Goal: Task Accomplishment & Management: Use online tool/utility

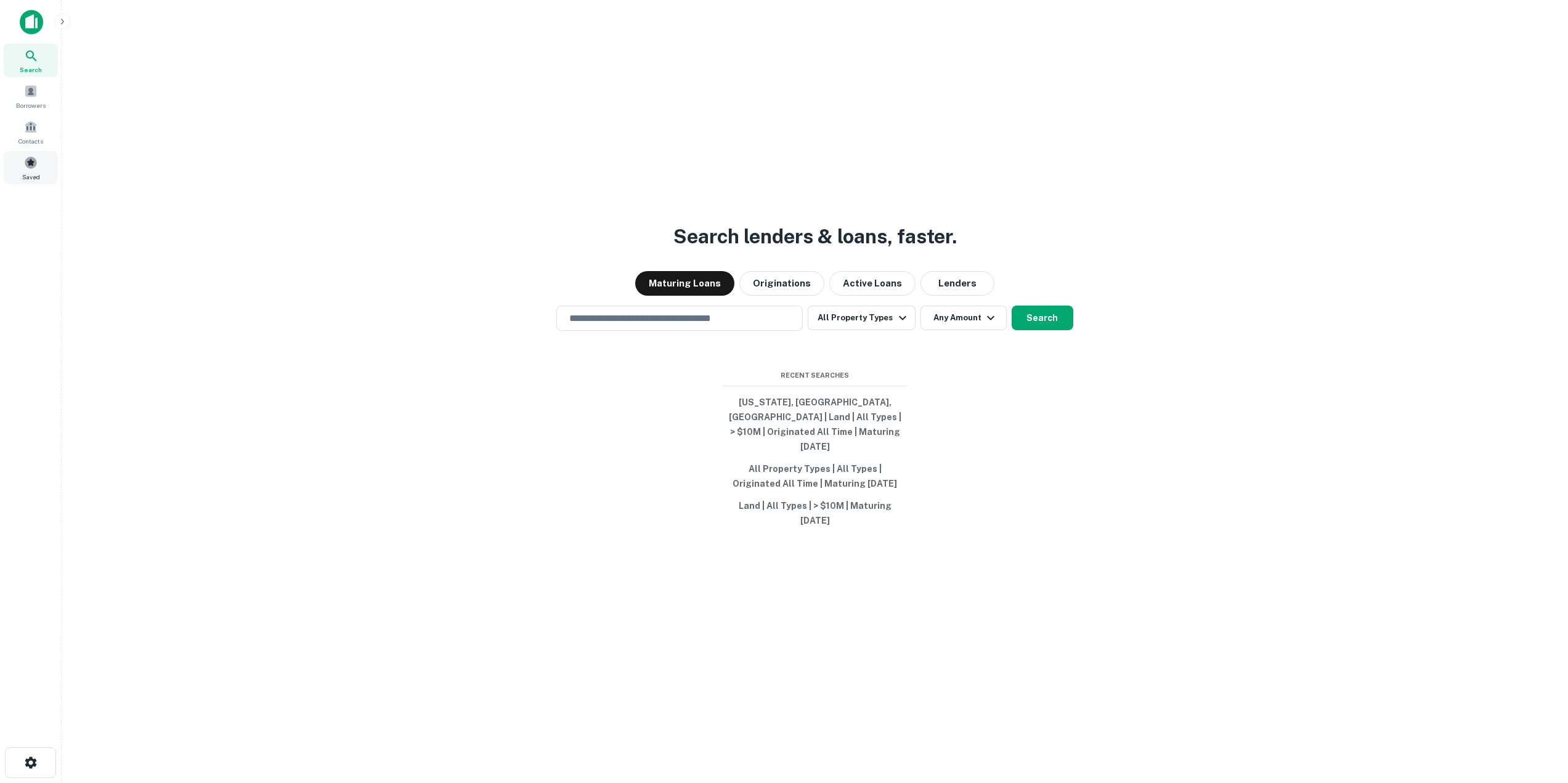
click at [41, 160] on div "Saved" at bounding box center [30, 168] width 54 height 33
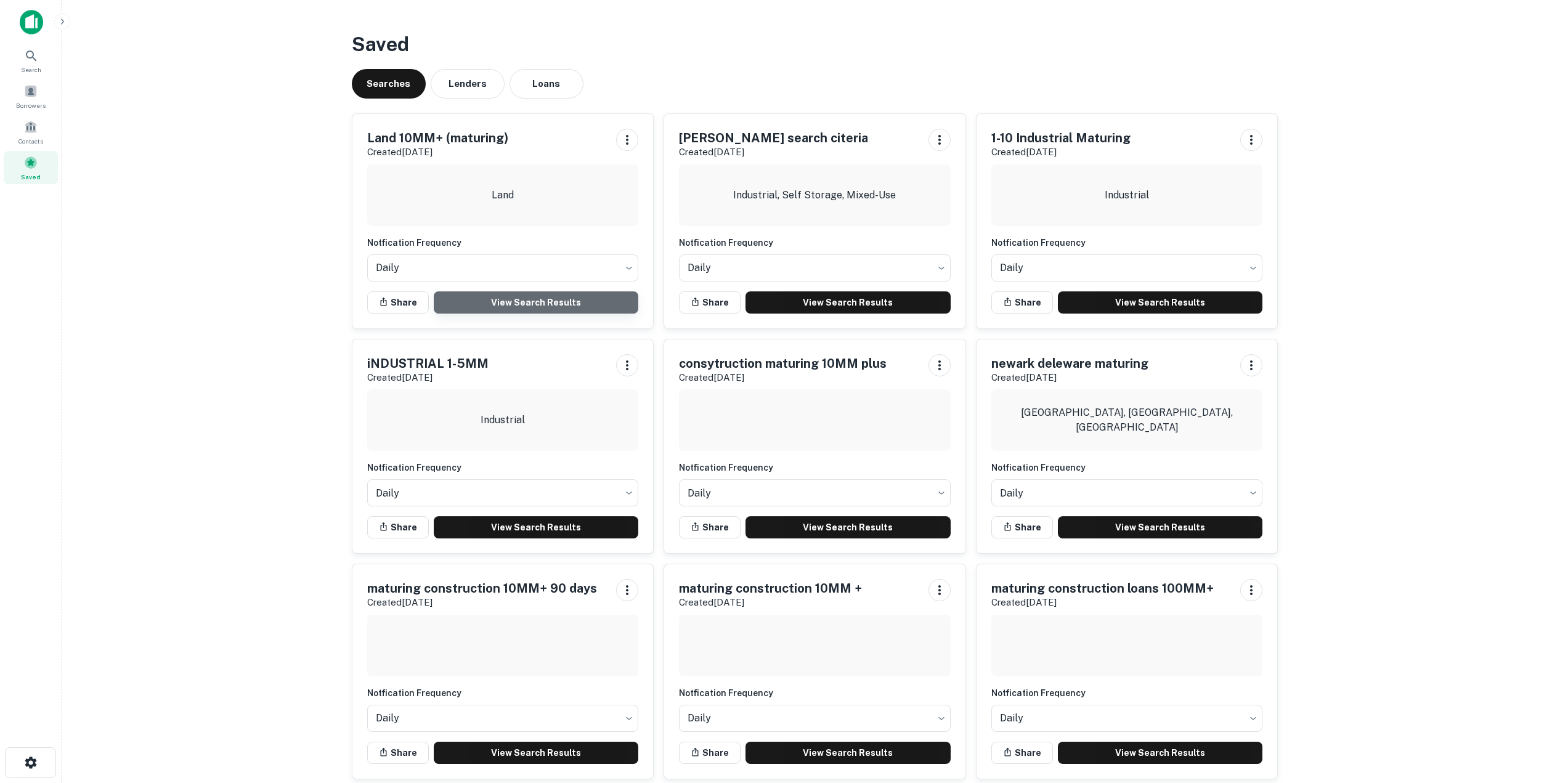
click at [566, 303] on link "View Search Results" at bounding box center [536, 303] width 206 height 22
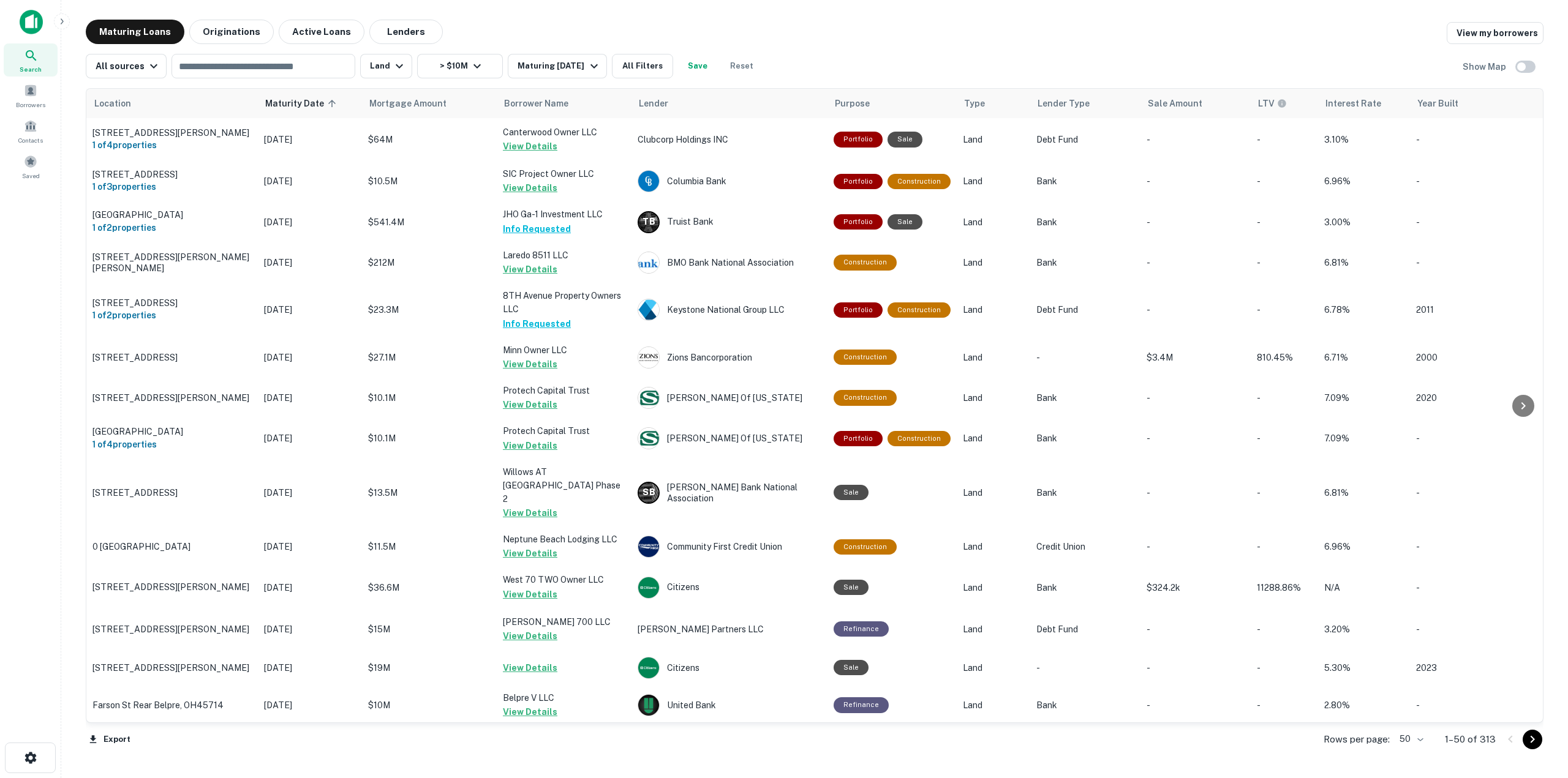
click at [1417, 736] on body "Search Borrowers Contacts Saved Maturing Loans Originations Active Loans Lender…" at bounding box center [784, 389] width 1568 height 778
click at [1415, 756] on li "100" at bounding box center [1411, 752] width 36 height 22
click at [39, 170] on span "Saved" at bounding box center [30, 175] width 17 height 10
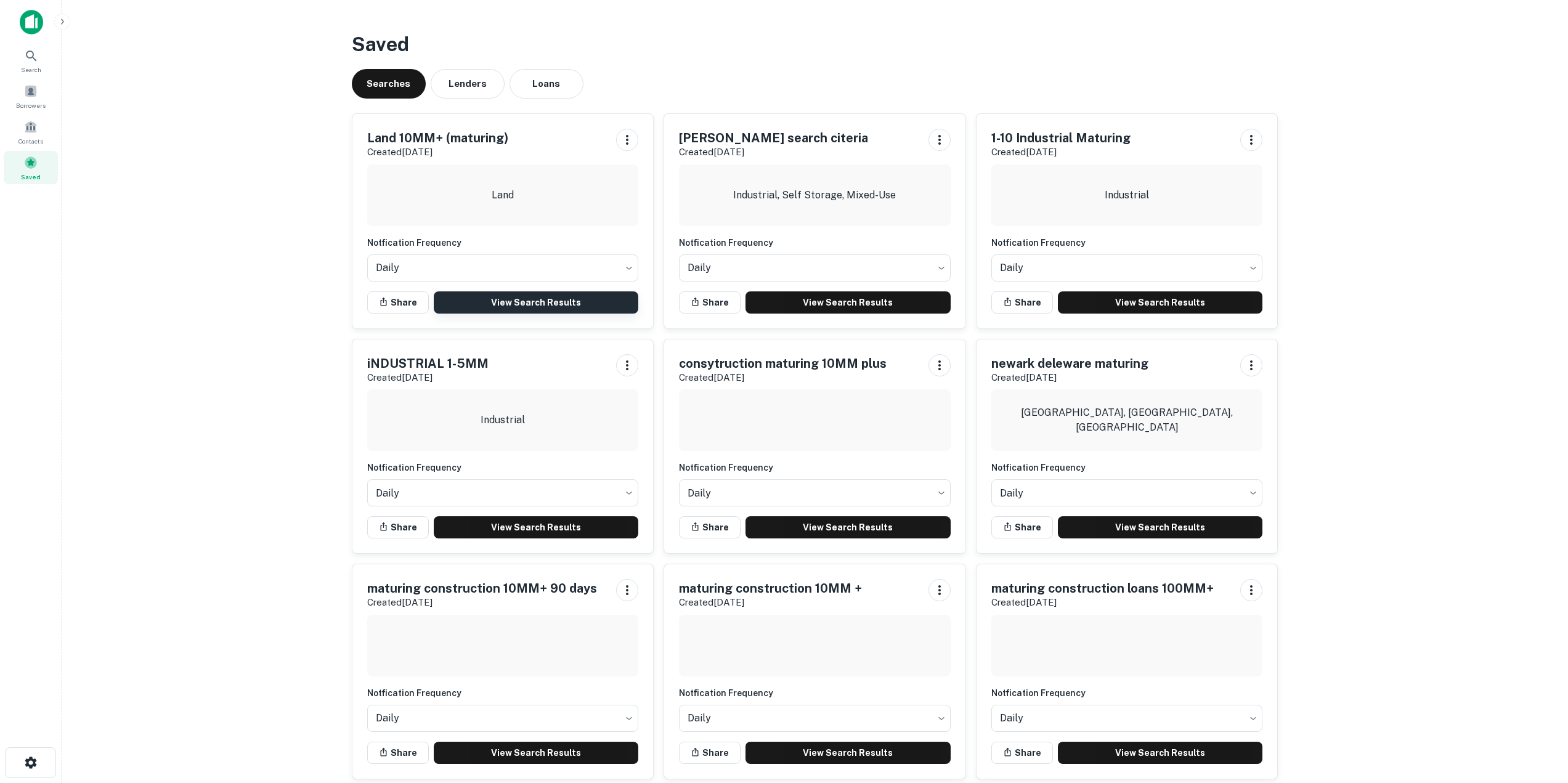
click at [535, 299] on link "View Search Results" at bounding box center [536, 303] width 206 height 22
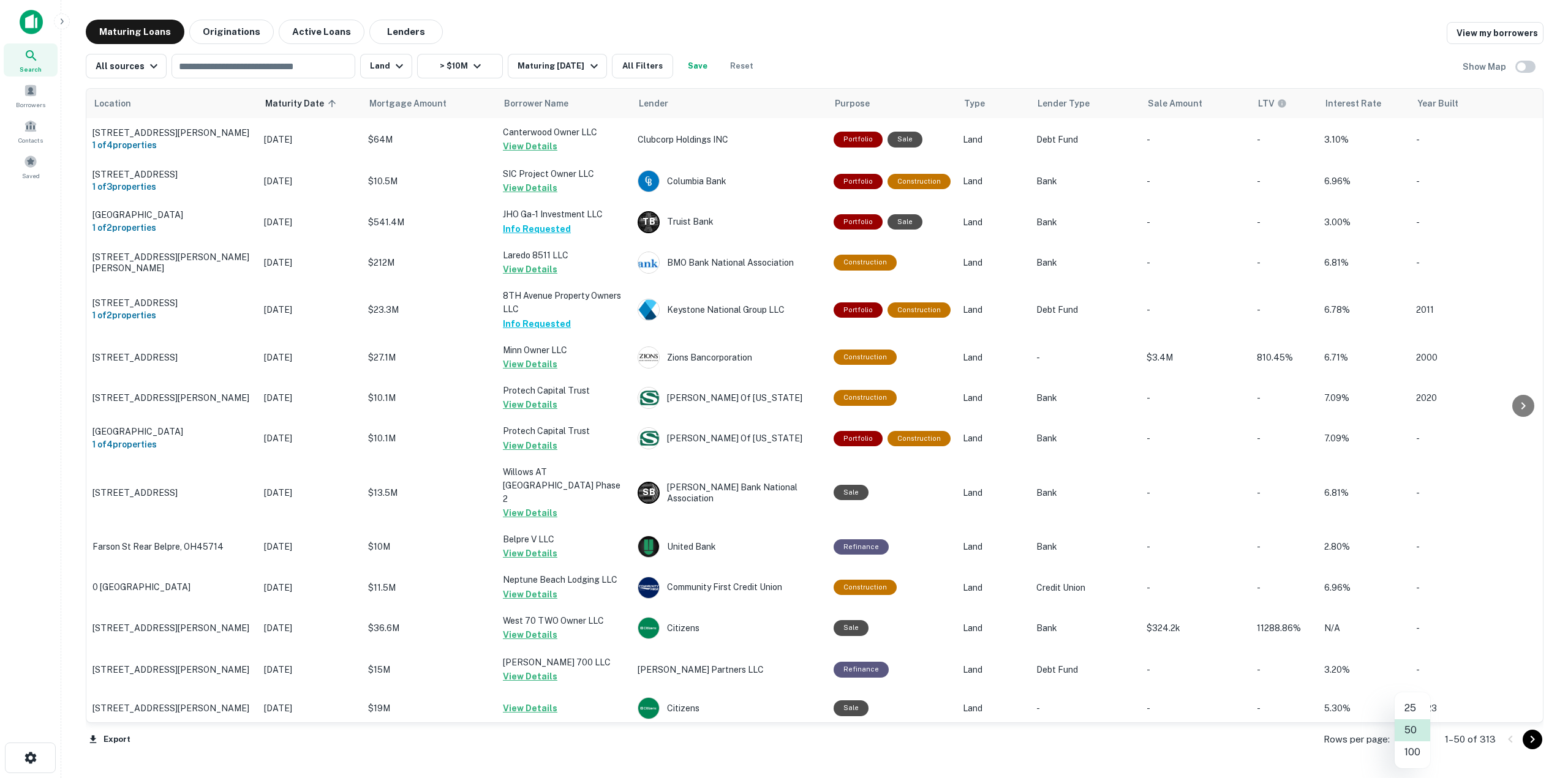
click at [1410, 738] on body "Search Borrowers Contacts Saved Maturing Loans Originations Active Loans Lender…" at bounding box center [784, 389] width 1568 height 778
click at [1411, 754] on li "100" at bounding box center [1411, 752] width 36 height 22
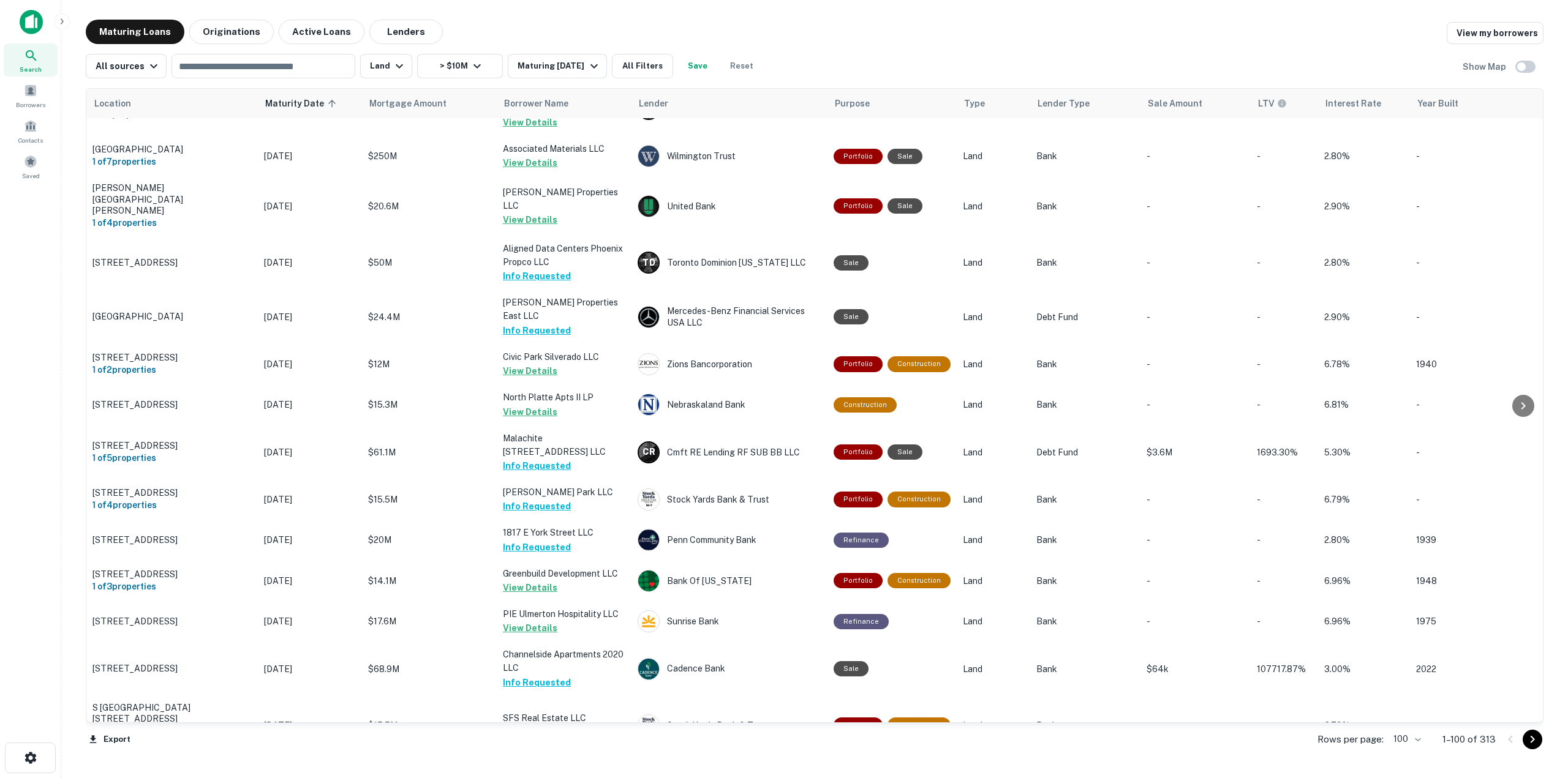
scroll to position [3786, 0]
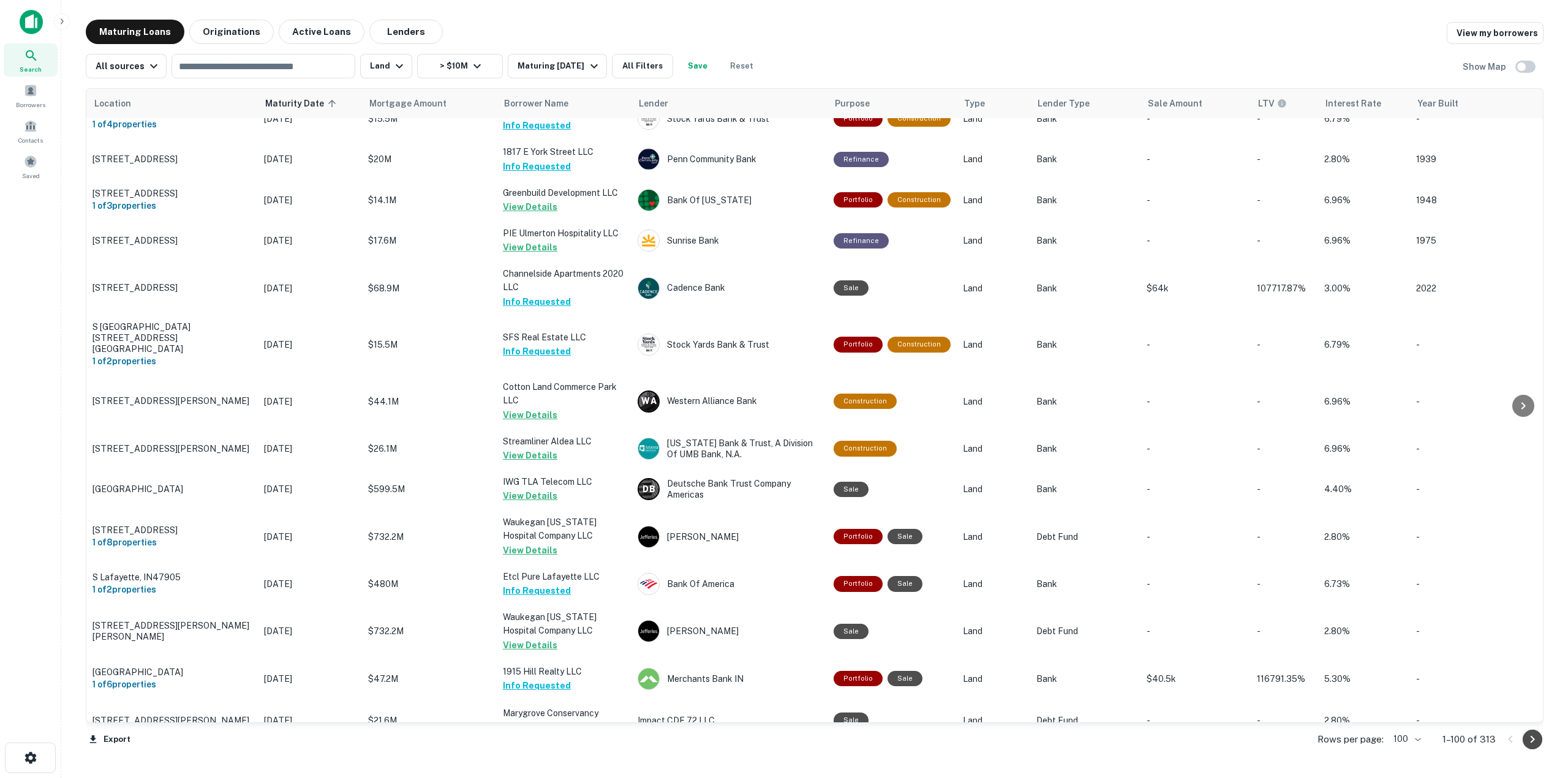
click at [1529, 740] on icon "Go to next page" at bounding box center [1532, 740] width 15 height 15
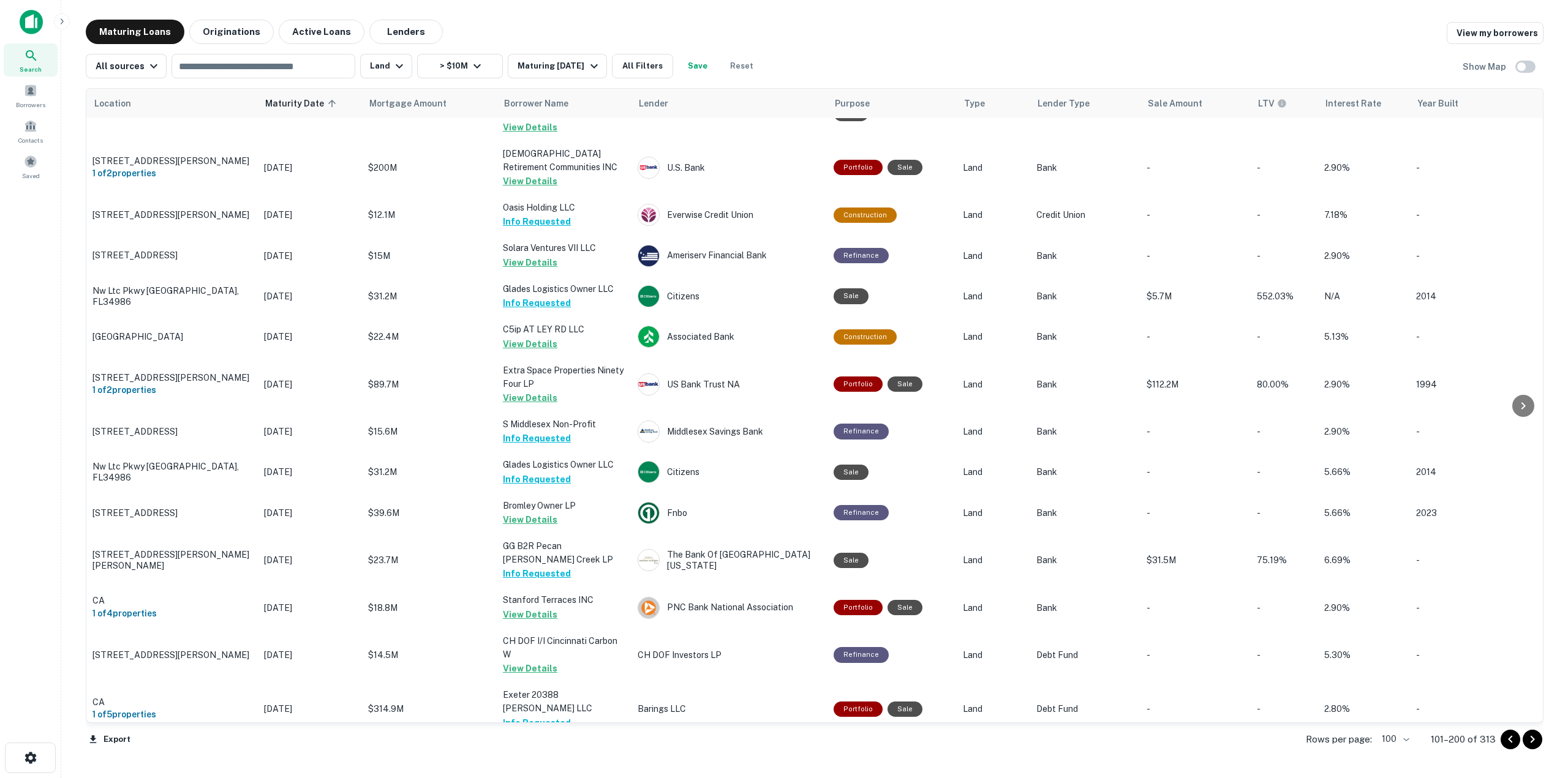
scroll to position [3742, 0]
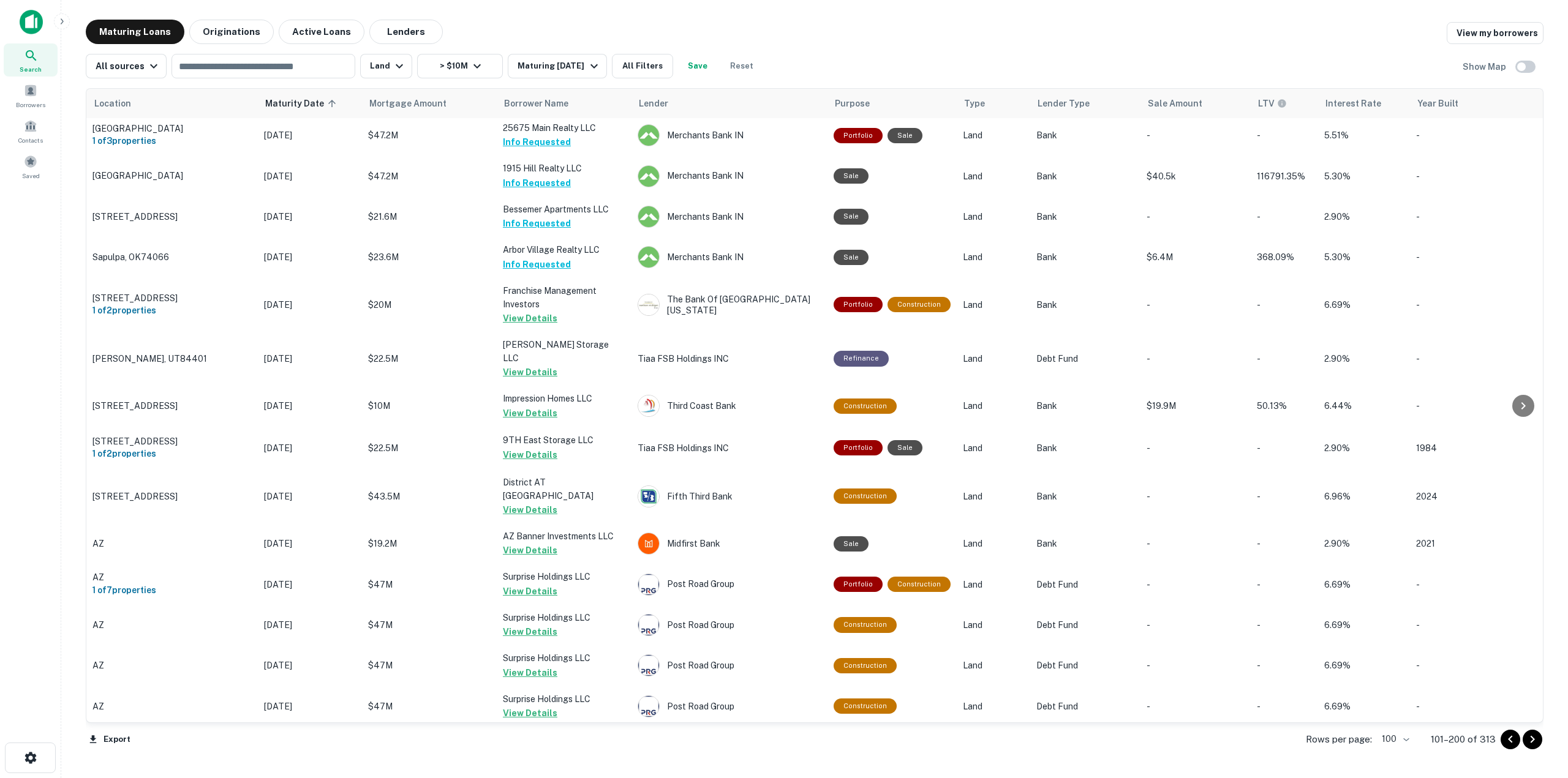
scroll to position [0, 0]
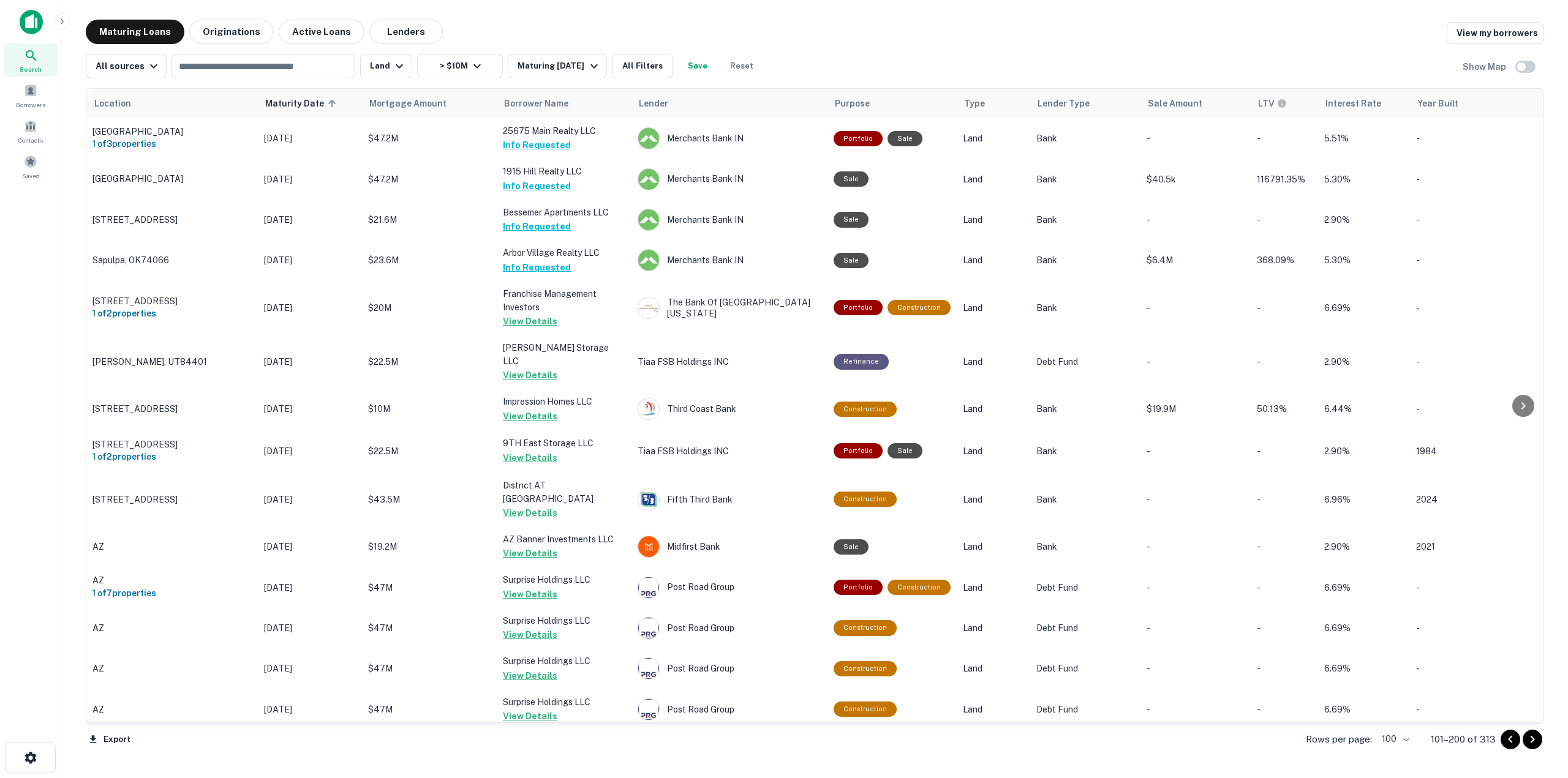
click at [1530, 740] on icon "Go to next page" at bounding box center [1532, 740] width 15 height 15
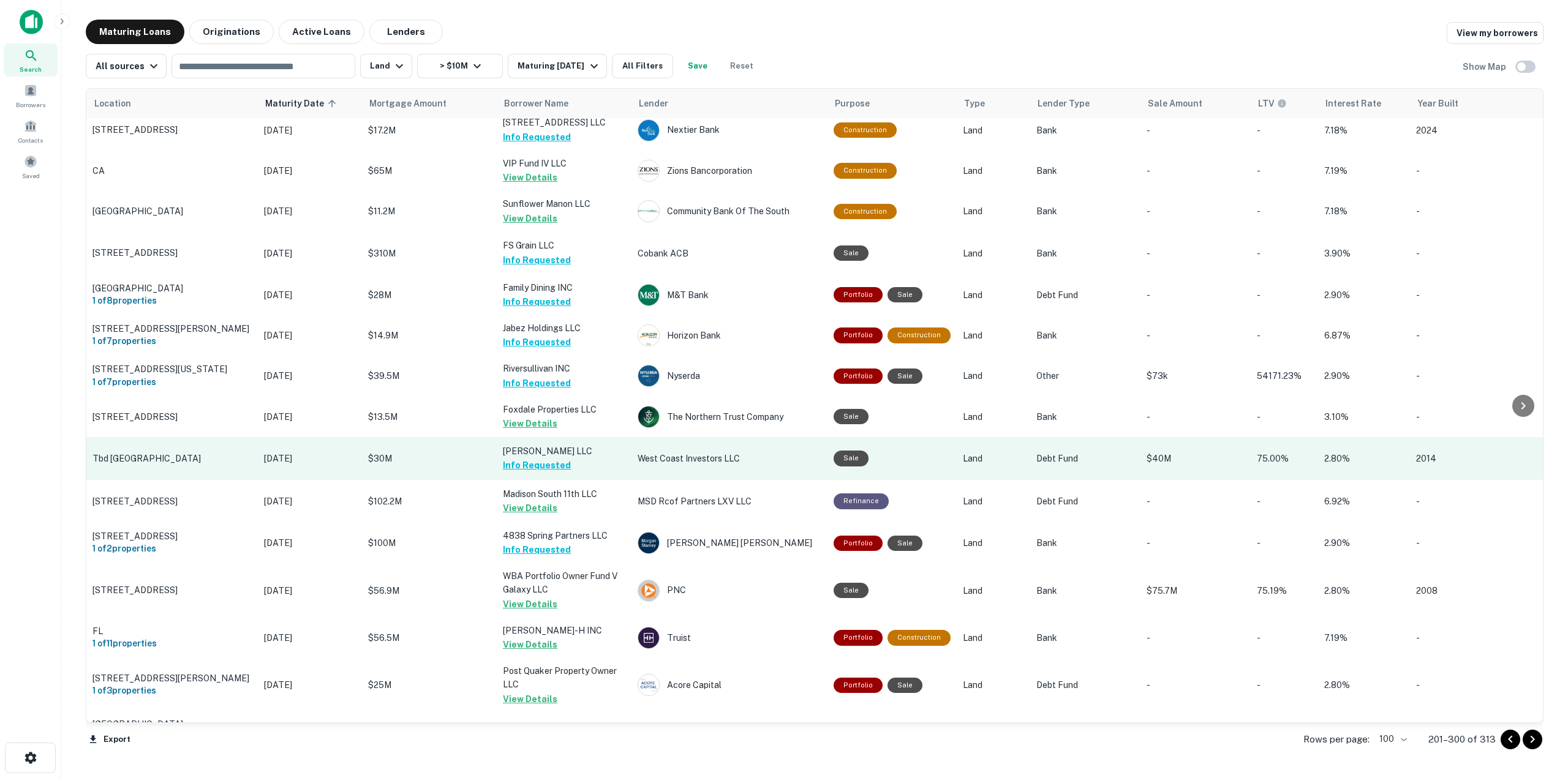
scroll to position [1776, 0]
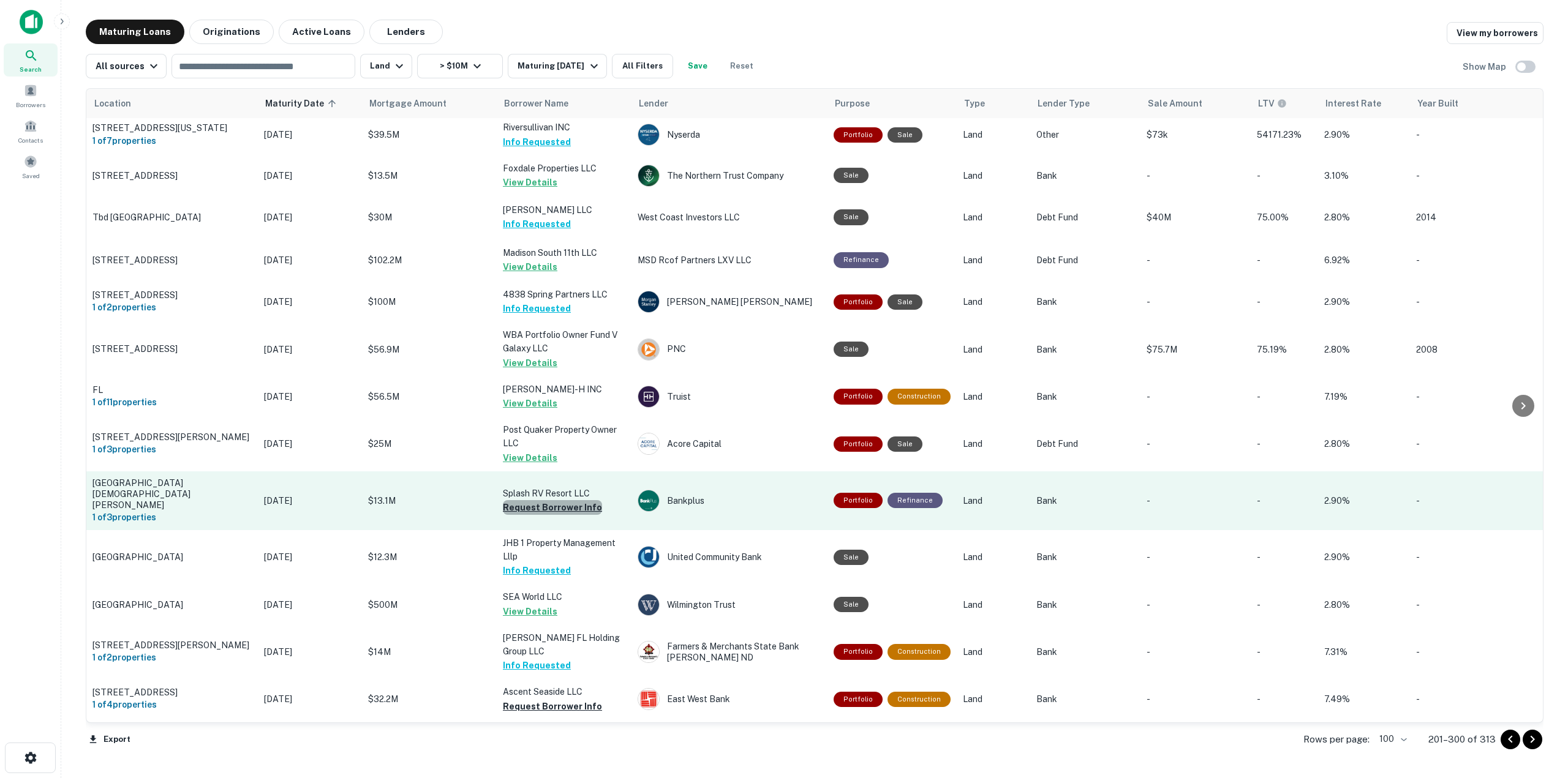
click at [582, 500] on button "Request Borrower Info" at bounding box center [553, 508] width 99 height 15
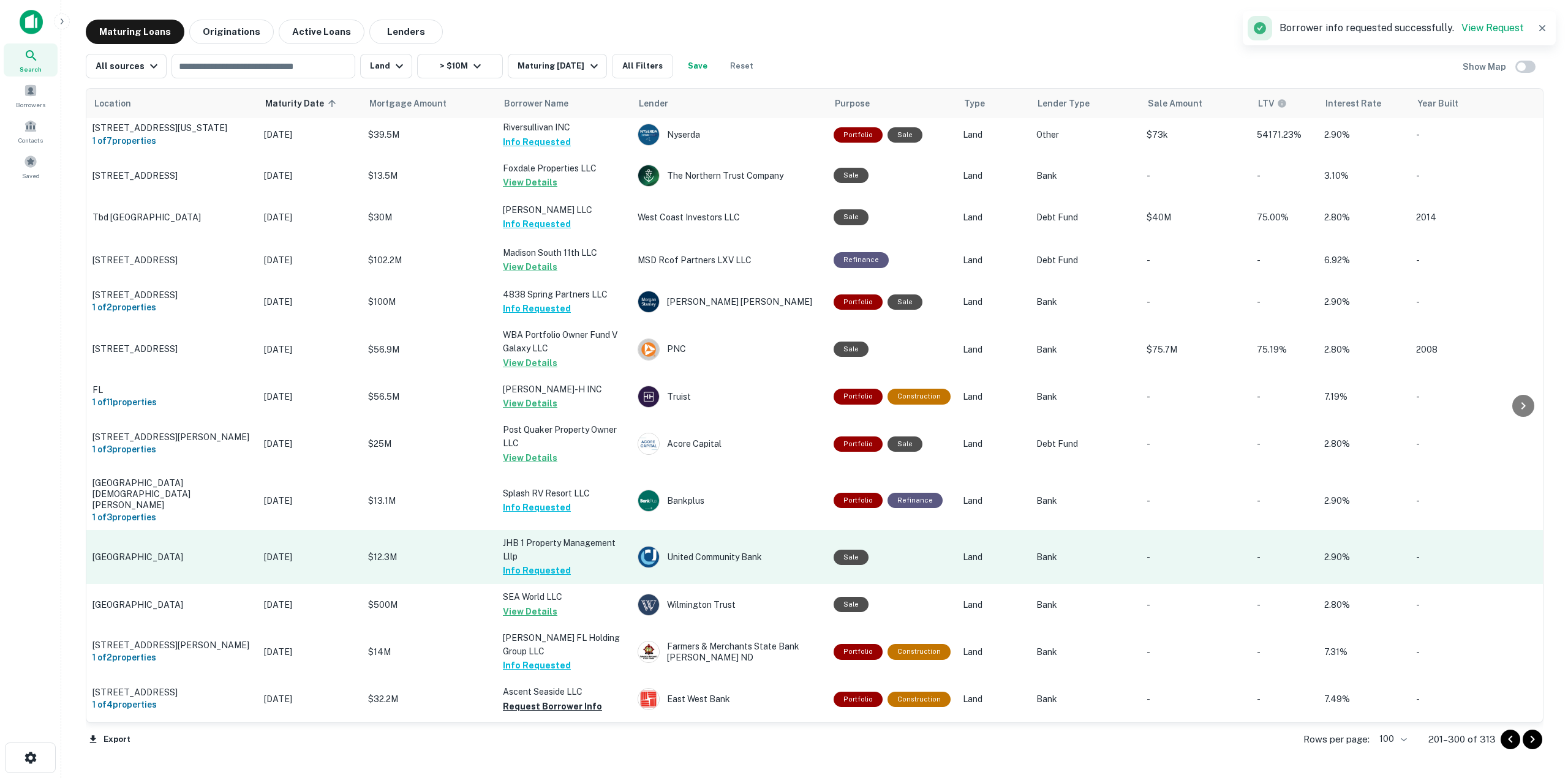
scroll to position [2021, 0]
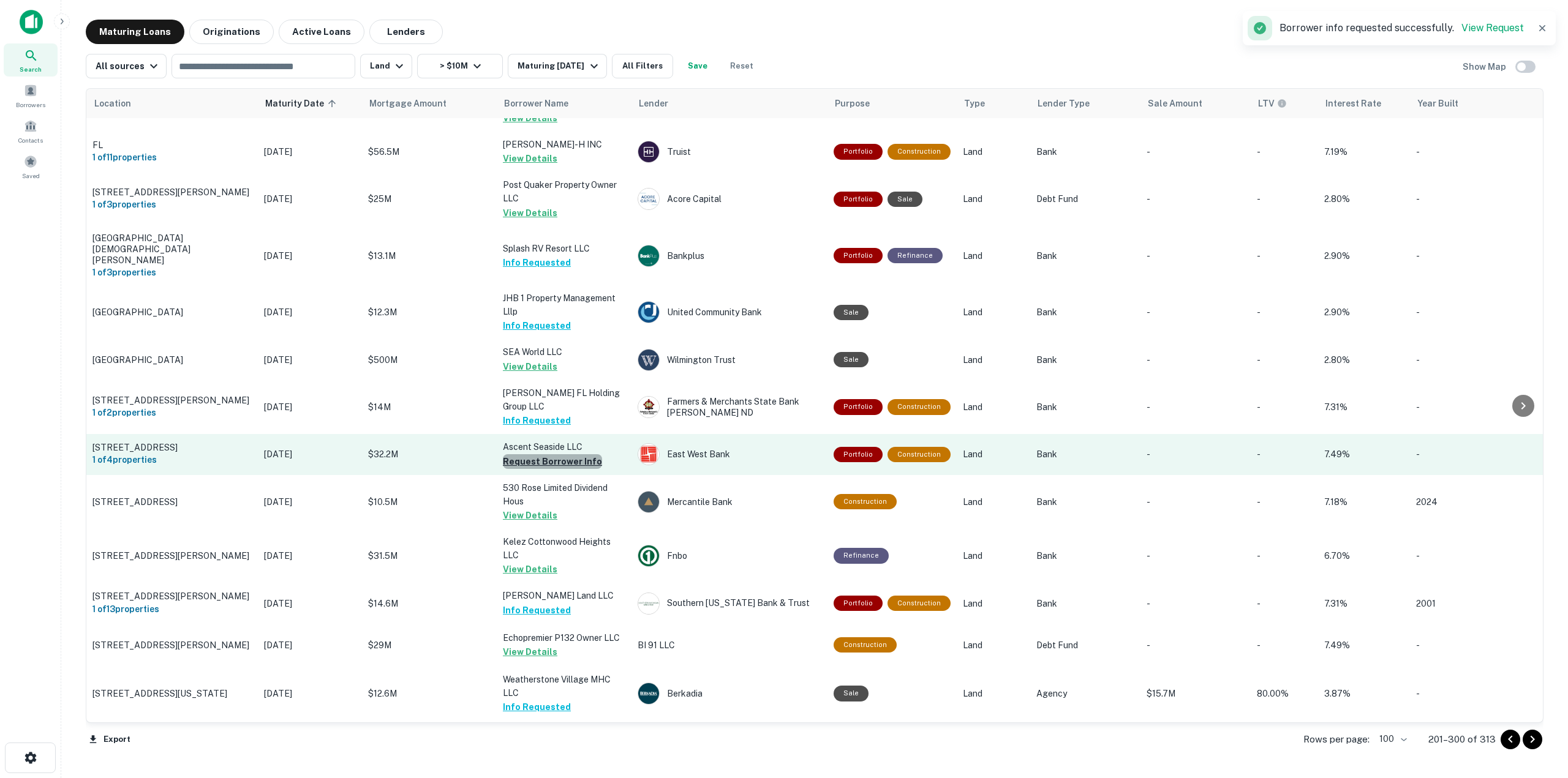
click at [562, 455] on button "Request Borrower Info" at bounding box center [553, 462] width 99 height 15
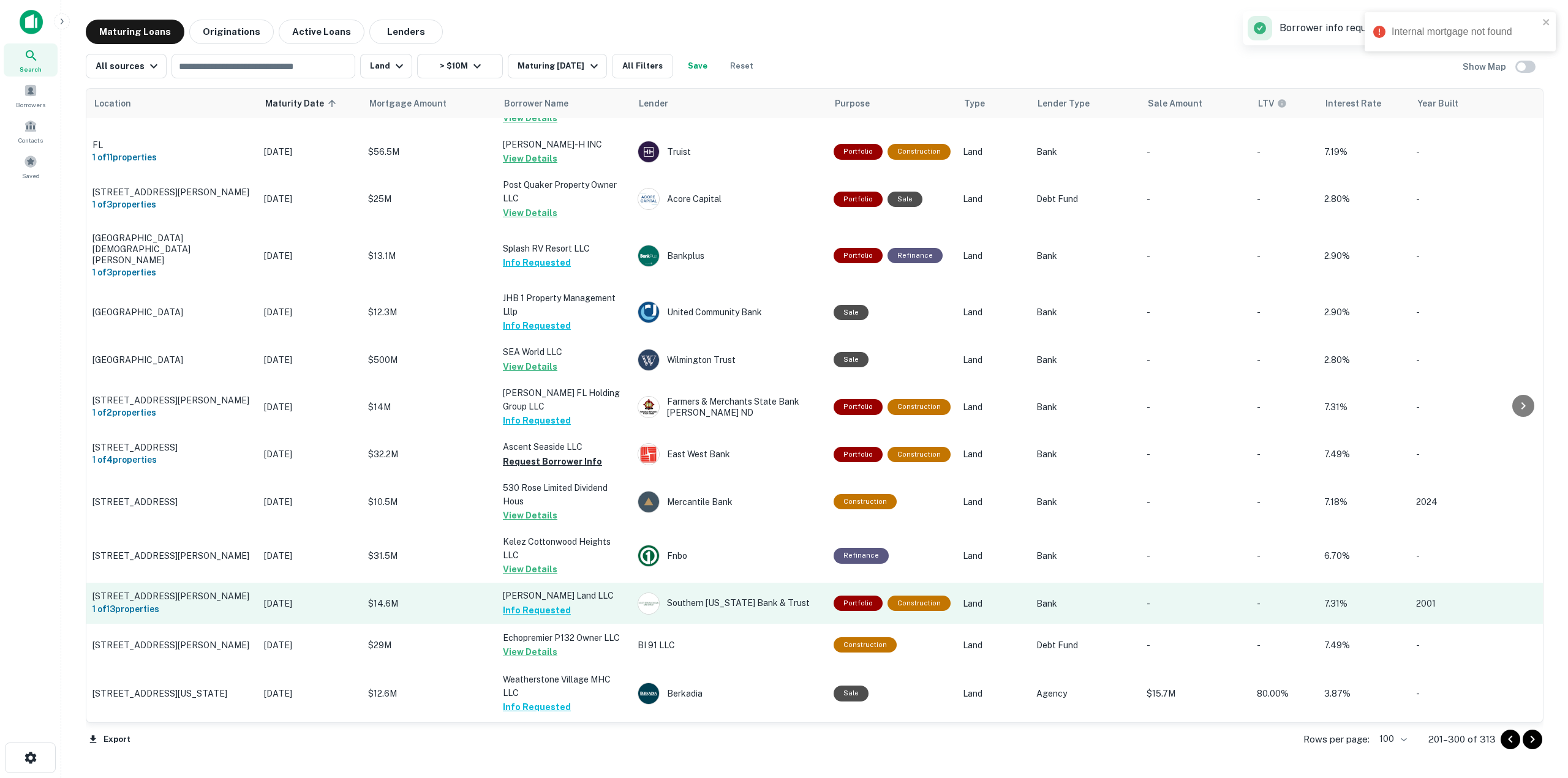
scroll to position [2265, 0]
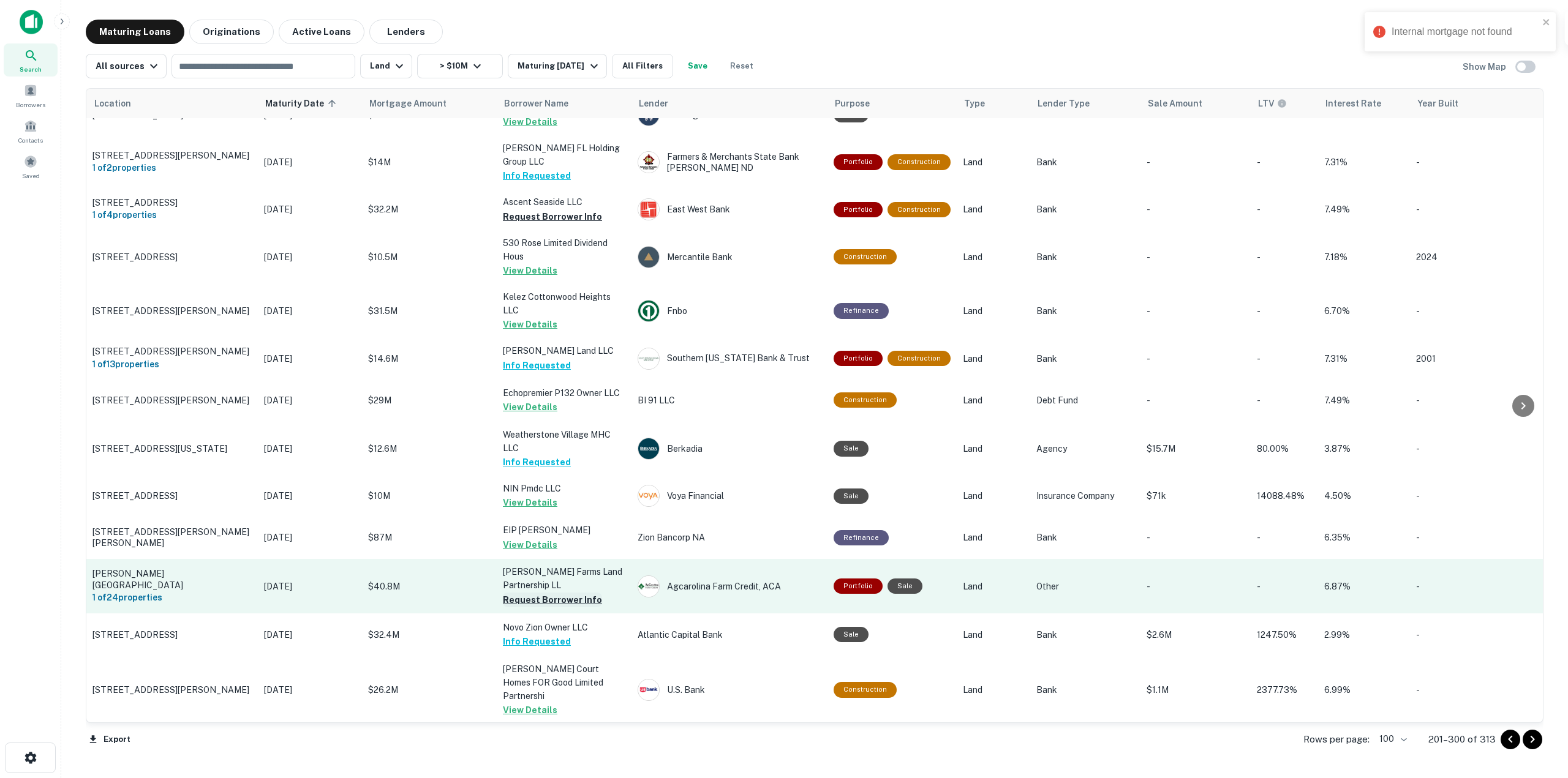
click at [575, 593] on button "Request Borrower Info" at bounding box center [553, 600] width 99 height 15
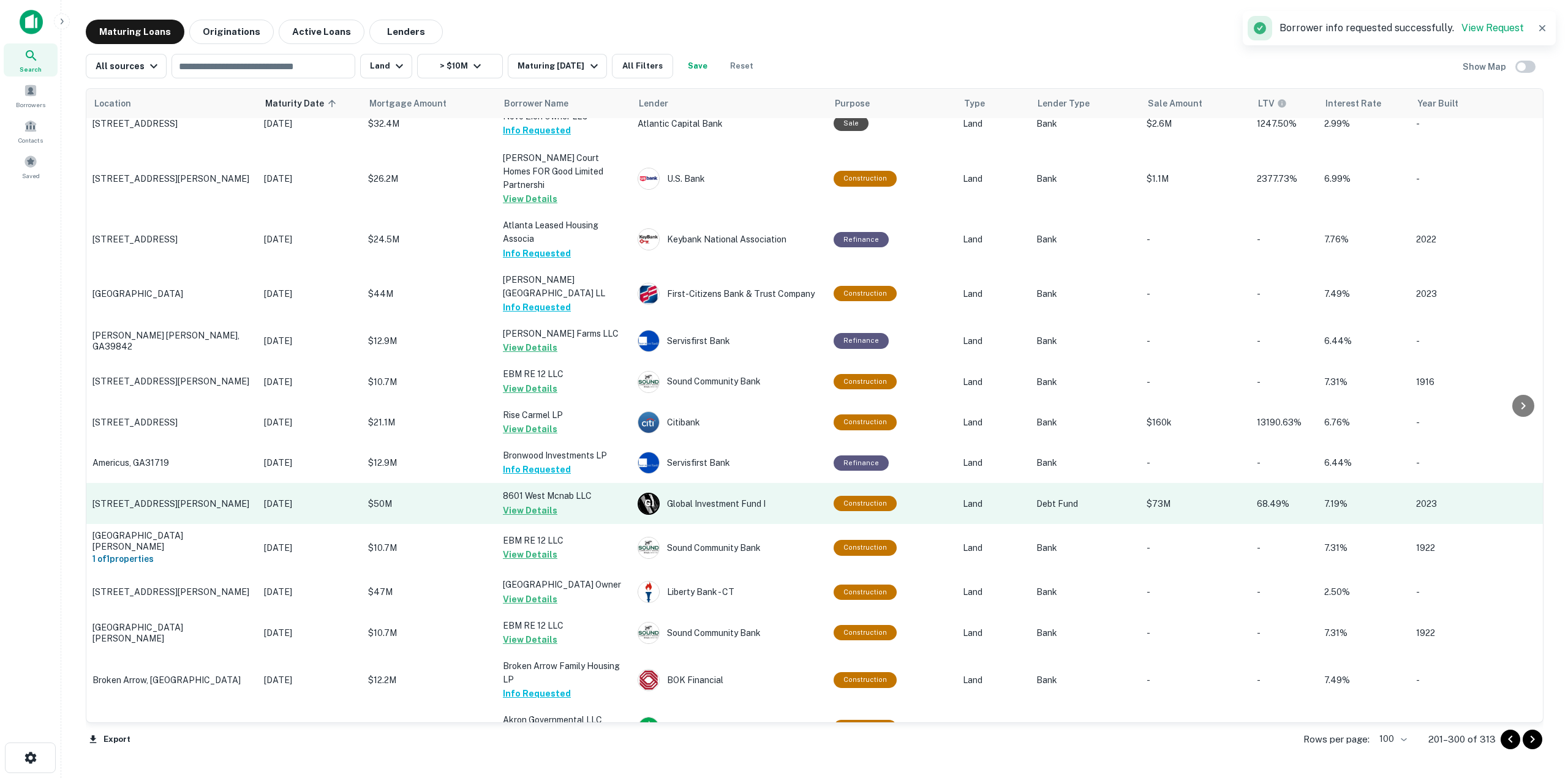
scroll to position [3062, 0]
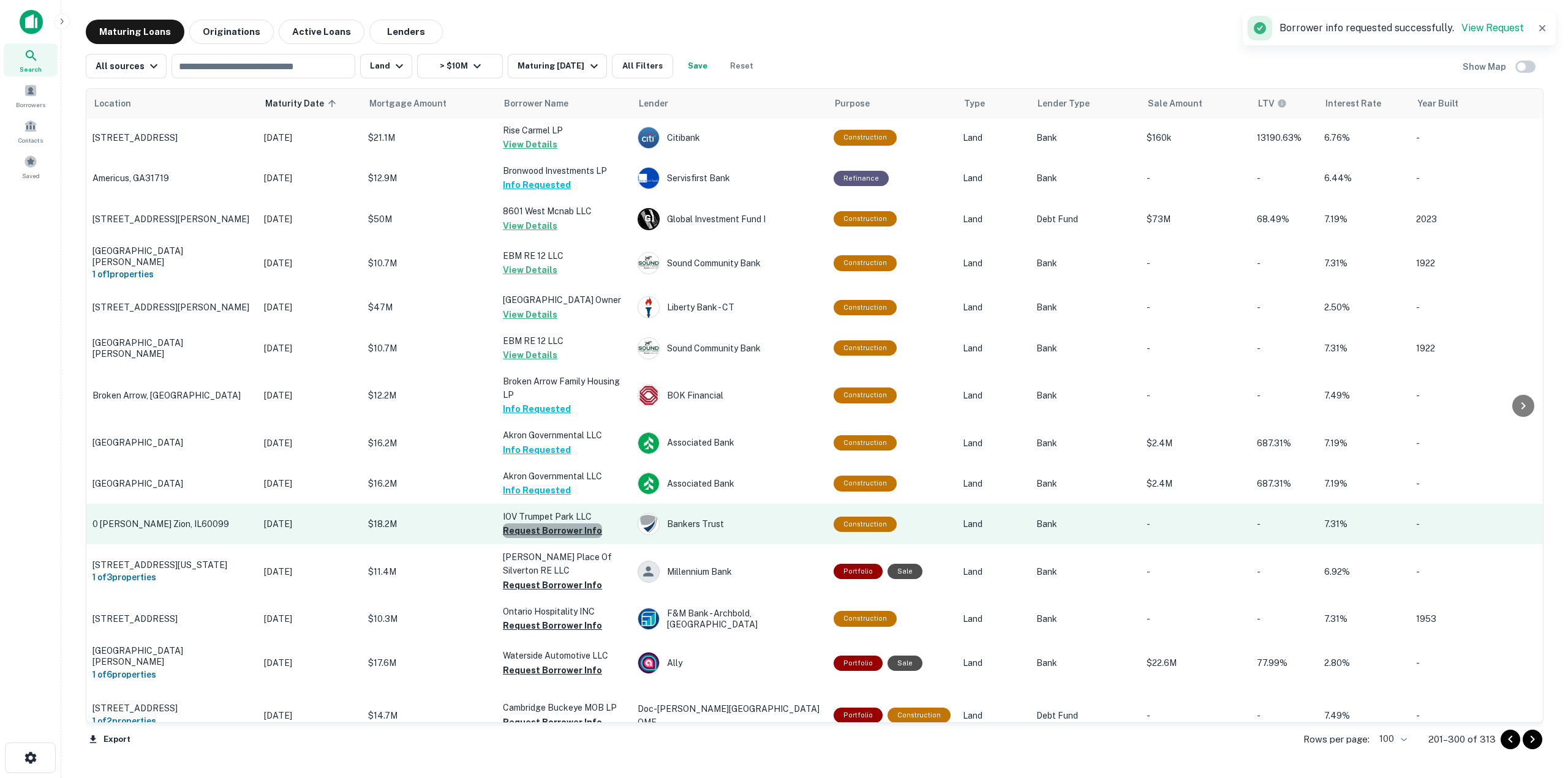
click at [554, 523] on button "Request Borrower Info" at bounding box center [553, 531] width 99 height 15
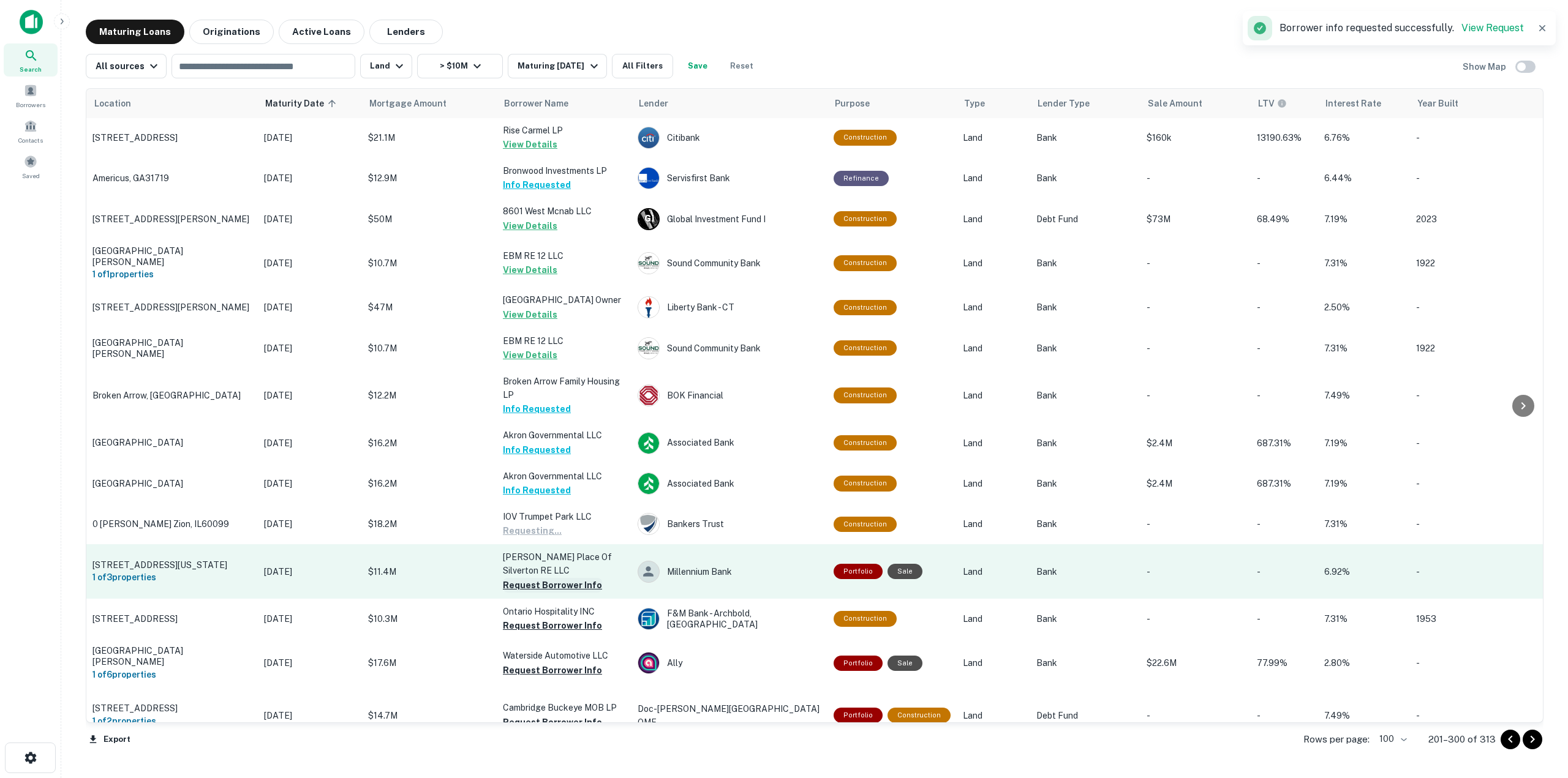
click at [553, 578] on button "Request Borrower Info" at bounding box center [553, 586] width 99 height 15
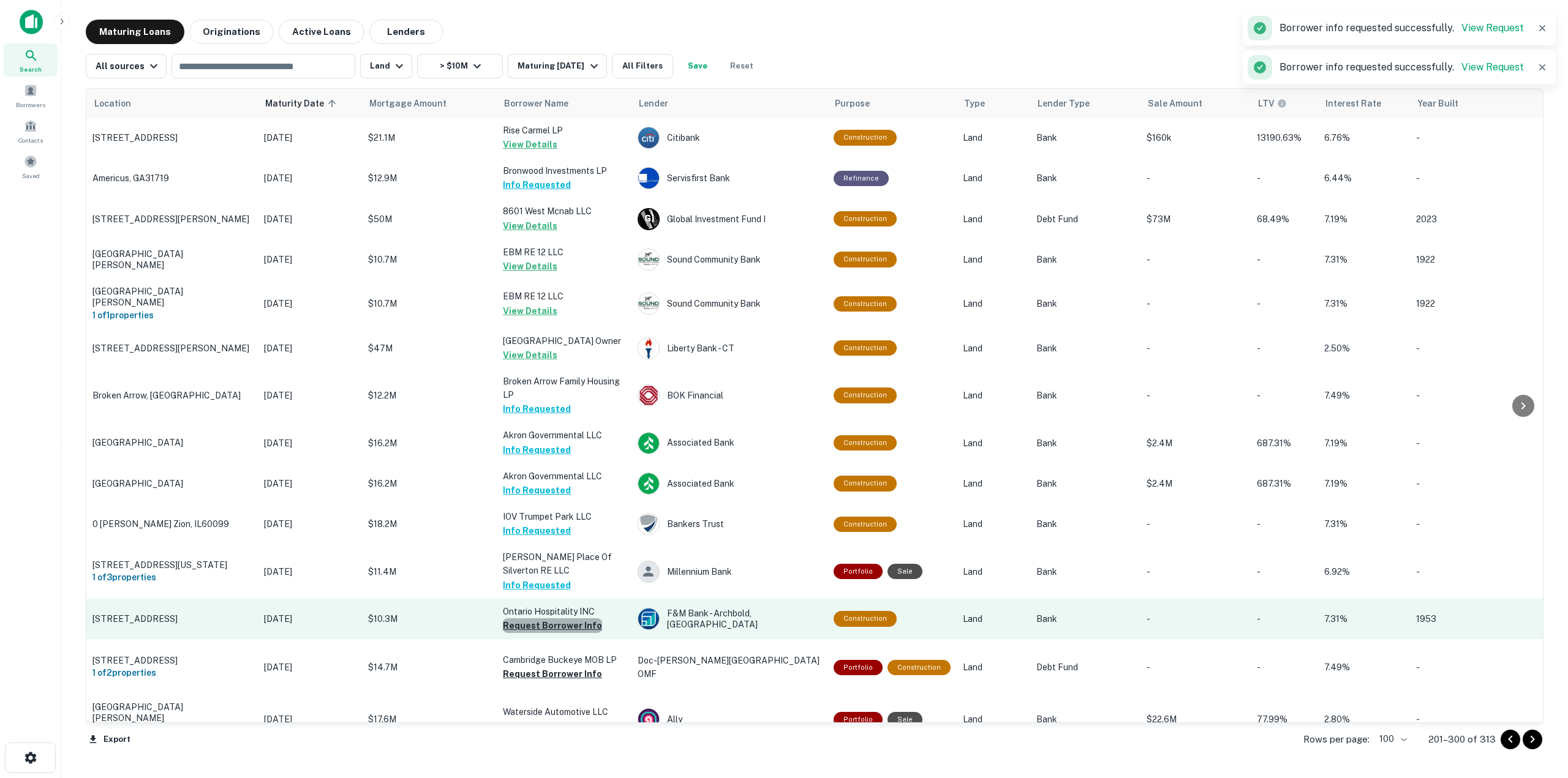
click at [567, 619] on button "Request Borrower Info" at bounding box center [553, 626] width 99 height 15
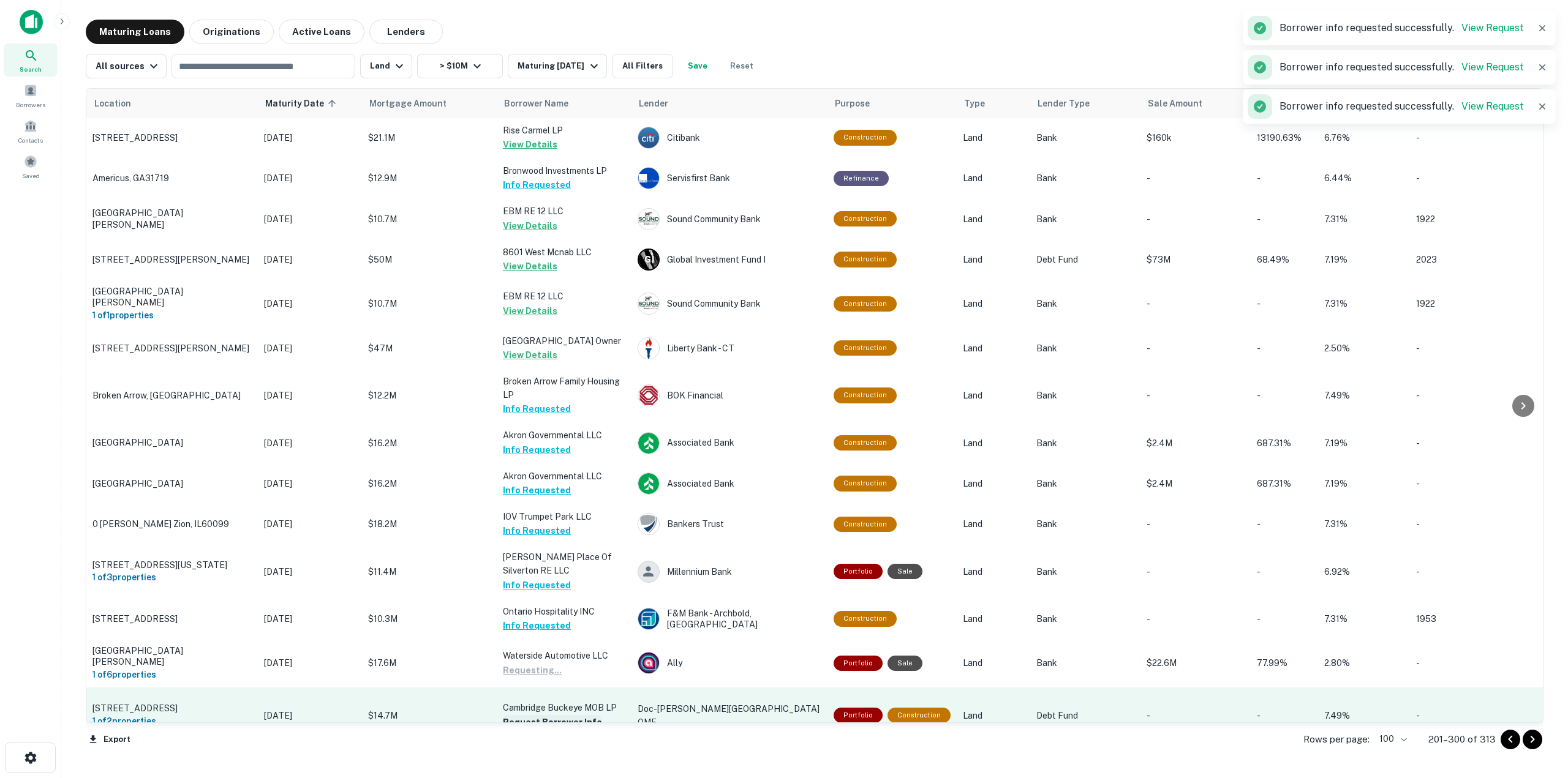
click at [576, 715] on button "Request Borrower Info" at bounding box center [553, 722] width 99 height 15
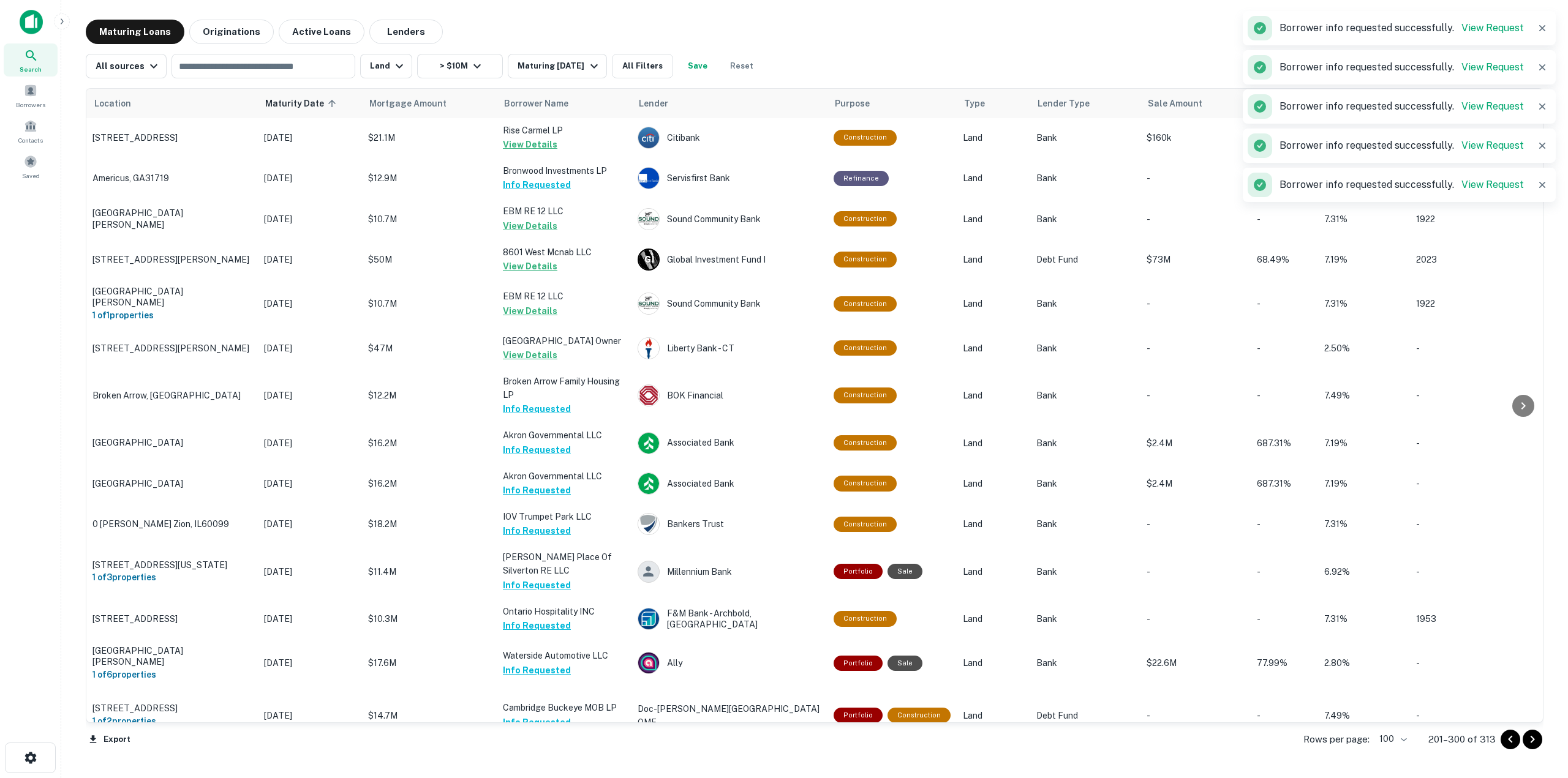
click at [556, 777] on button "Request Borrower Info" at bounding box center [553, 784] width 99 height 15
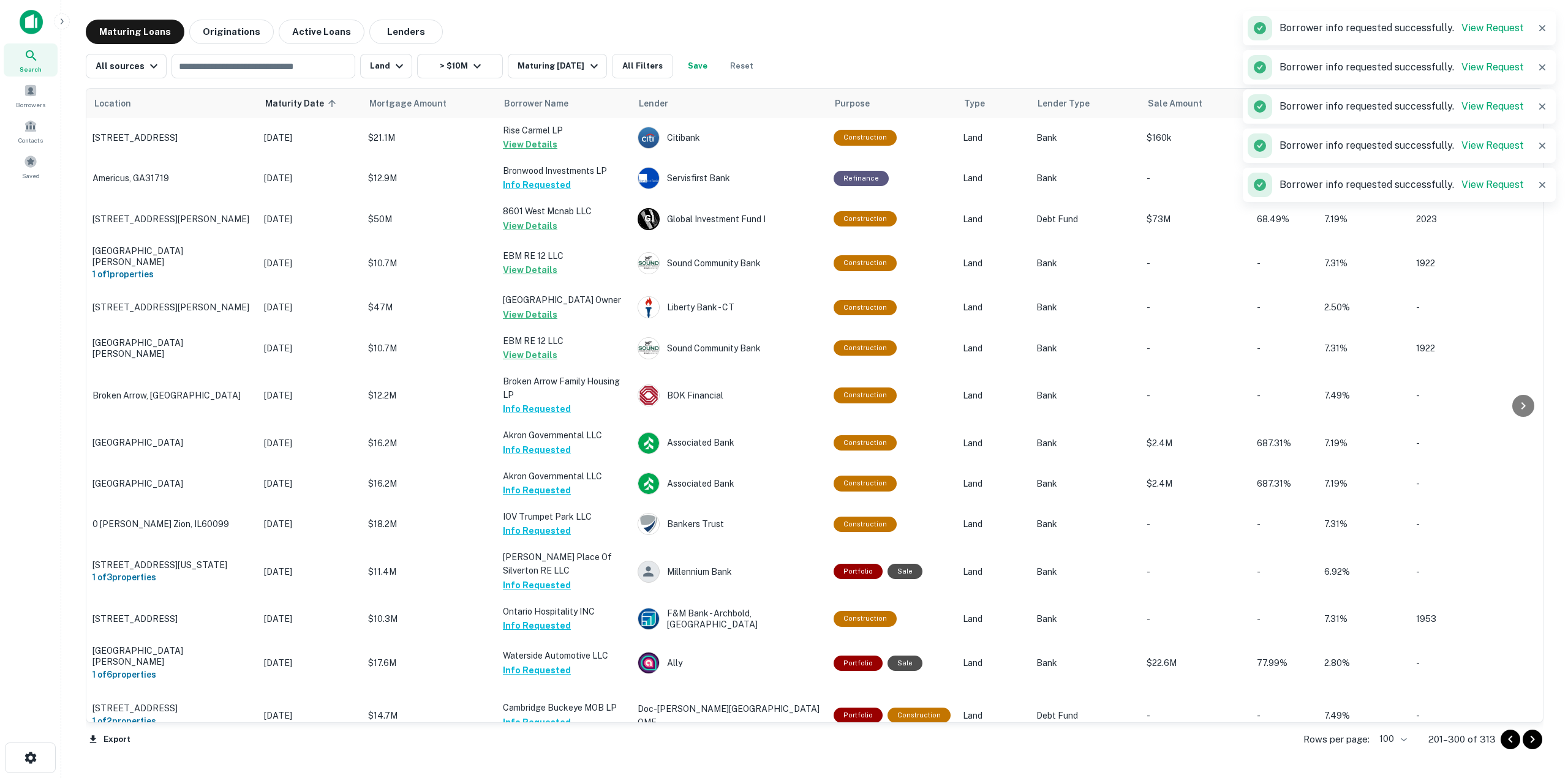
scroll to position [3245, 0]
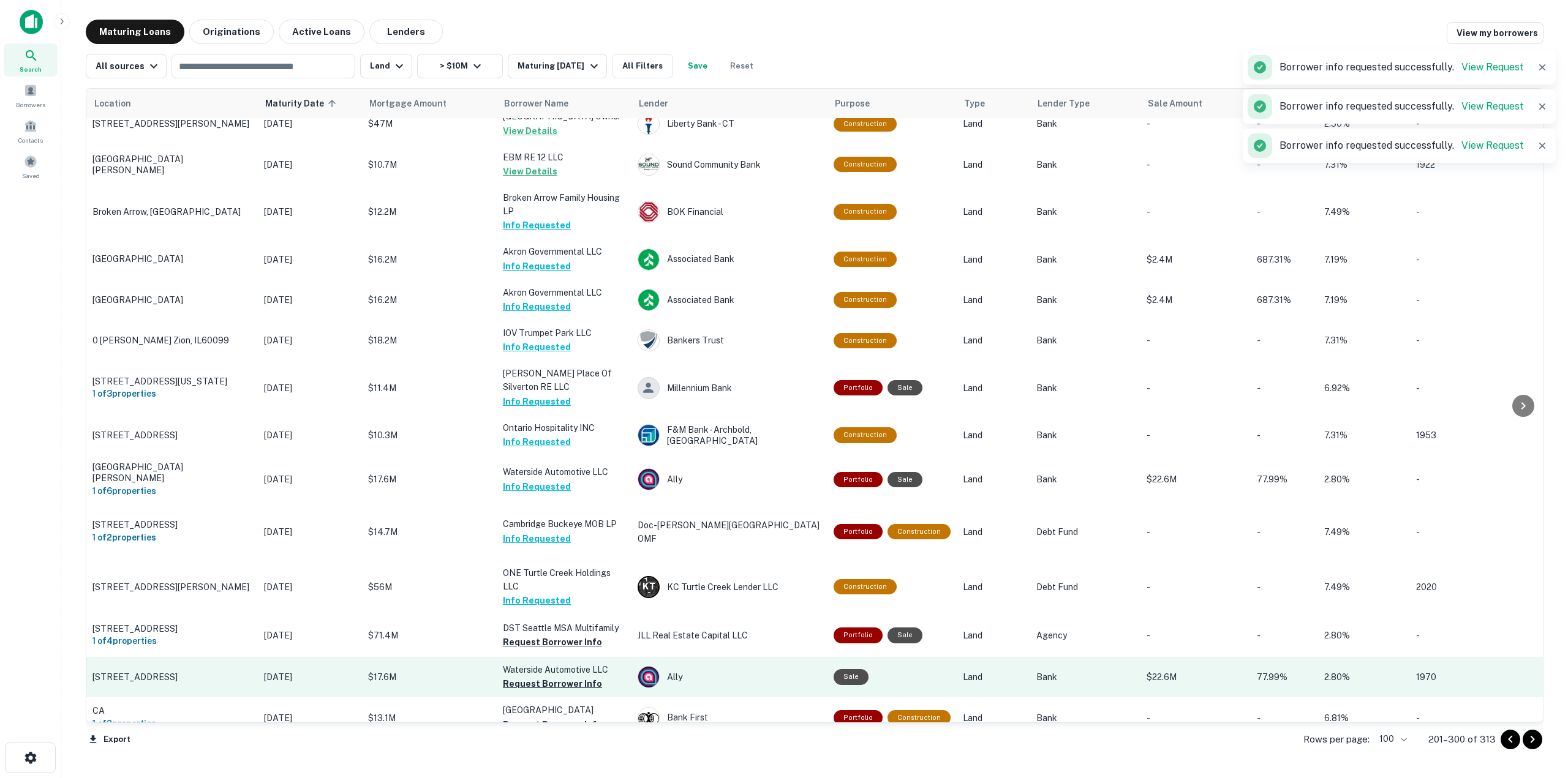
click at [558, 635] on button "Request Borrower Info" at bounding box center [553, 642] width 99 height 15
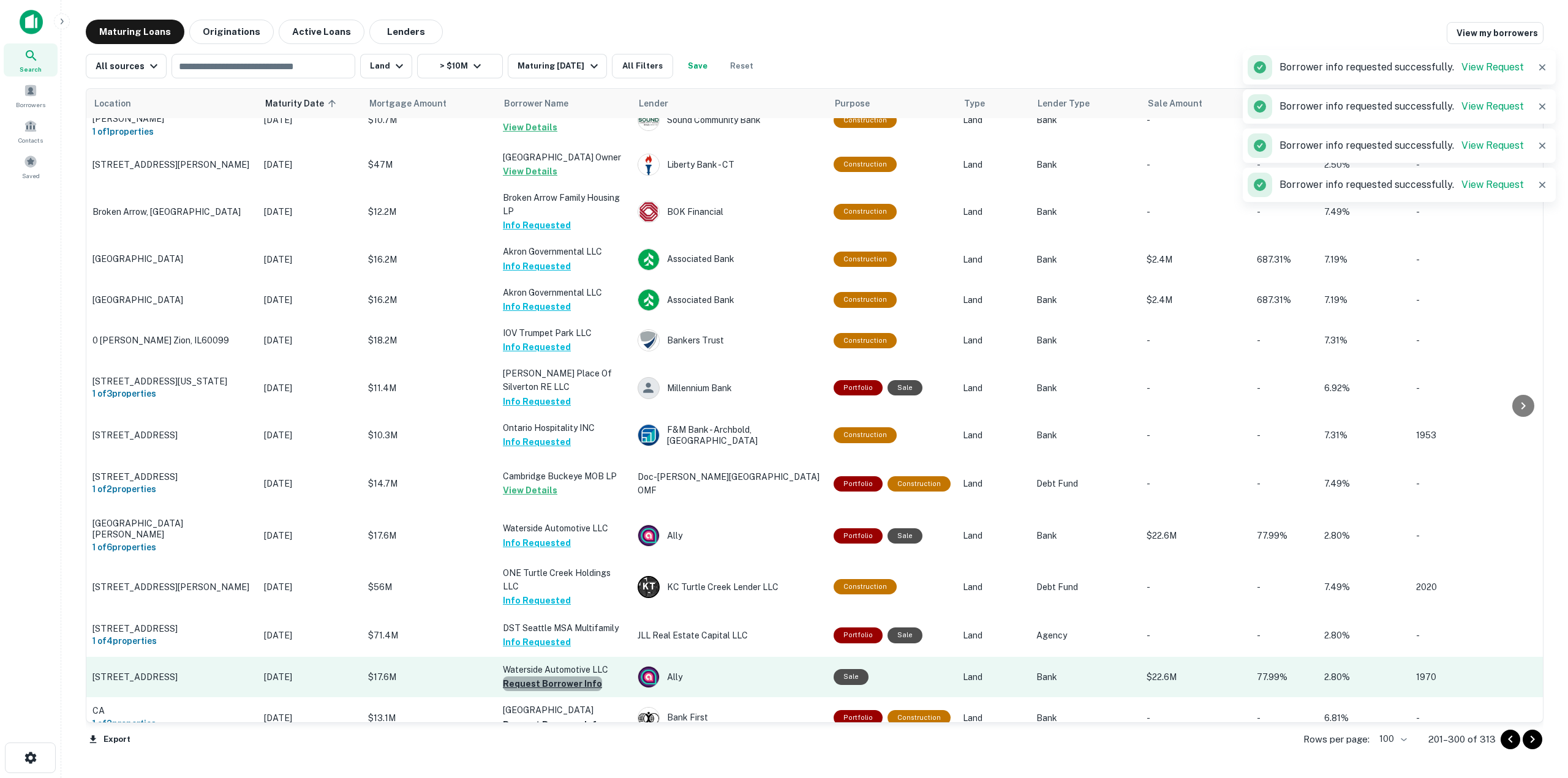
click at [565, 676] on button "Request Borrower Info" at bounding box center [553, 684] width 99 height 15
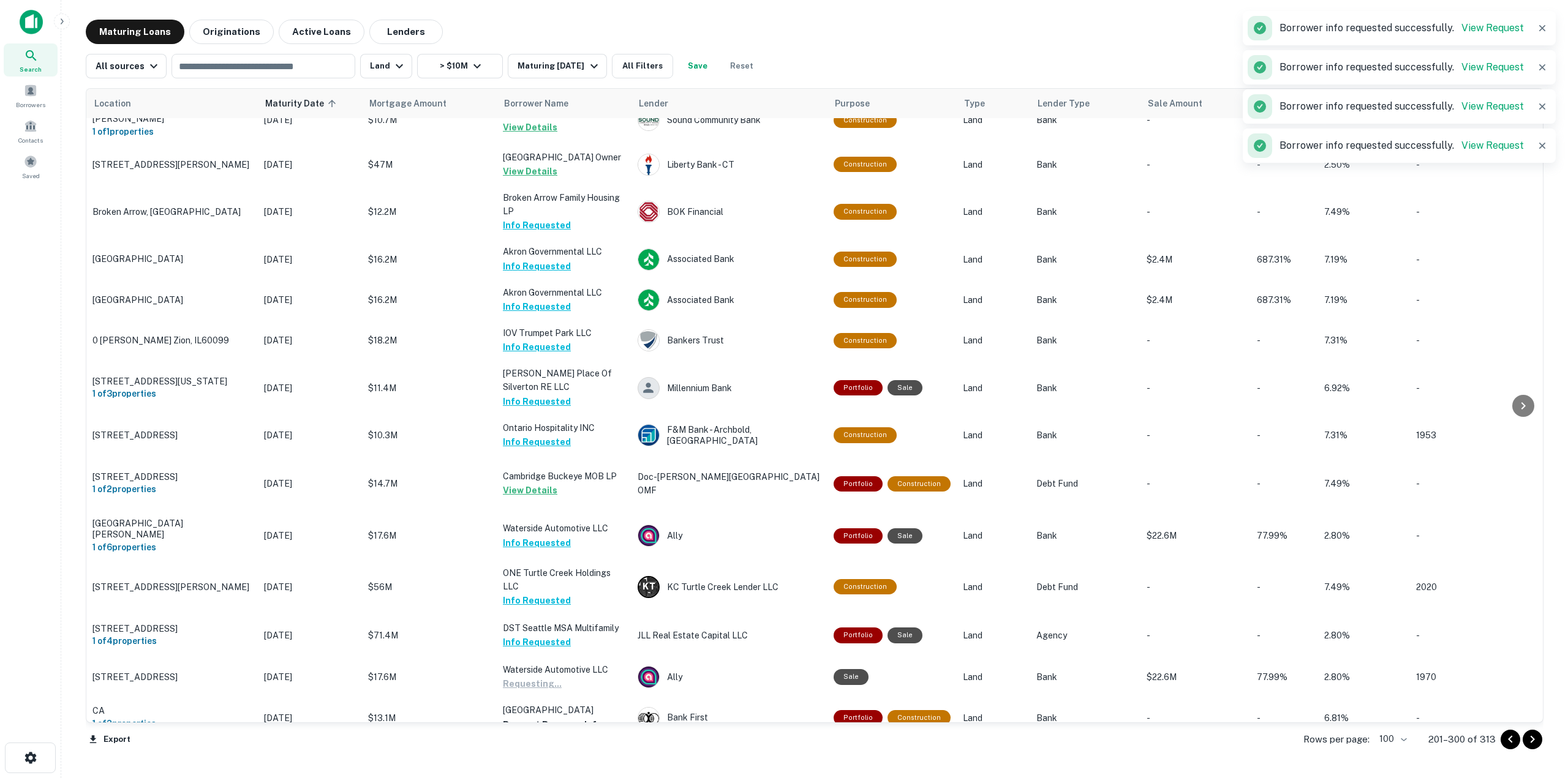
click at [575, 718] on button "Request Borrower Info" at bounding box center [553, 725] width 99 height 15
click at [573, 758] on button "Request Borrower Info" at bounding box center [553, 765] width 99 height 15
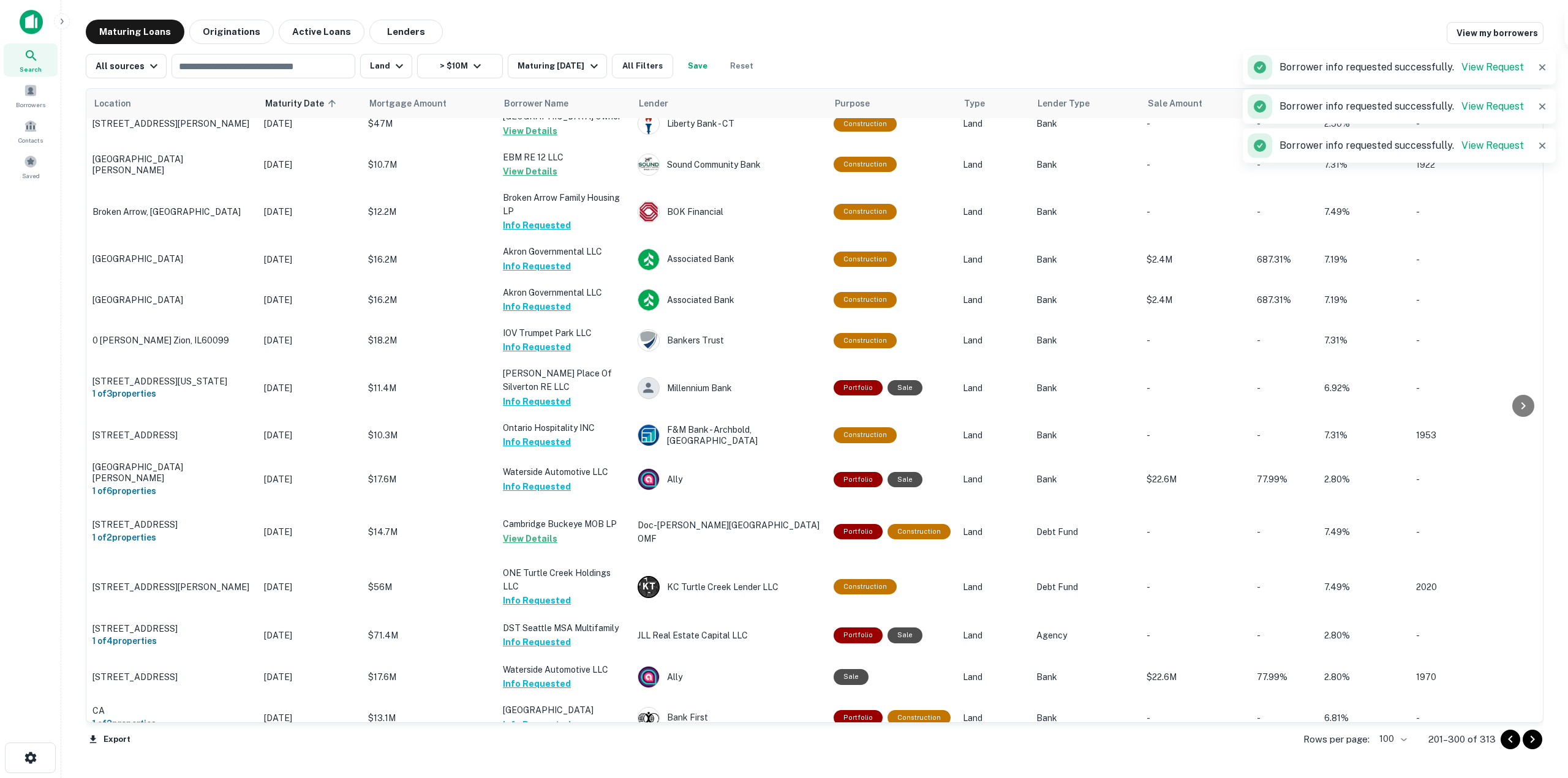
scroll to position [3551, 0]
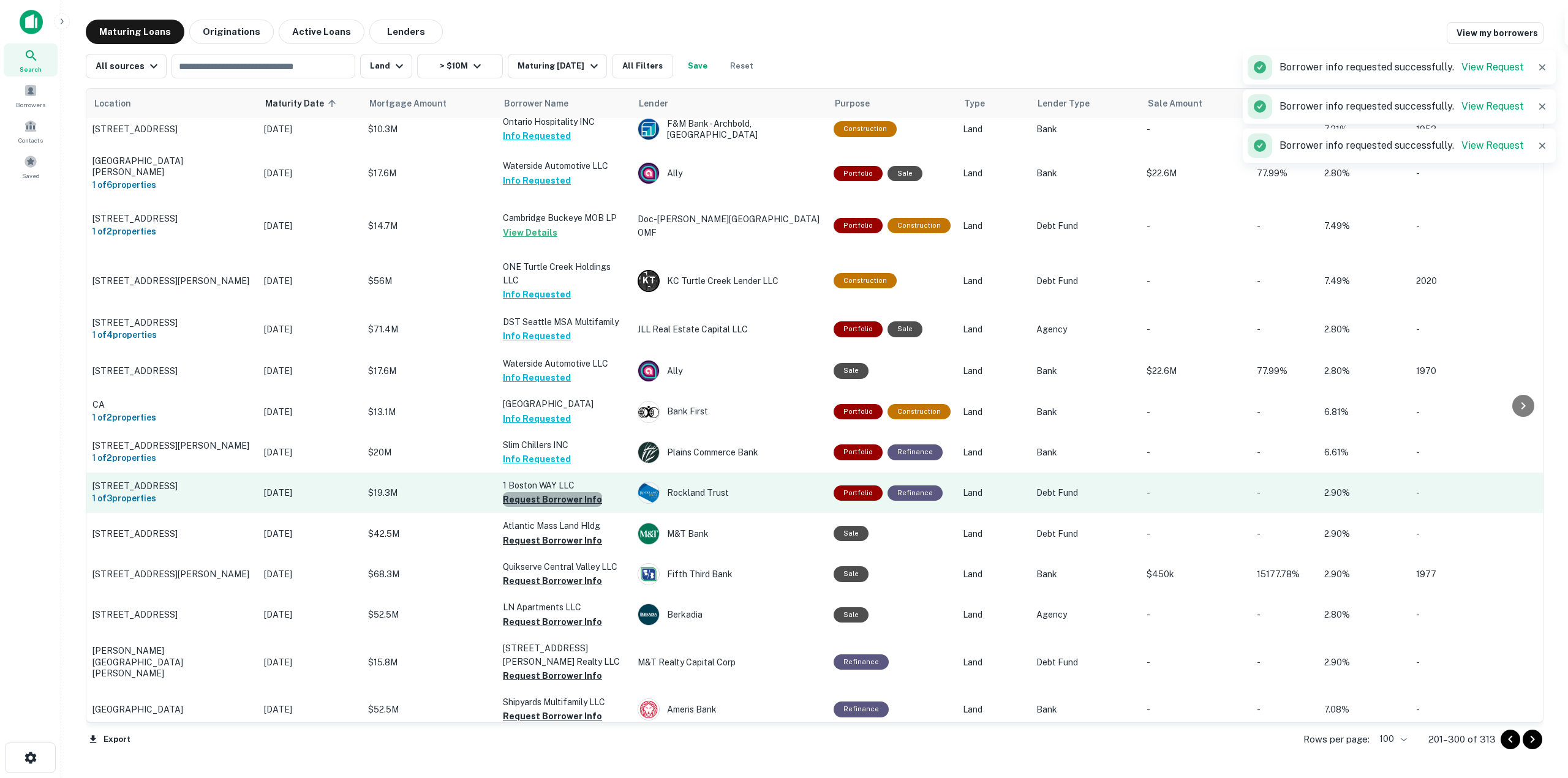
click at [588, 492] on button "Request Borrower Info" at bounding box center [553, 499] width 99 height 15
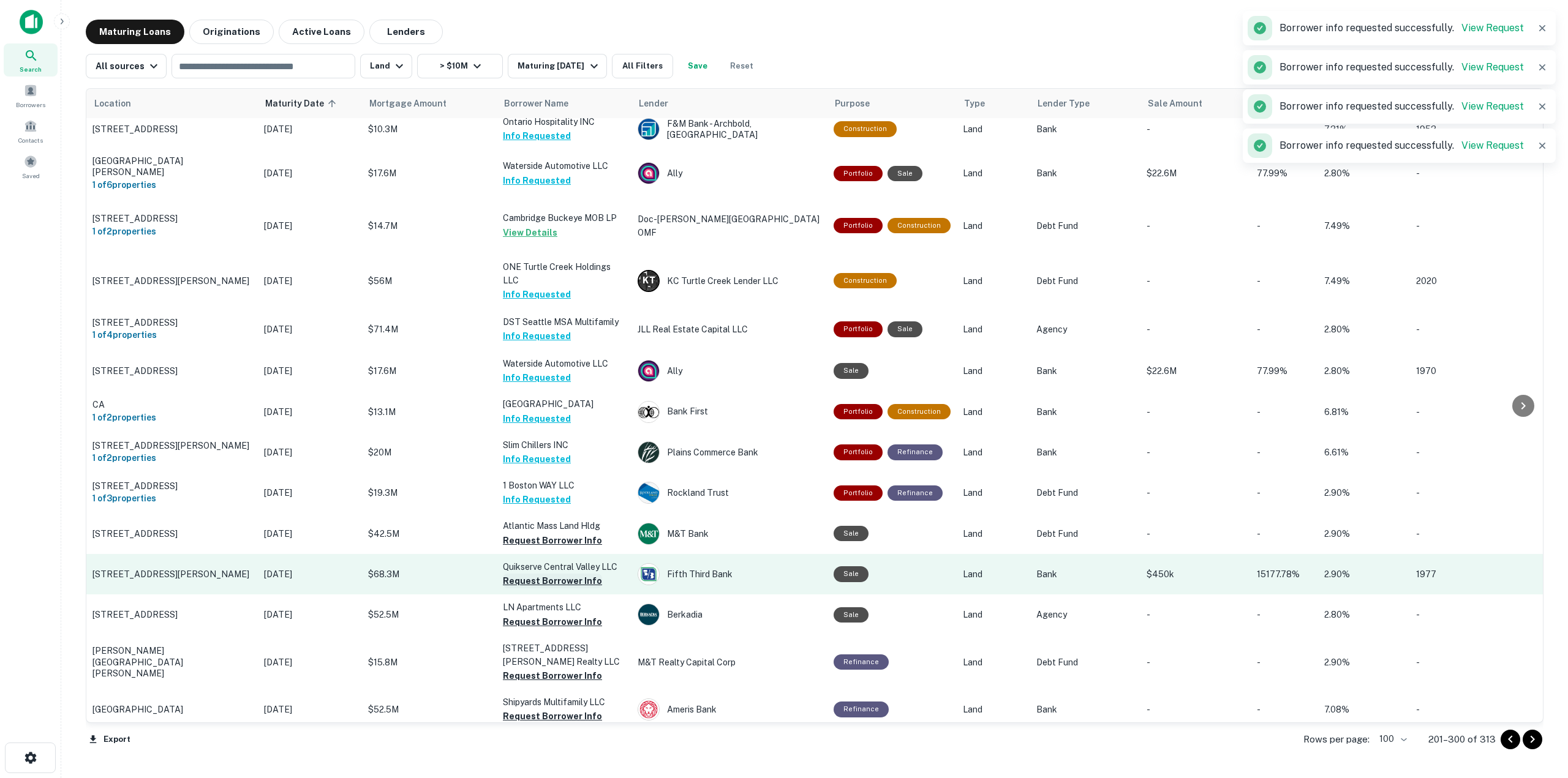
click at [587, 533] on button "Request Borrower Info" at bounding box center [553, 541] width 99 height 15
click at [579, 574] on button "Request Borrower Info" at bounding box center [553, 581] width 99 height 15
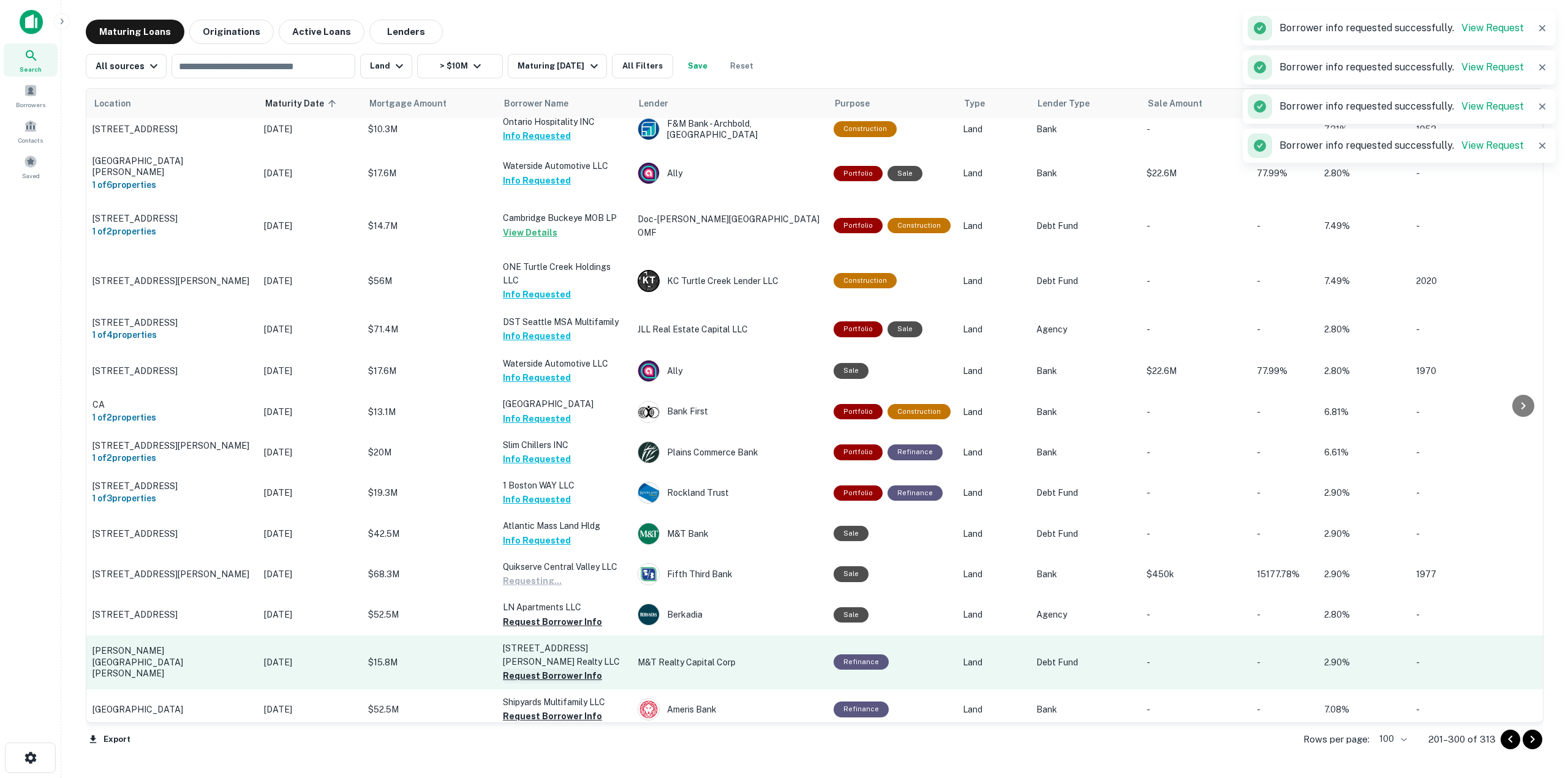
click at [576, 615] on button "Request Borrower Info" at bounding box center [553, 622] width 99 height 15
click at [575, 669] on button "Request Borrower Info" at bounding box center [553, 676] width 99 height 15
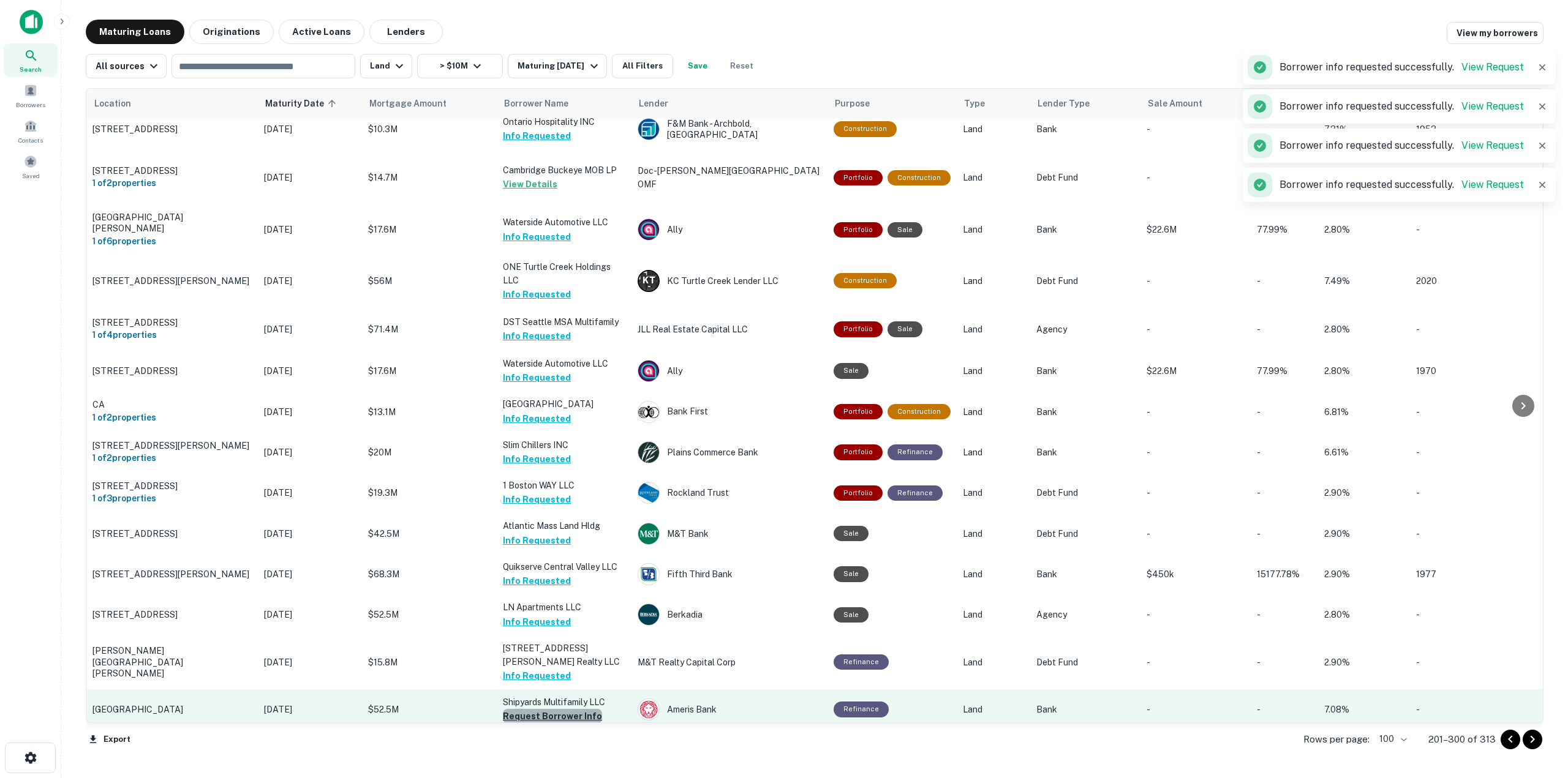
click at [585, 709] on button "Request Borrower Info" at bounding box center [553, 717] width 99 height 15
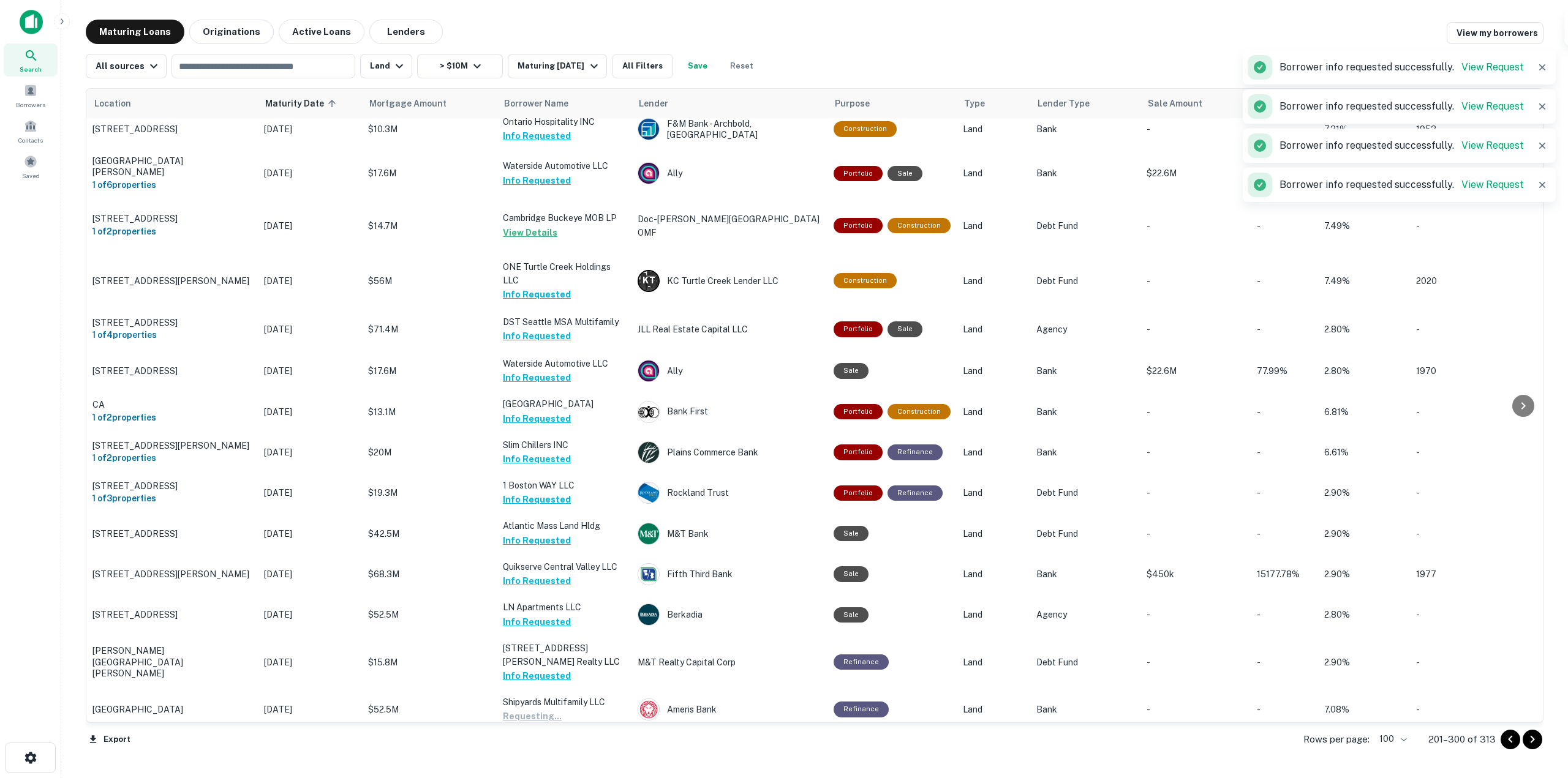
scroll to position [3797, 0]
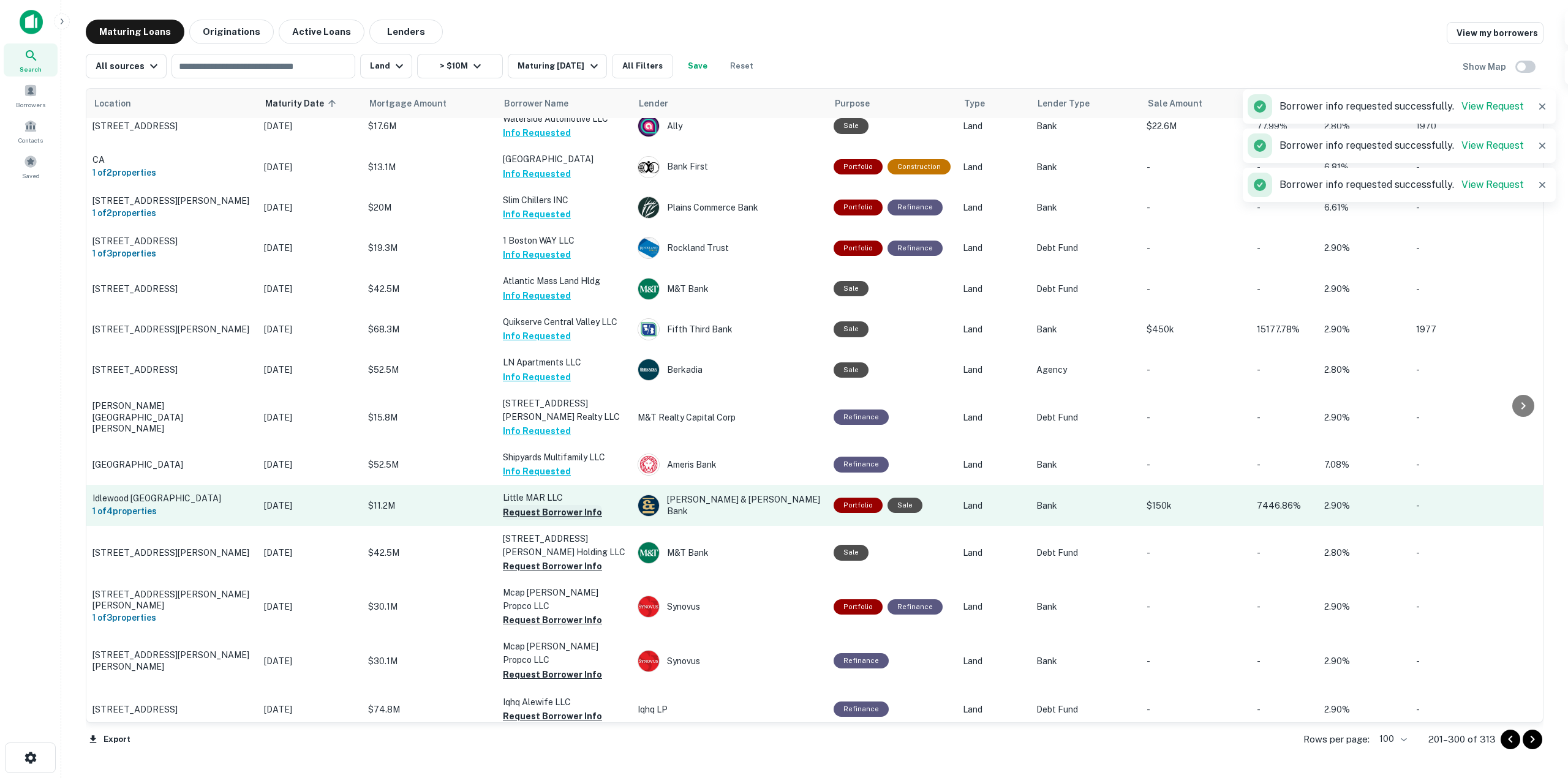
click at [565, 505] on button "Request Borrower Info" at bounding box center [553, 512] width 99 height 15
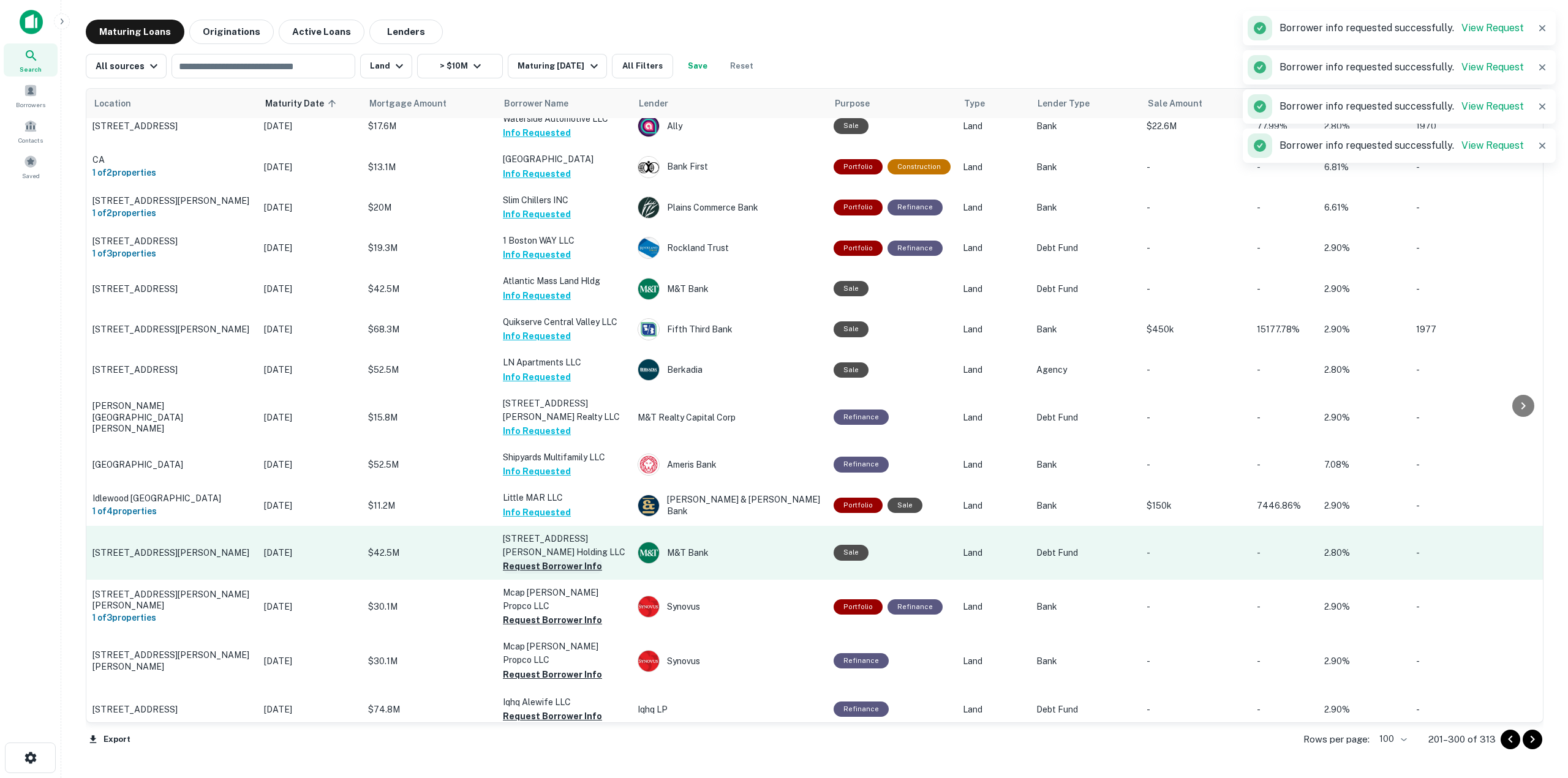
click at [573, 559] on button "Request Borrower Info" at bounding box center [553, 566] width 99 height 15
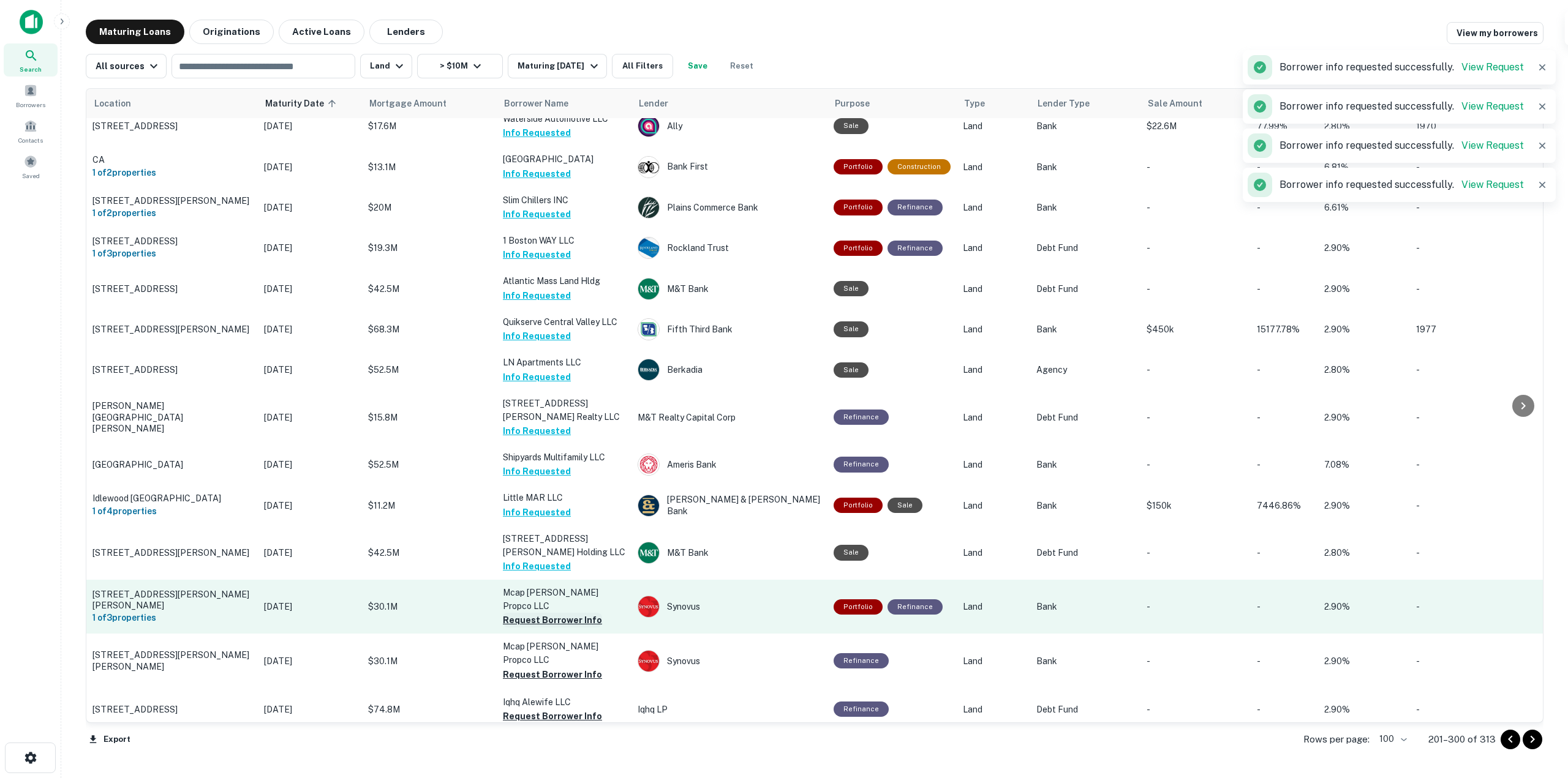
click at [579, 613] on button "Request Borrower Info" at bounding box center [553, 620] width 99 height 15
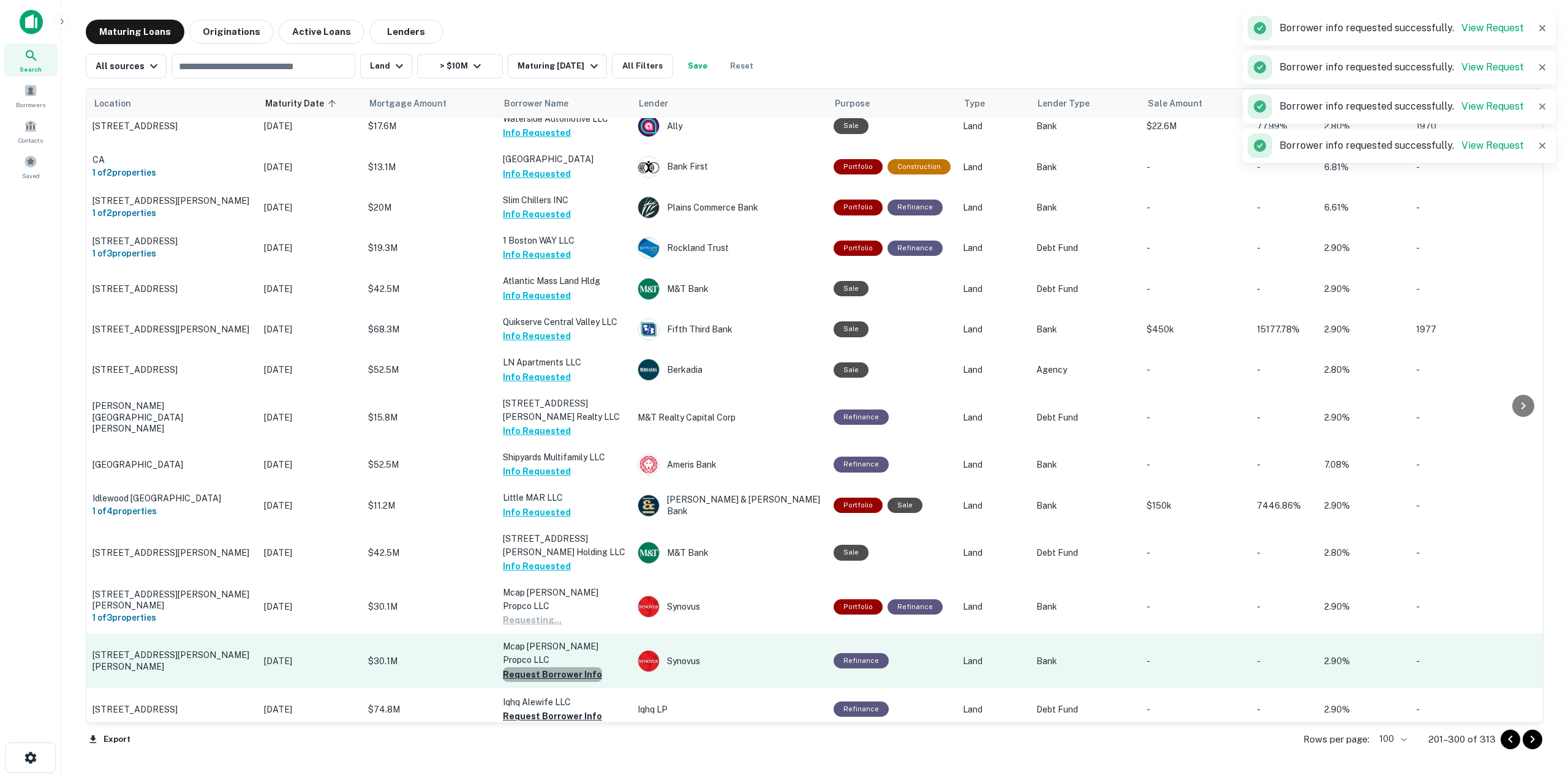
click at [579, 667] on button "Request Borrower Info" at bounding box center [553, 674] width 99 height 15
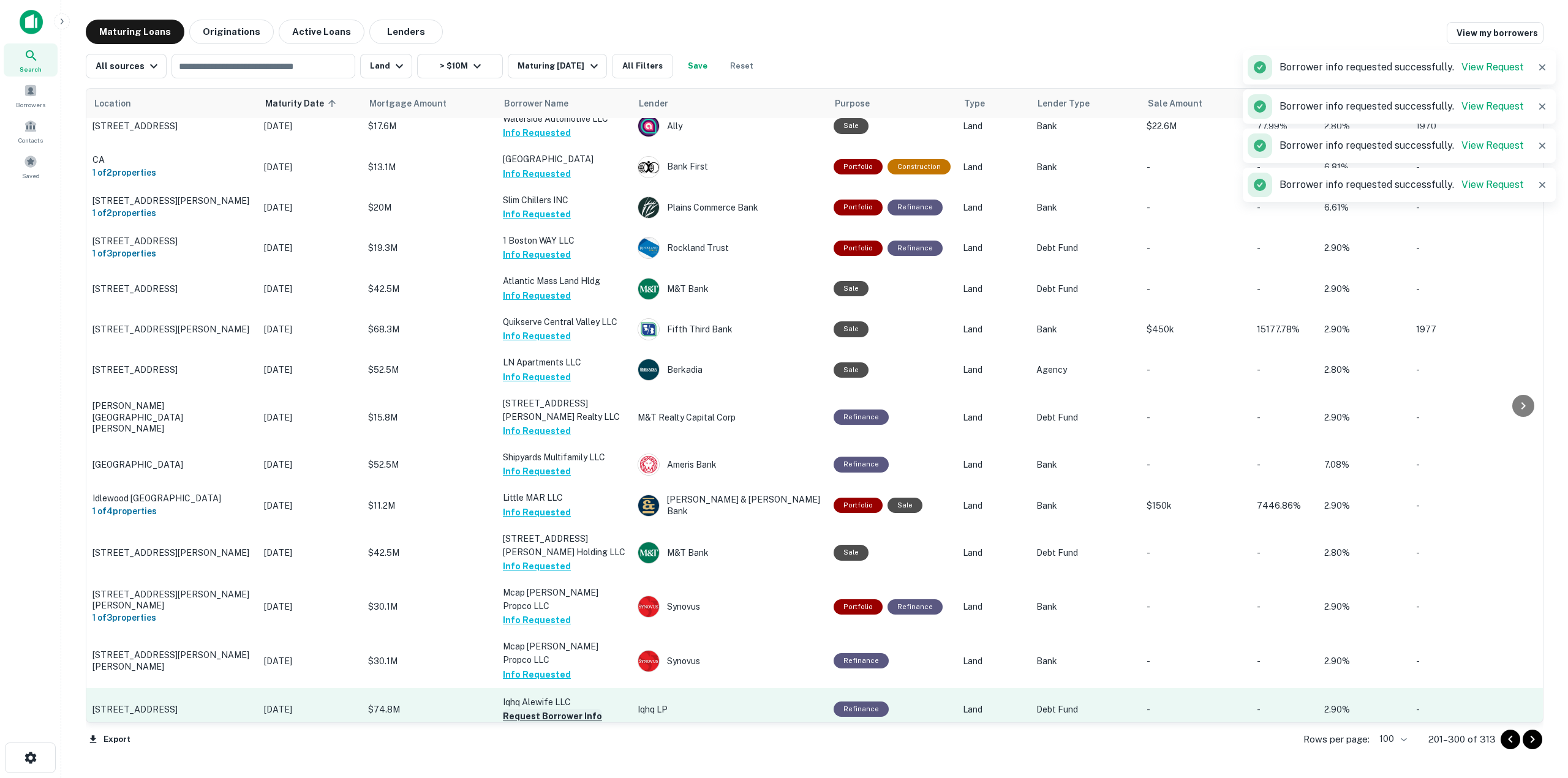
click at [571, 709] on button "Request Borrower Info" at bounding box center [553, 717] width 99 height 15
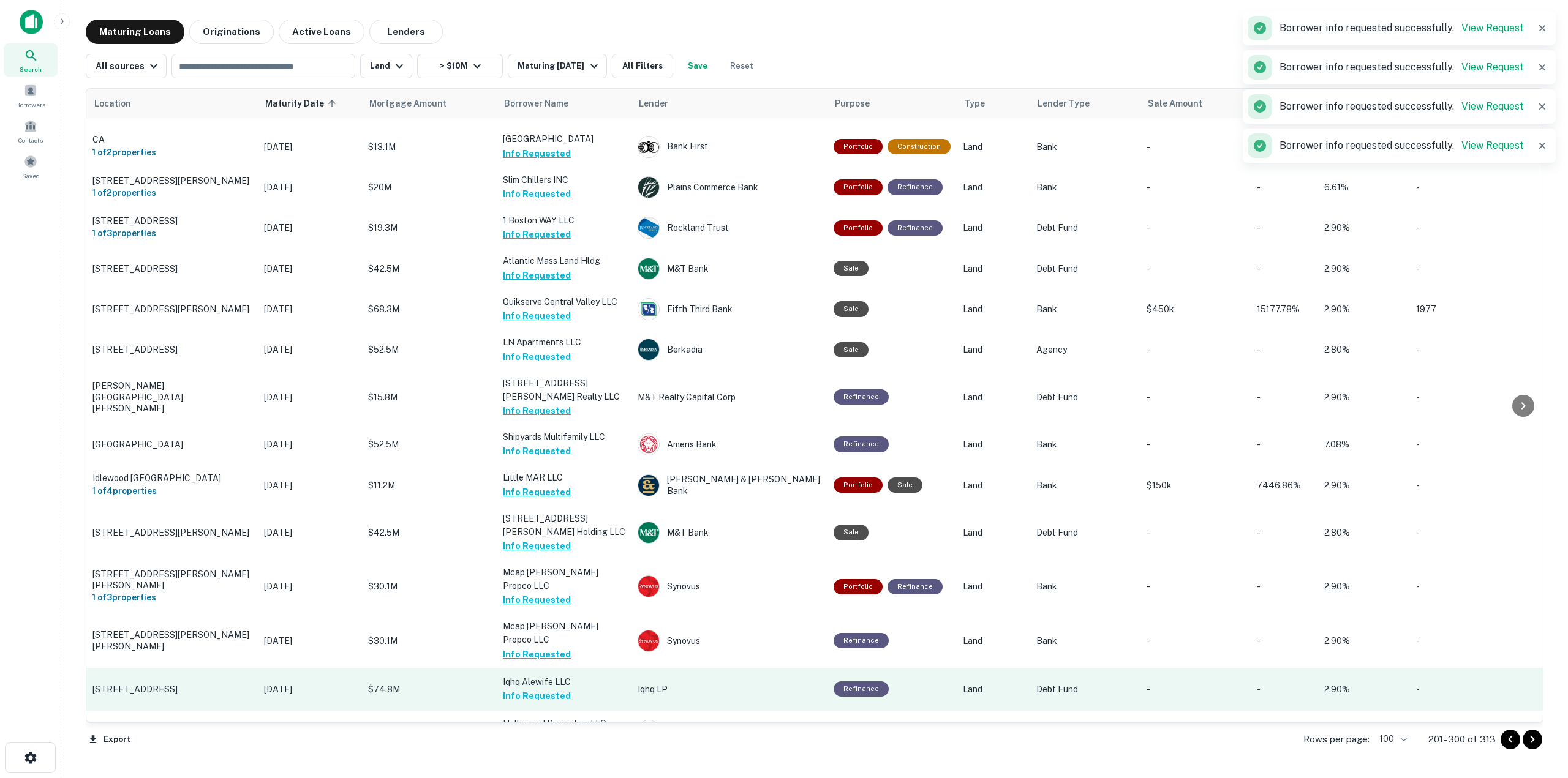
scroll to position [3825, 0]
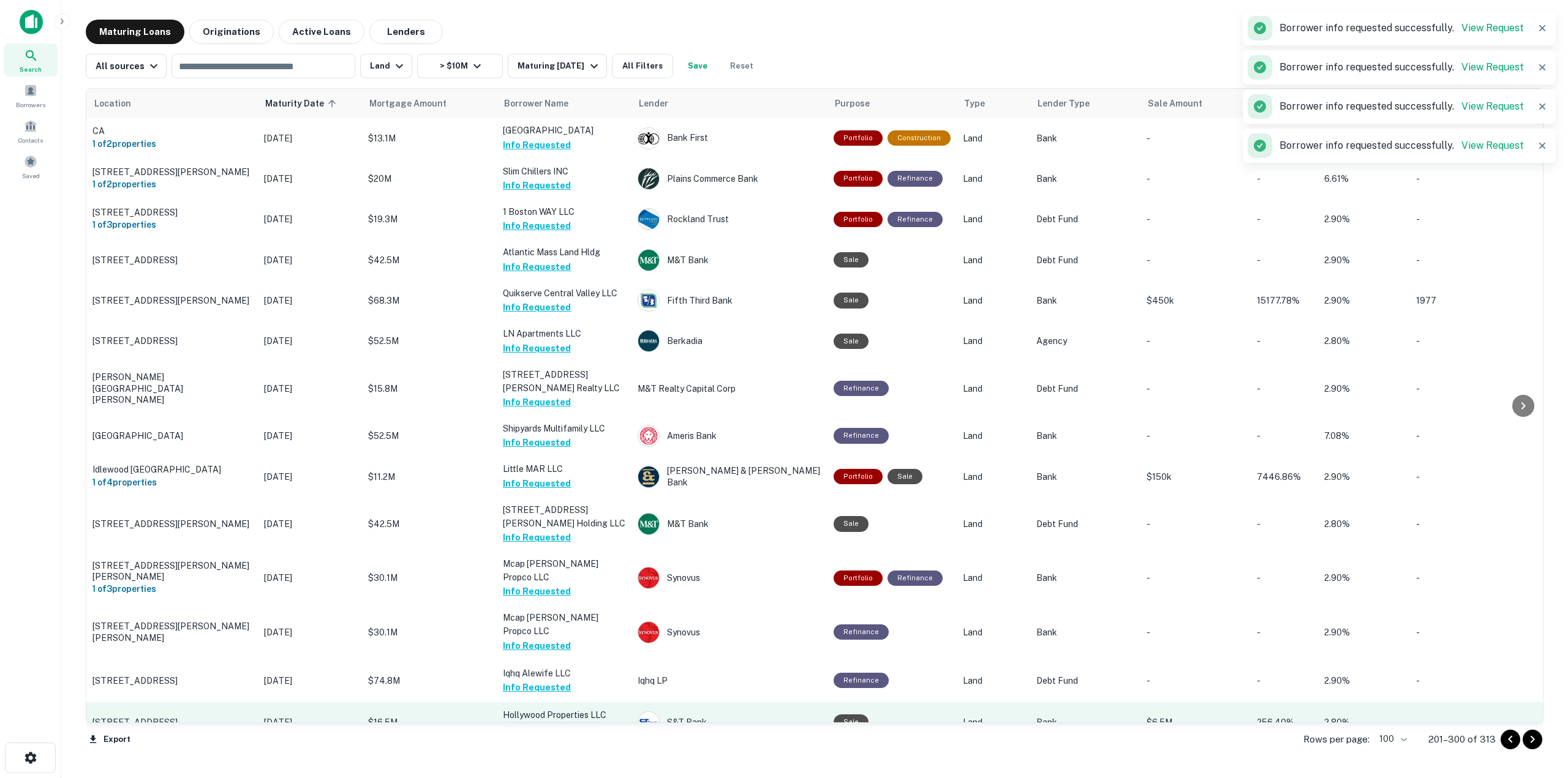
click at [580, 722] on button "Request Borrower Info" at bounding box center [553, 729] width 99 height 15
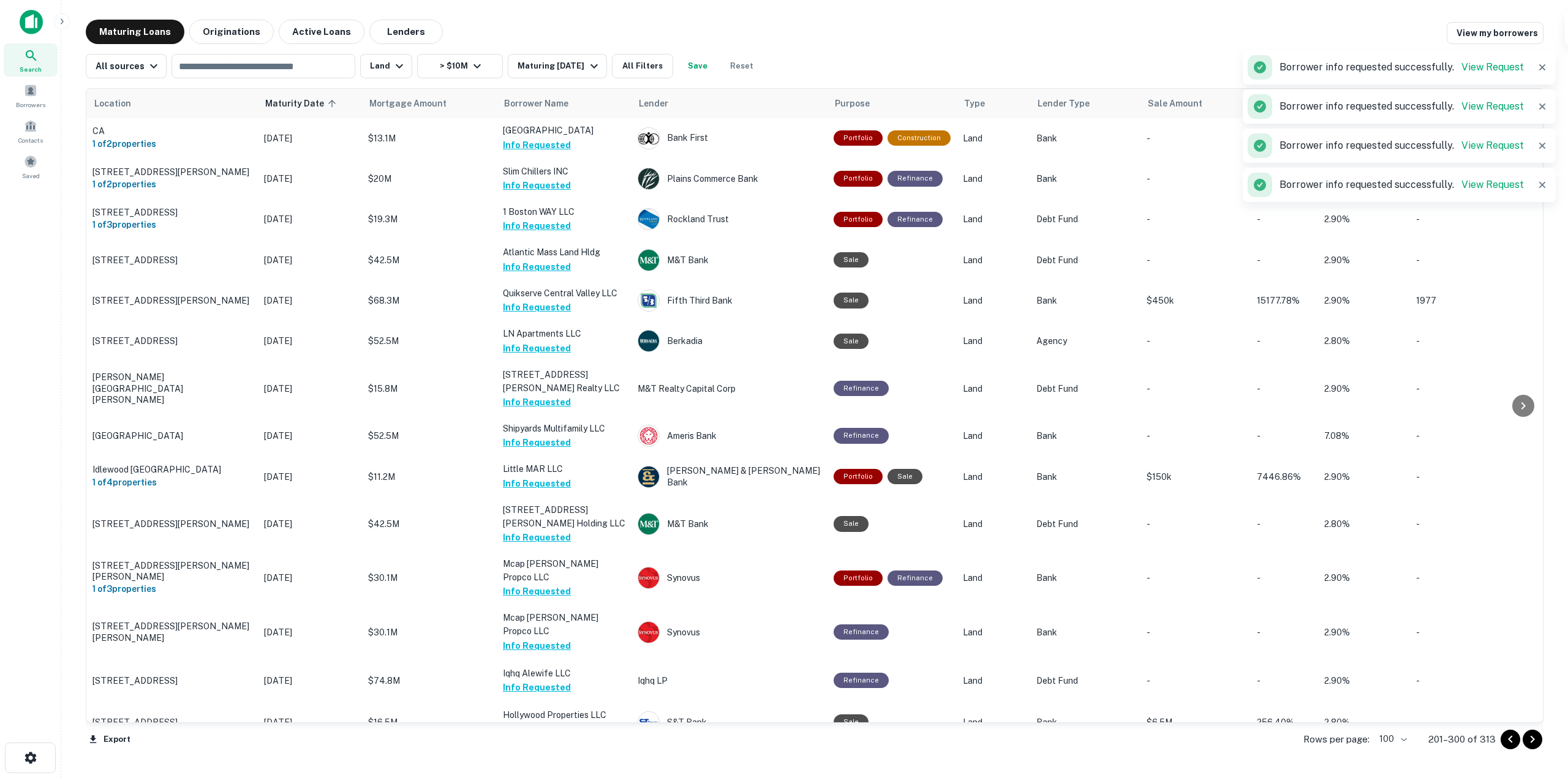
click at [584, 767] on button "Request Borrower Info" at bounding box center [553, 774] width 99 height 15
click at [1530, 741] on icon "Go to next page" at bounding box center [1532, 740] width 15 height 15
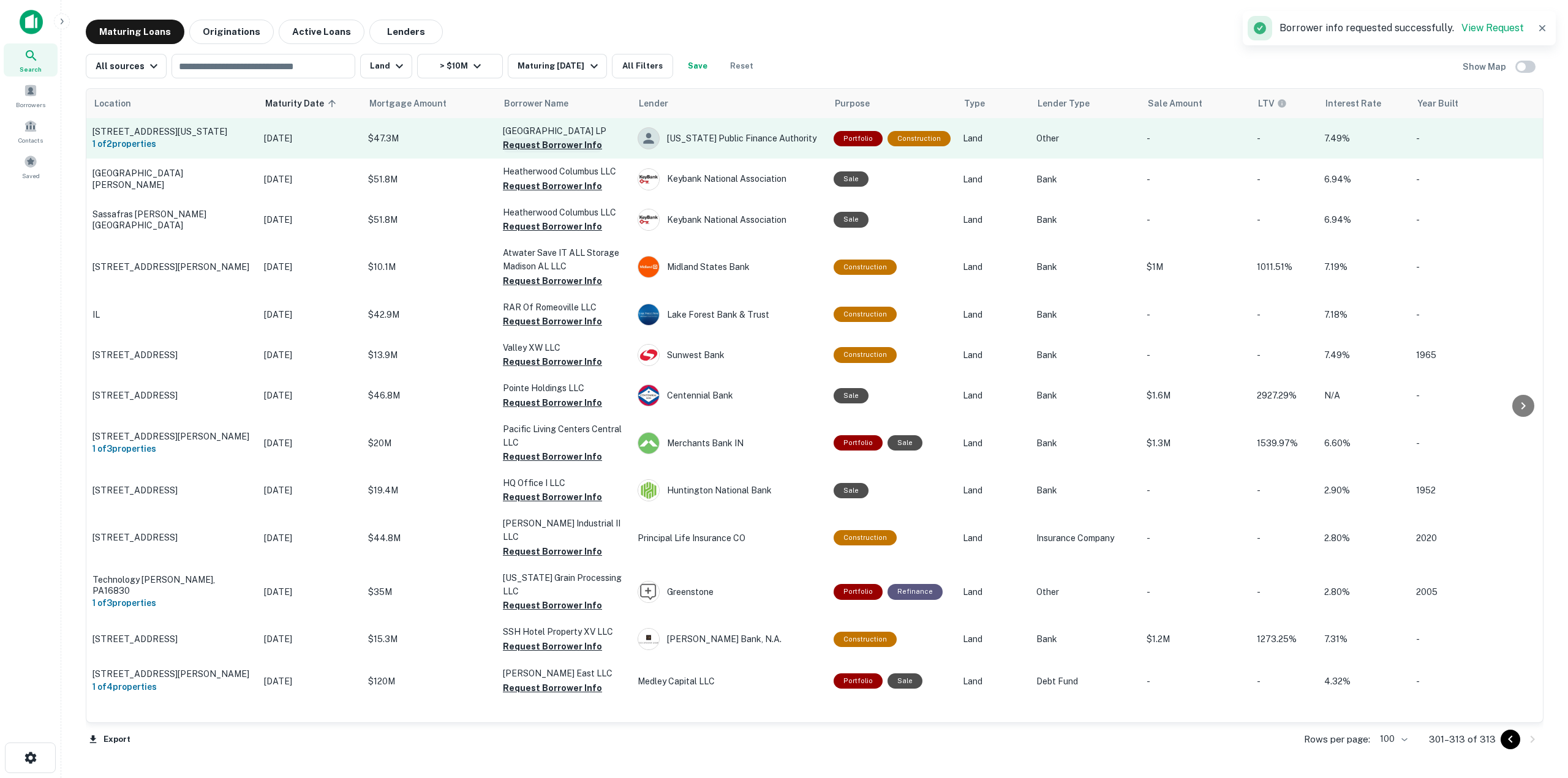
click at [566, 150] on button "Request Borrower Info" at bounding box center [553, 145] width 99 height 15
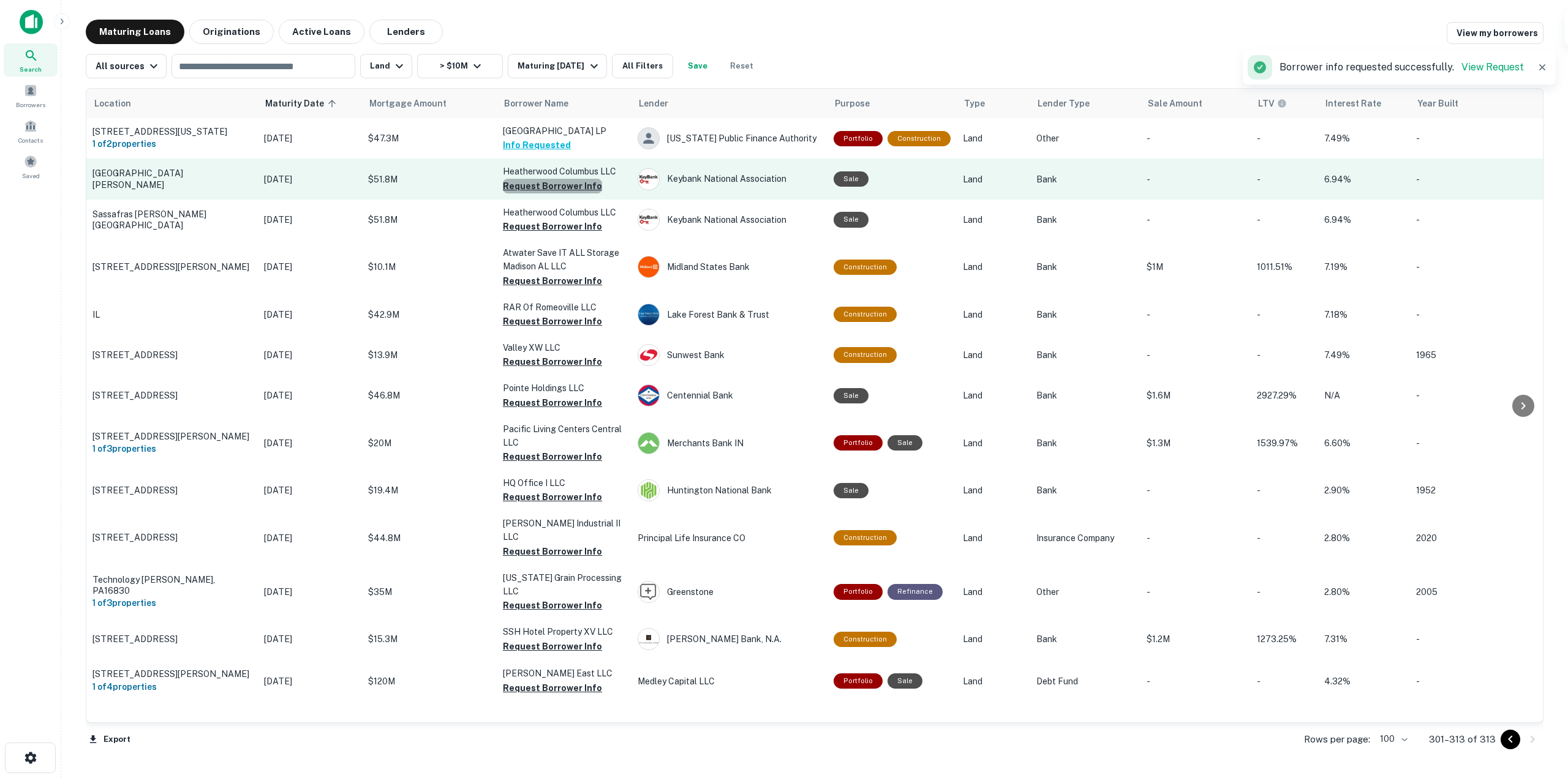
click at [566, 191] on button "Request Borrower Info" at bounding box center [553, 186] width 99 height 15
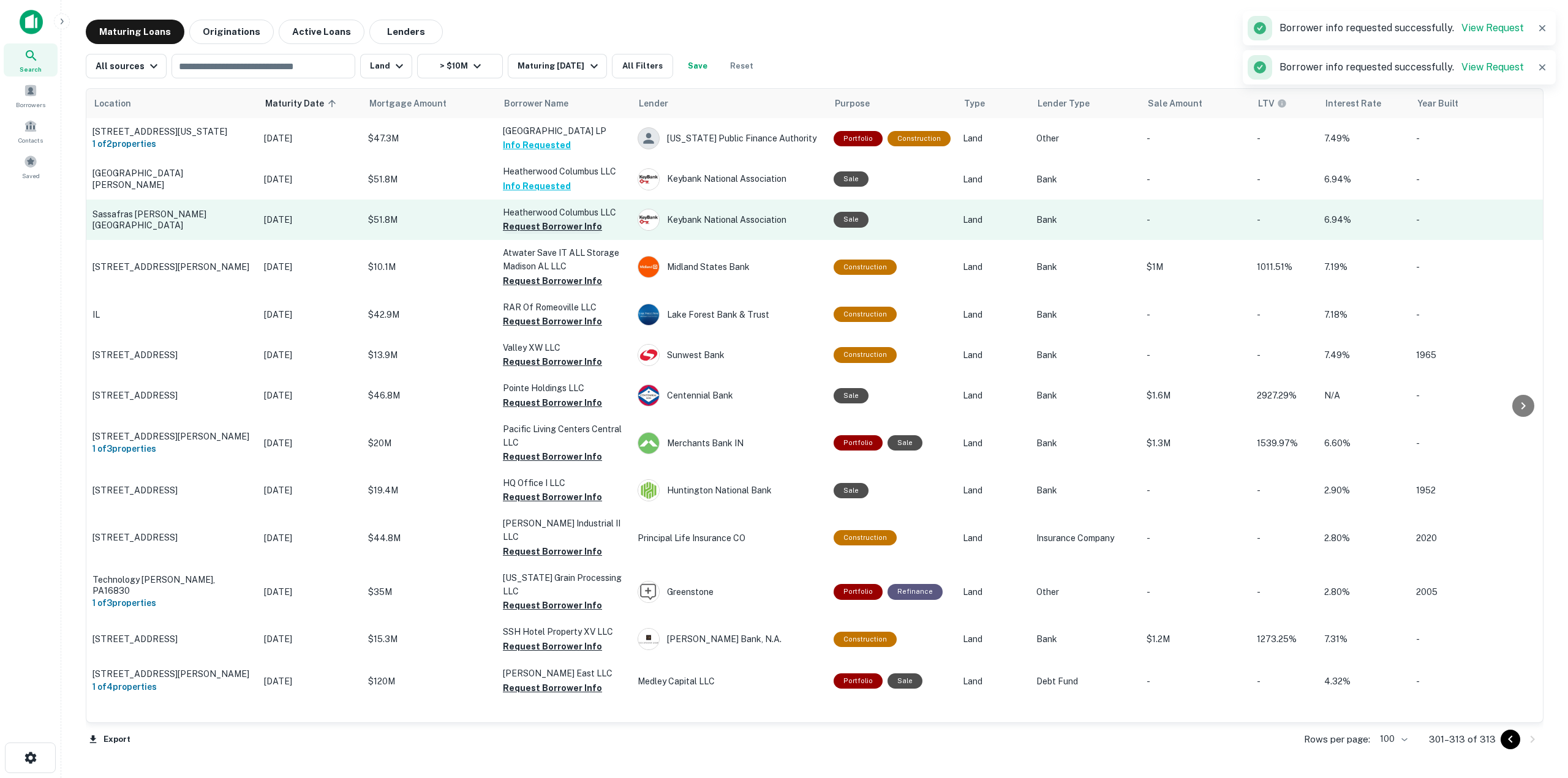
click at [562, 234] on button "Request Borrower Info" at bounding box center [553, 226] width 99 height 15
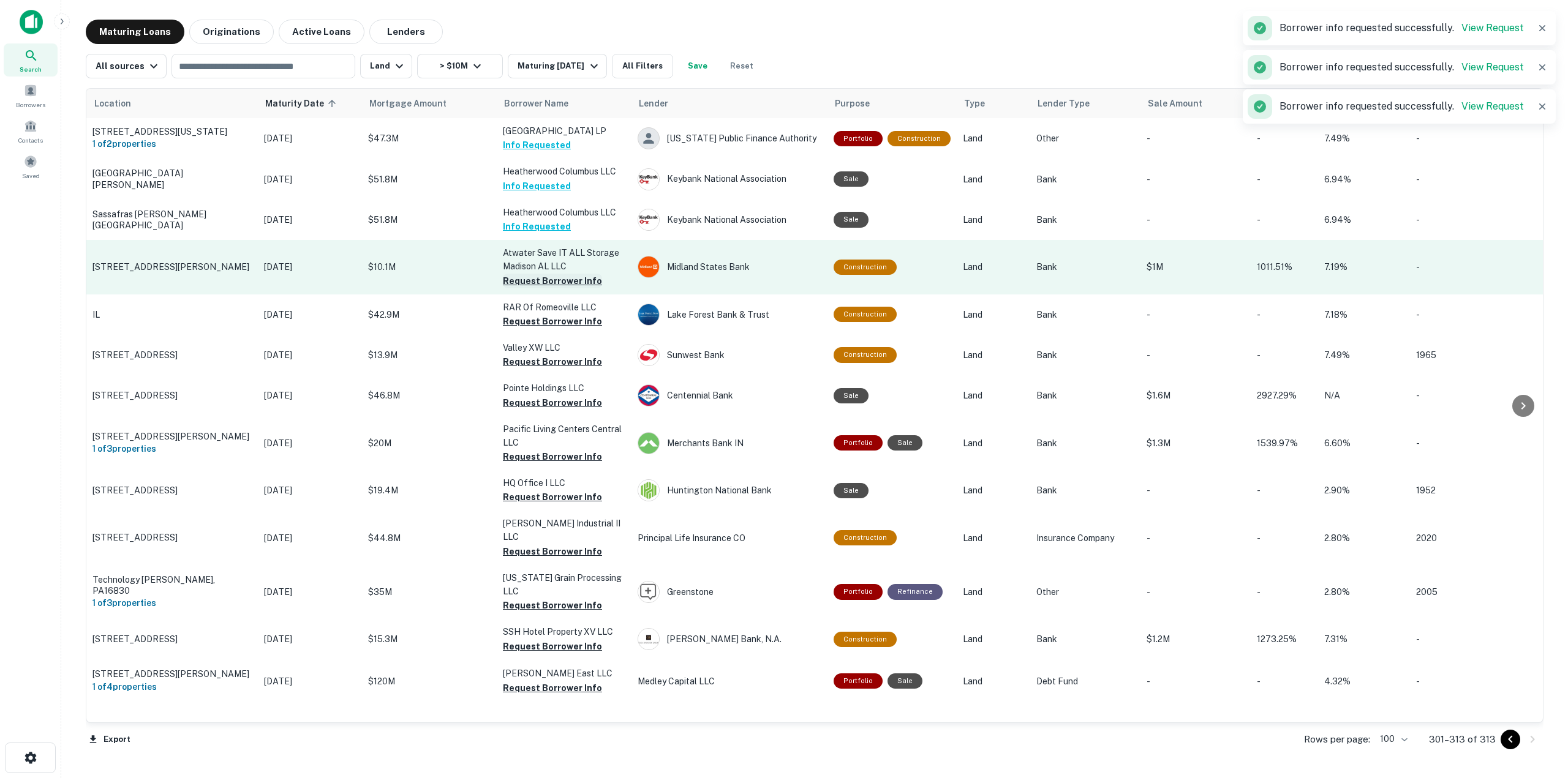
click at [566, 287] on button "Request Borrower Info" at bounding box center [553, 281] width 99 height 15
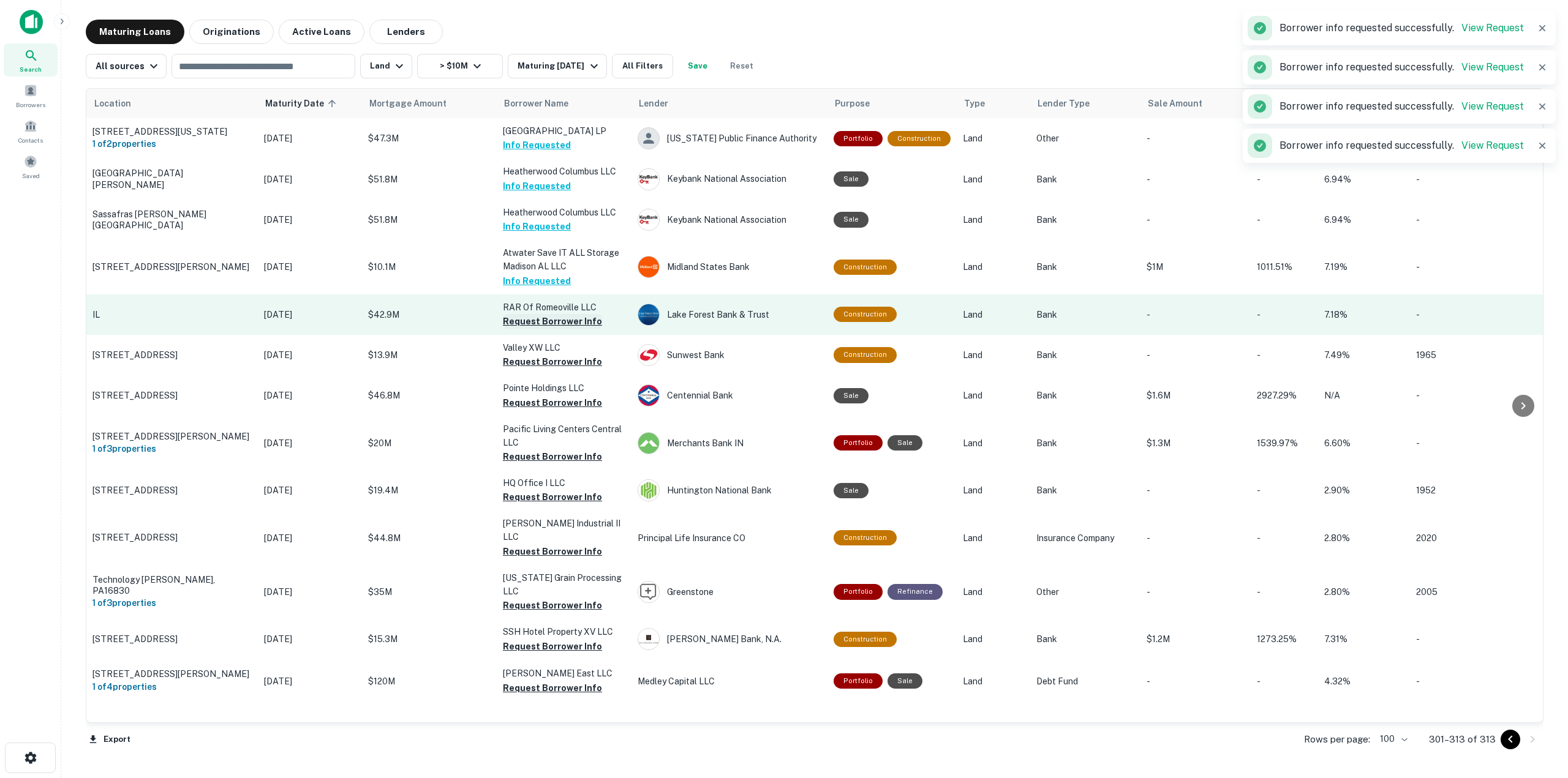
click at [571, 329] on button "Request Borrower Info" at bounding box center [553, 322] width 99 height 15
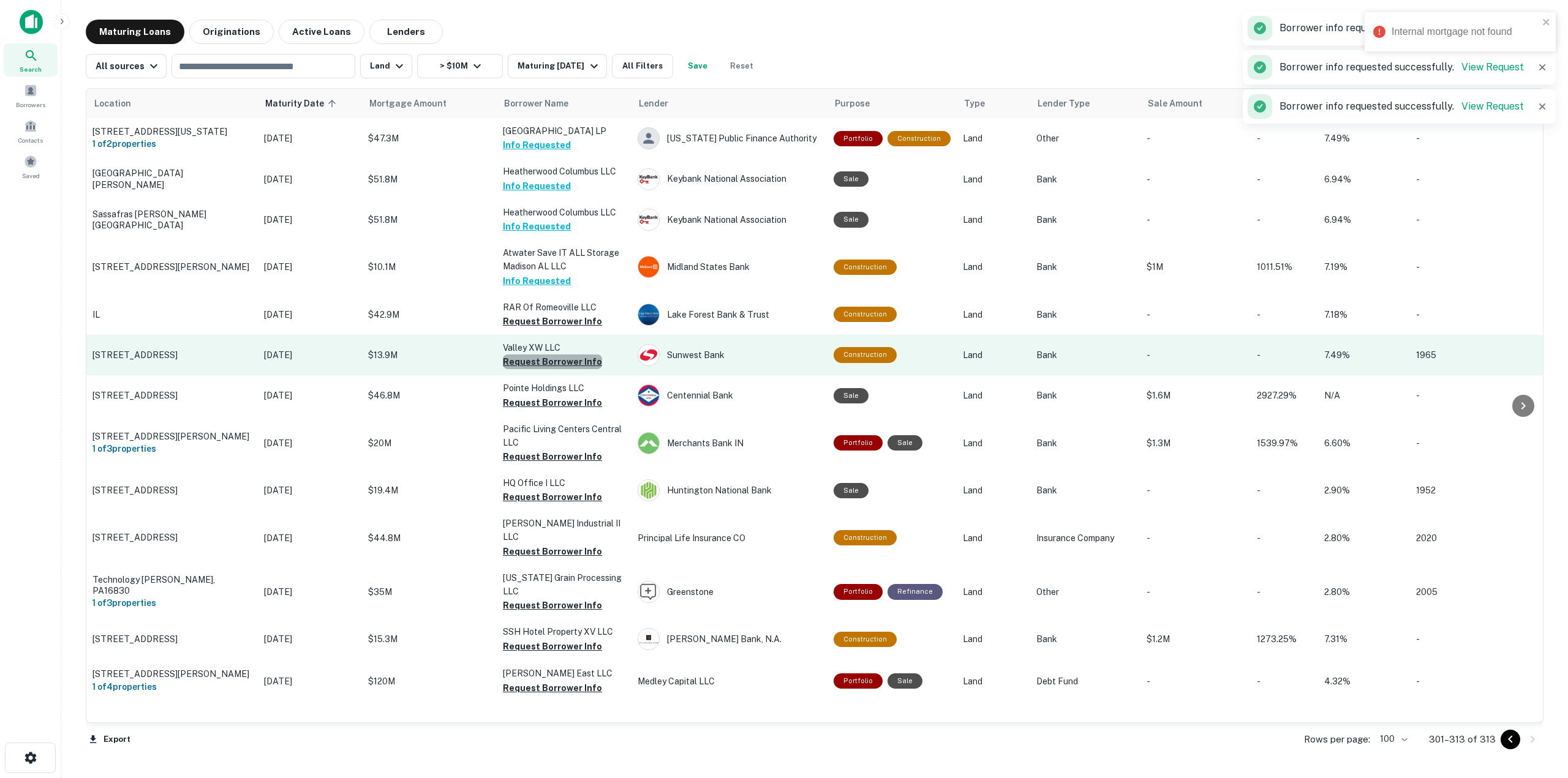
click at [574, 369] on button "Request Borrower Info" at bounding box center [553, 362] width 99 height 15
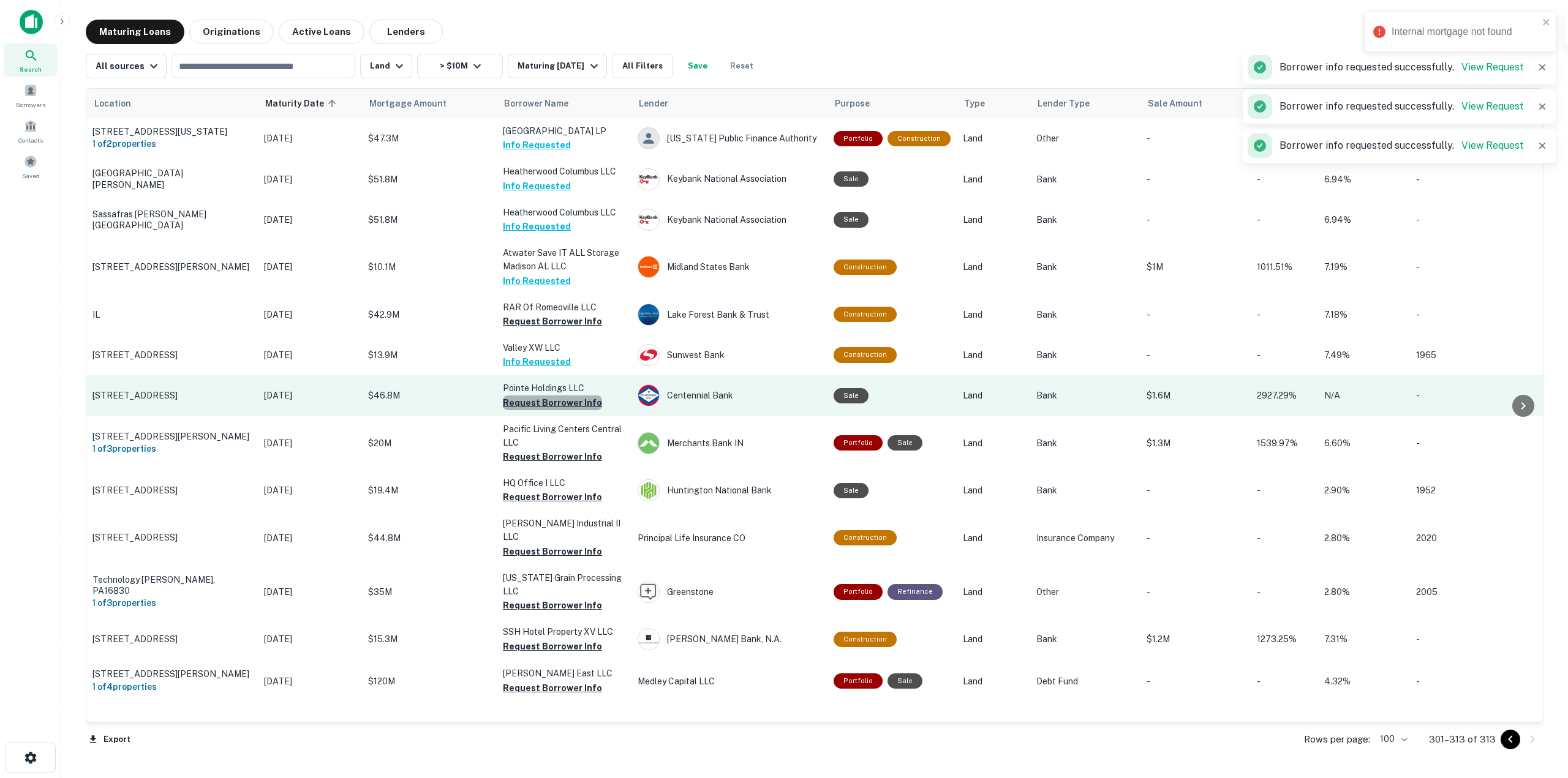
click at [586, 411] on button "Request Borrower Info" at bounding box center [553, 403] width 99 height 15
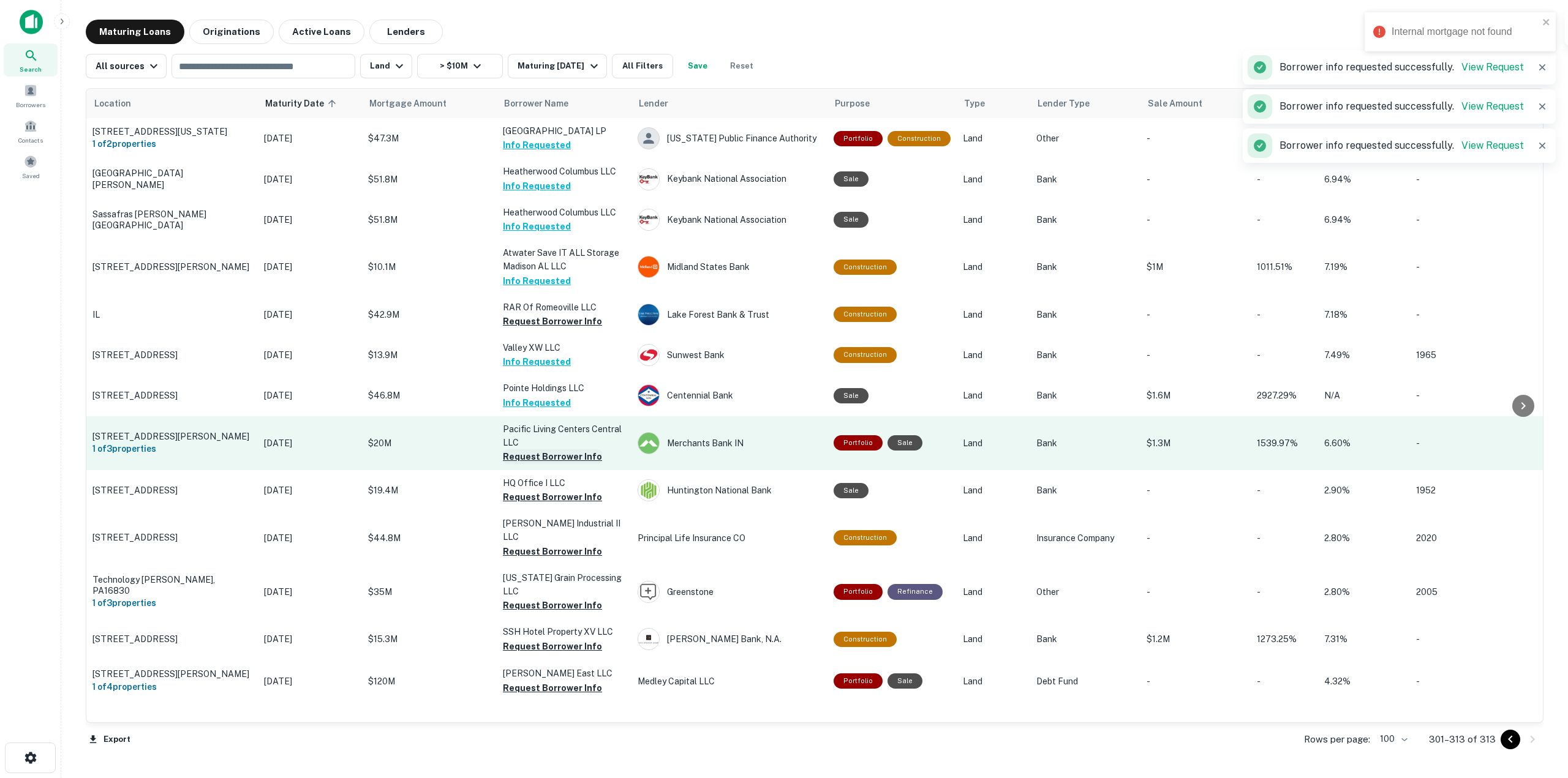
click at [587, 461] on button "Request Borrower Info" at bounding box center [553, 456] width 99 height 15
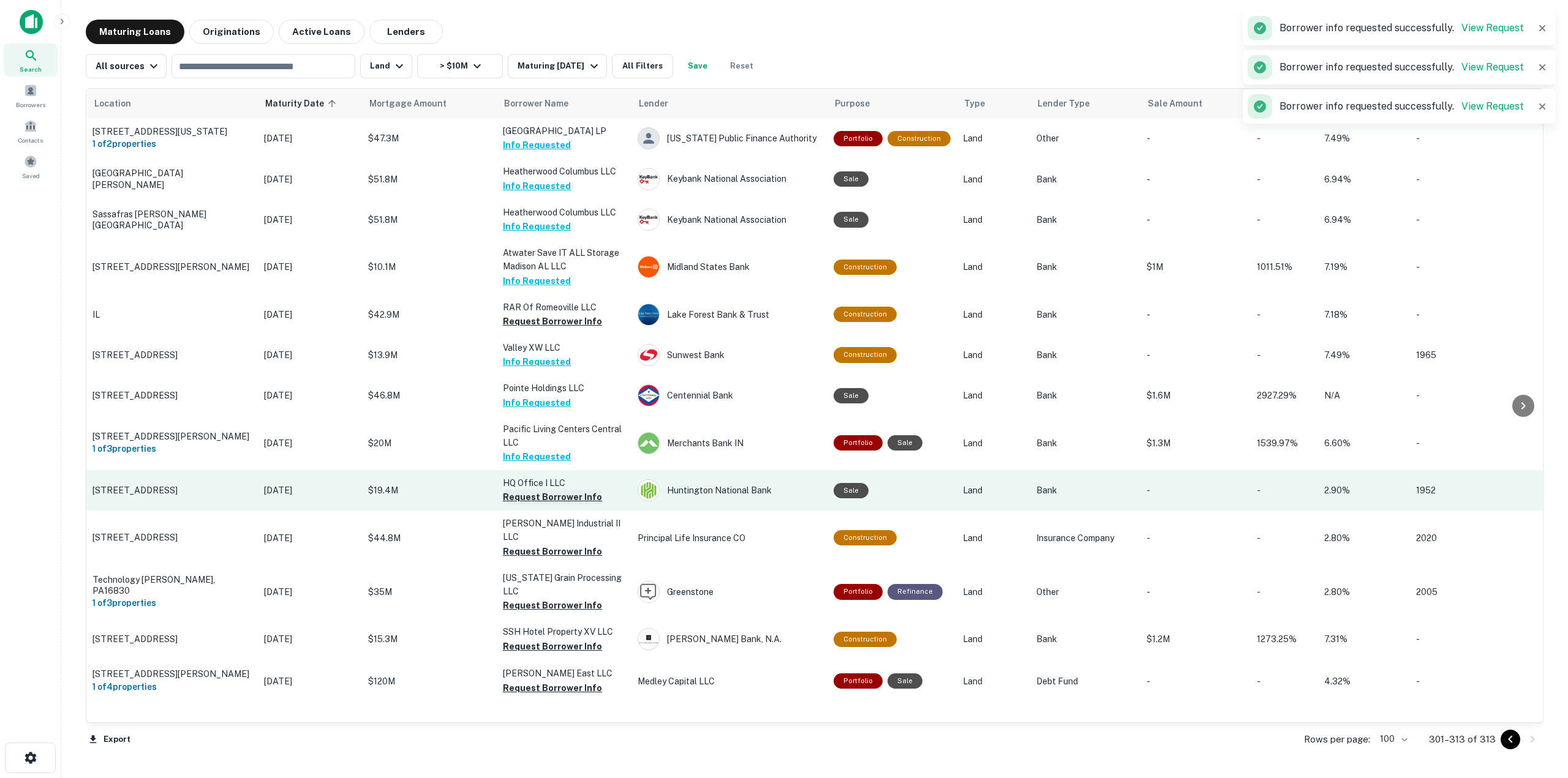
click at [541, 505] on button "Request Borrower Info" at bounding box center [553, 498] width 99 height 15
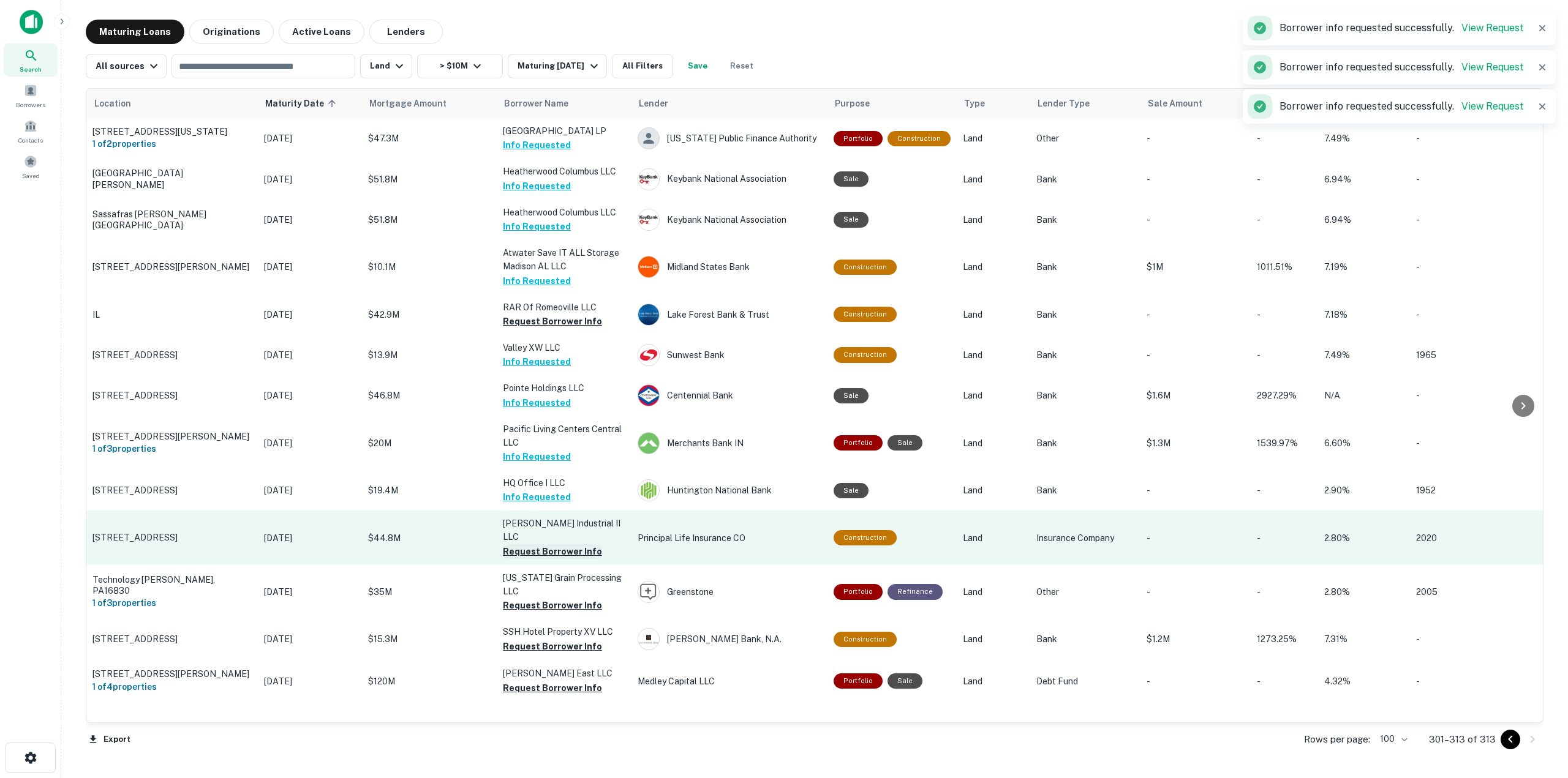
click at [555, 549] on button "Request Borrower Info" at bounding box center [553, 552] width 99 height 15
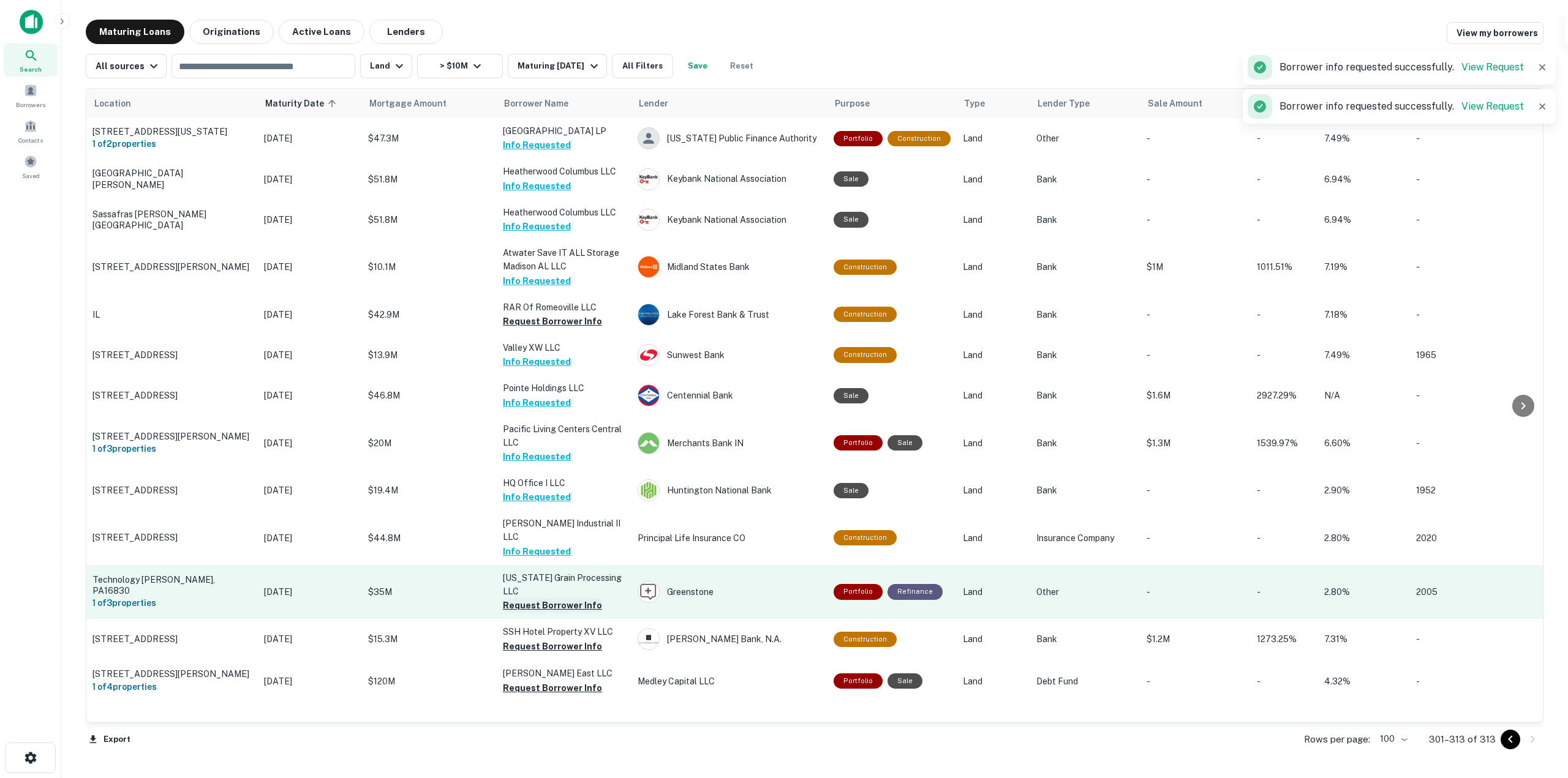
click at [555, 606] on button "Request Borrower Info" at bounding box center [553, 606] width 99 height 15
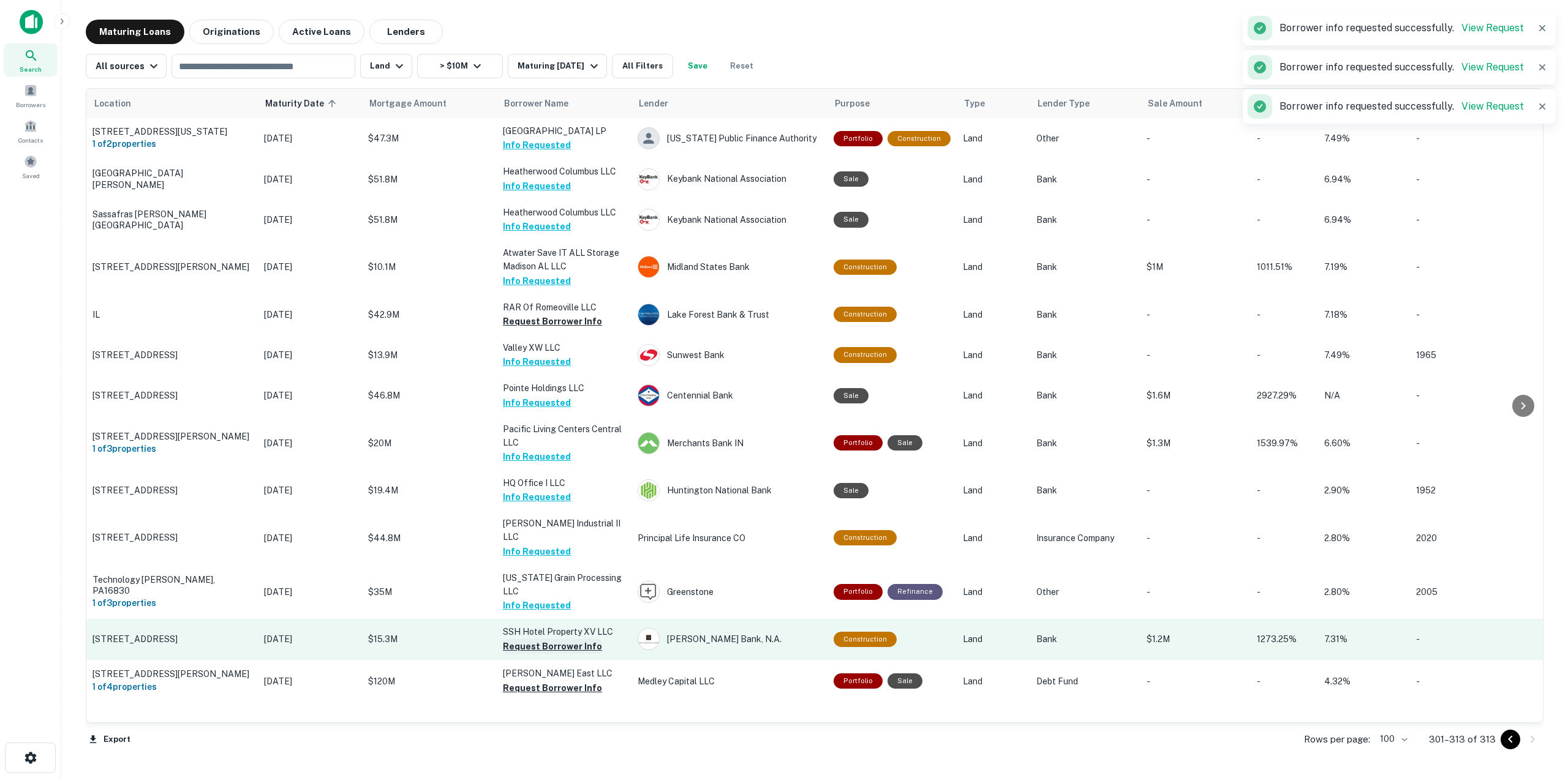
click at [582, 645] on button "Request Borrower Info" at bounding box center [553, 647] width 99 height 15
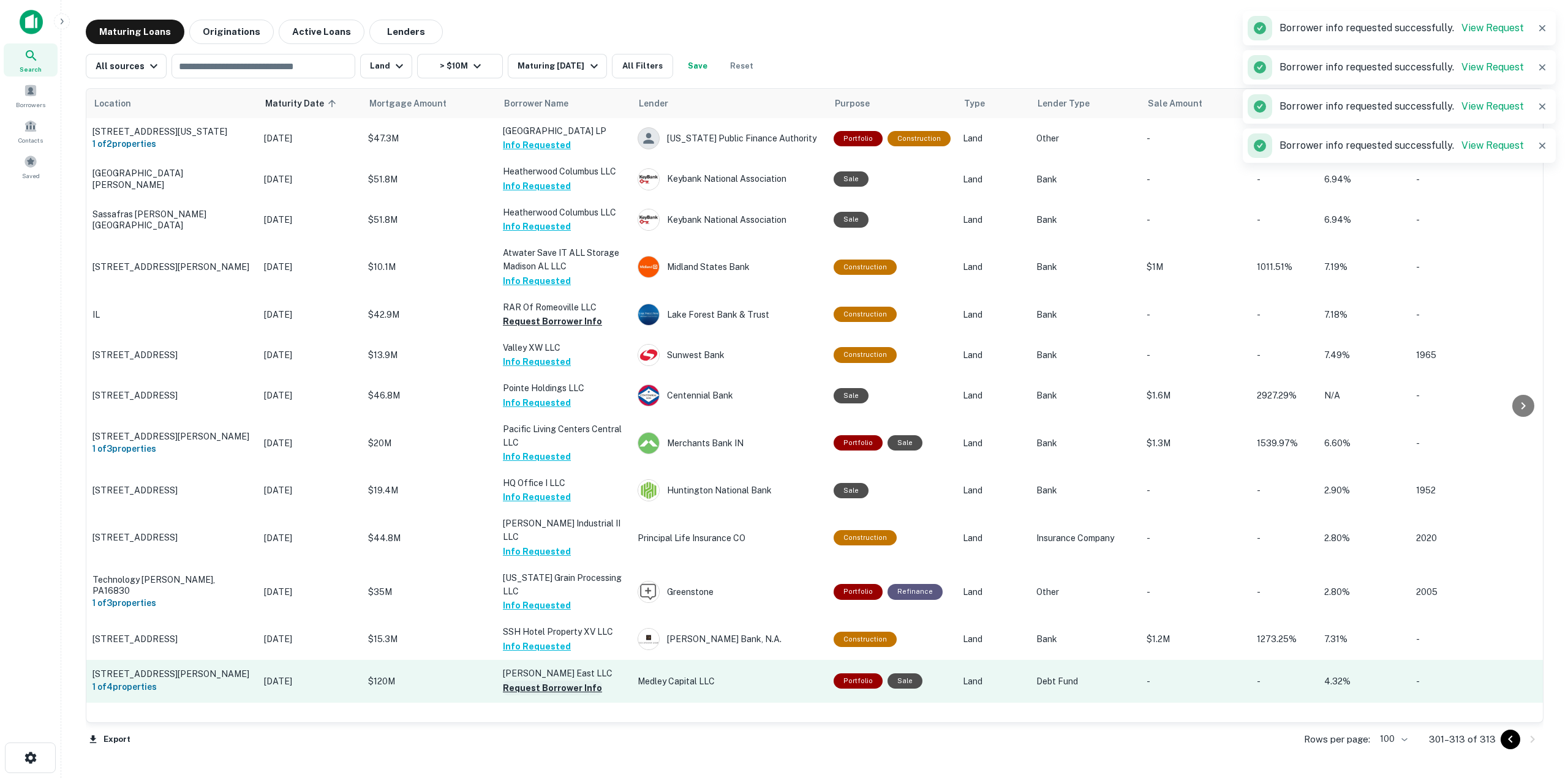
click at [582, 687] on button "Request Borrower Info" at bounding box center [553, 688] width 99 height 15
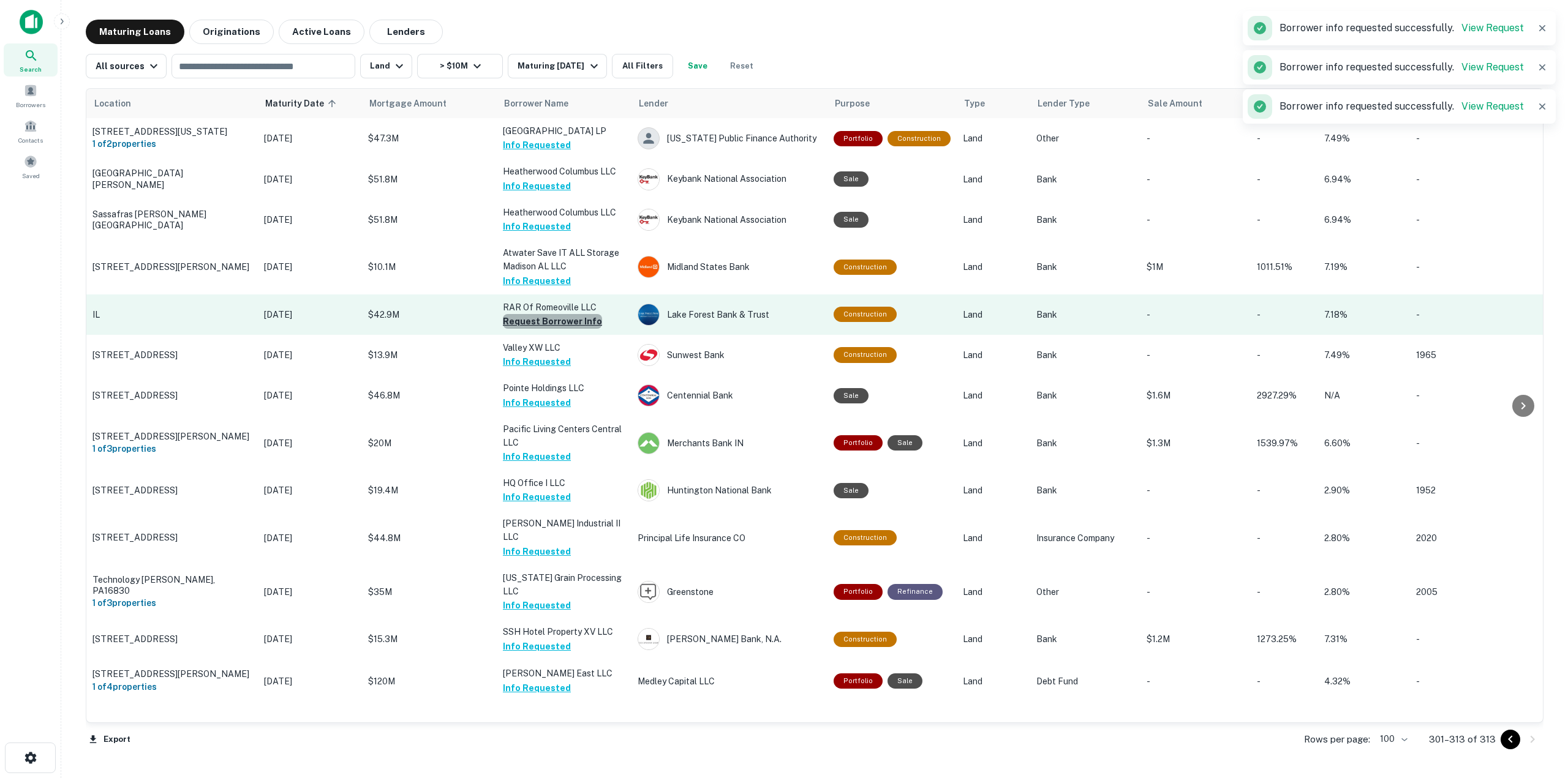
click at [582, 329] on button "Request Borrower Info" at bounding box center [553, 322] width 99 height 15
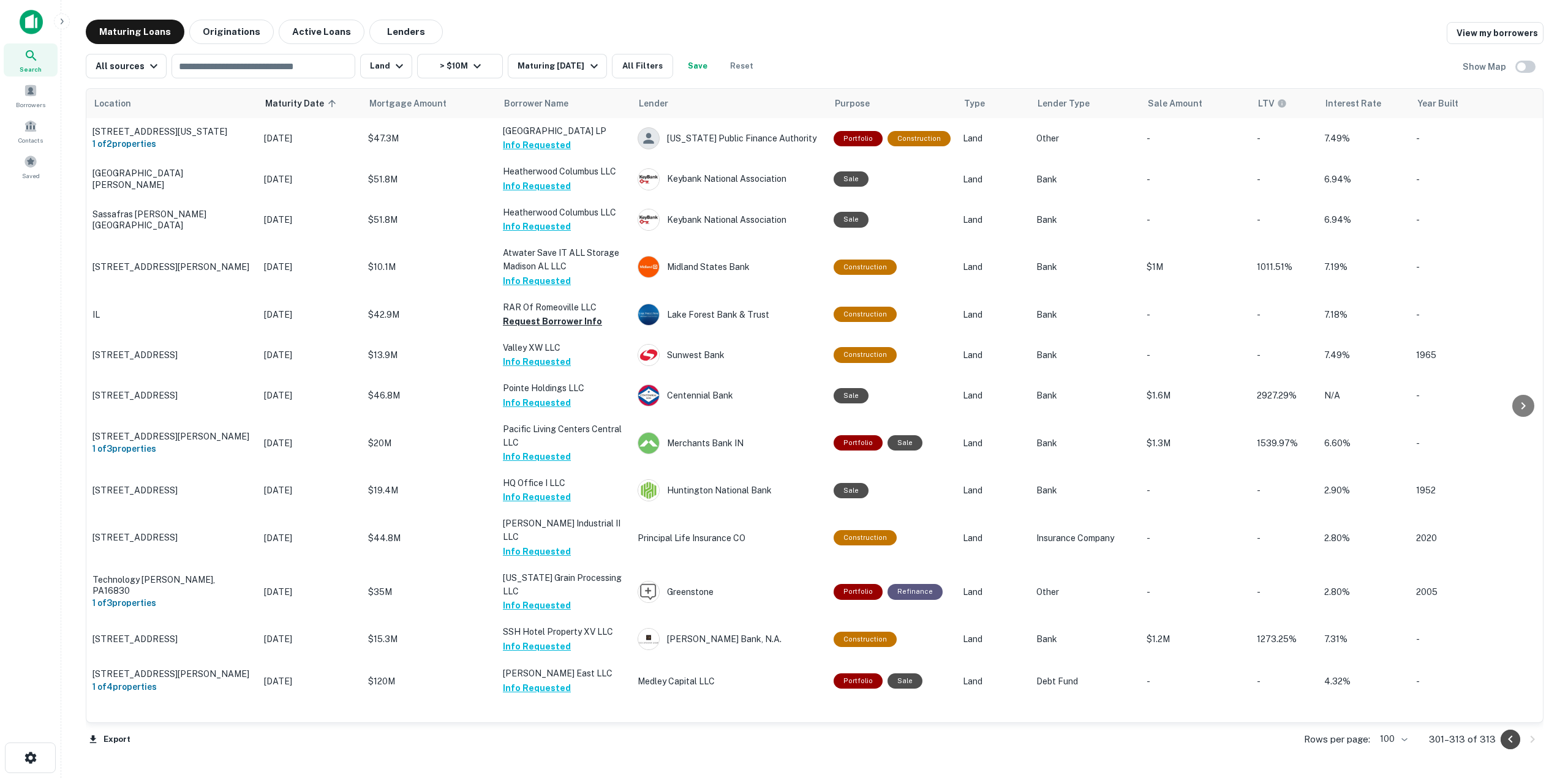
click at [1512, 740] on icon "Go to previous page" at bounding box center [1510, 740] width 15 height 15
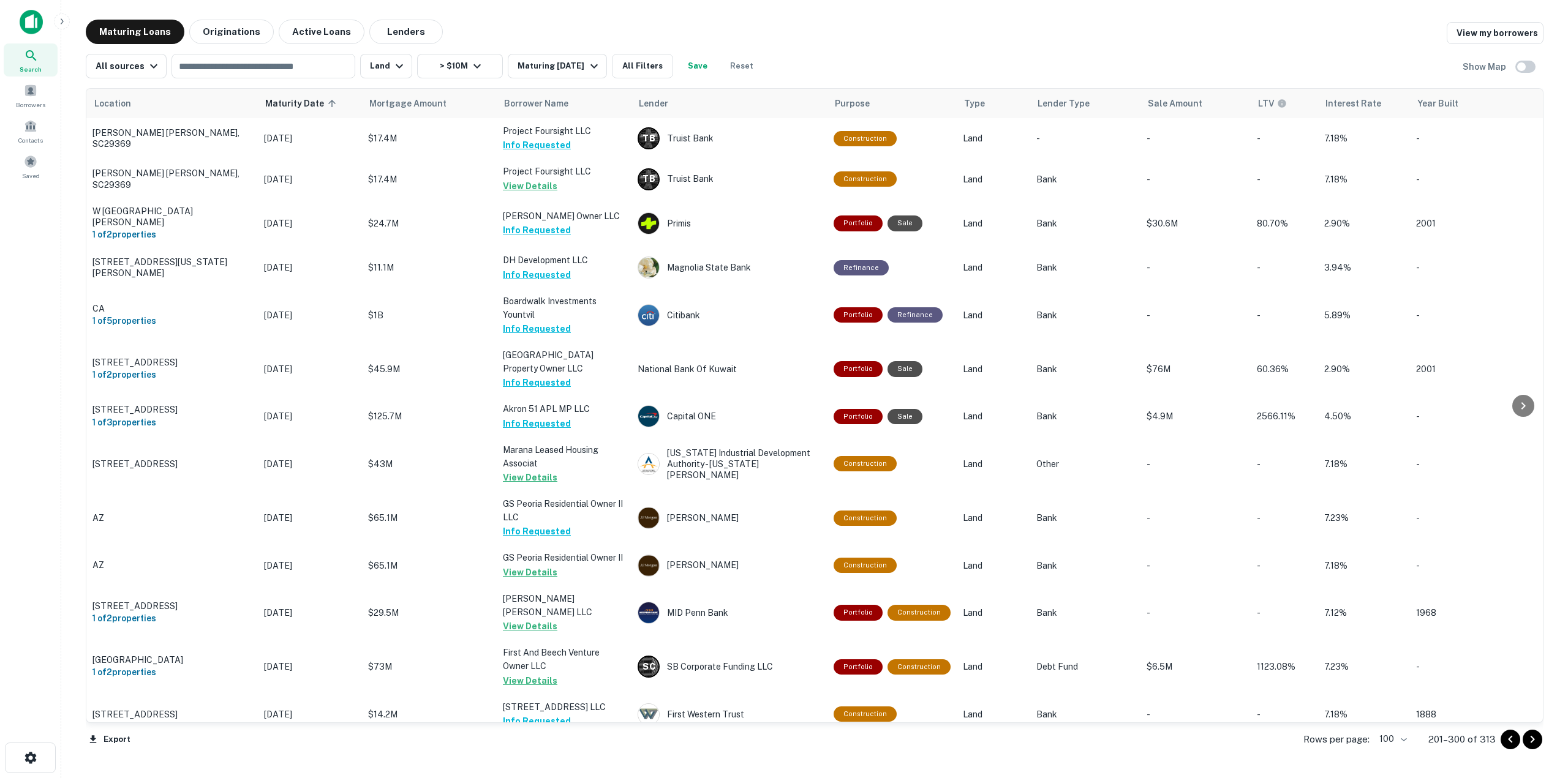
click at [1512, 740] on icon "Go to previous page" at bounding box center [1510, 740] width 15 height 15
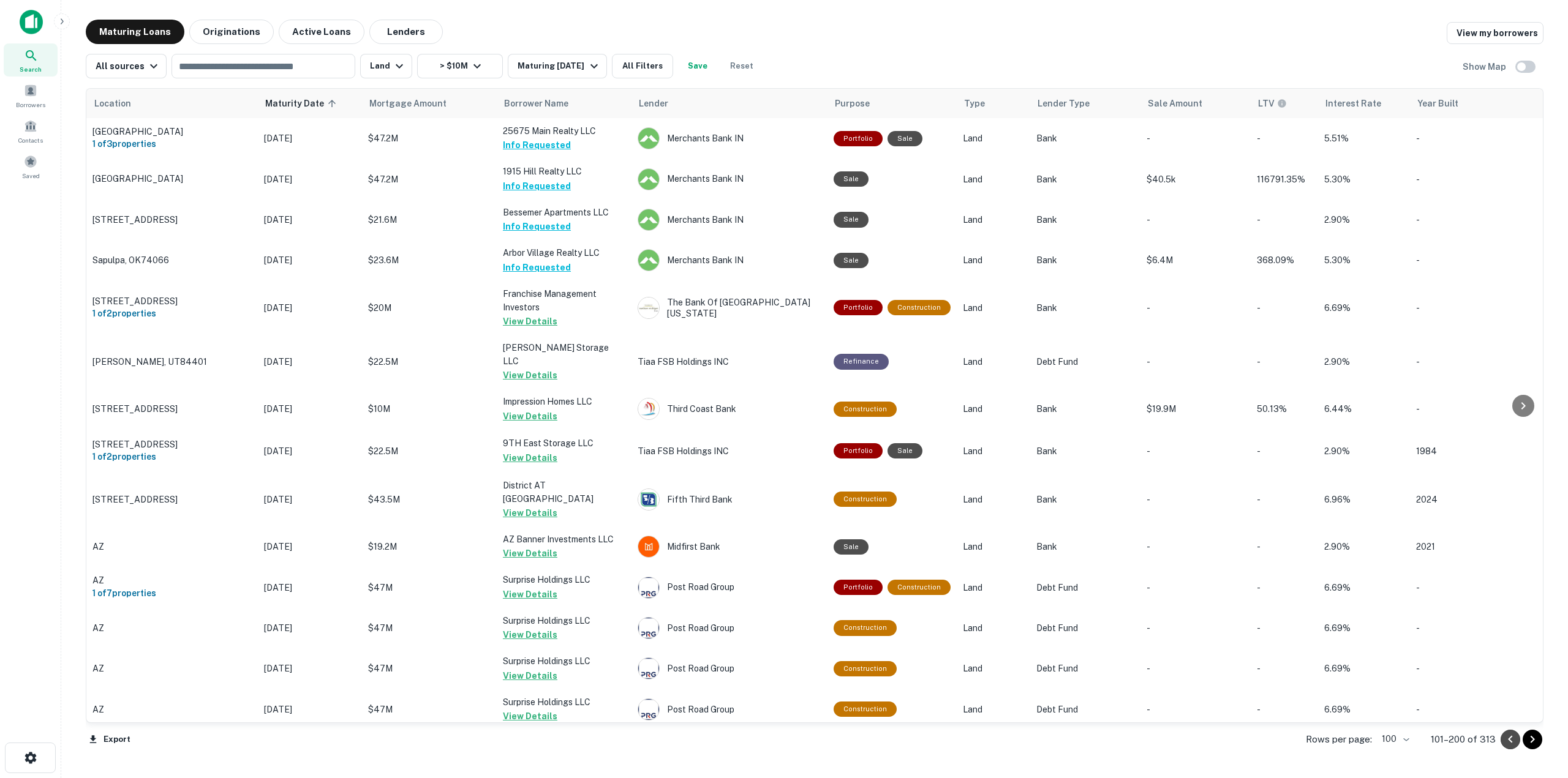
click at [1512, 740] on icon "Go to previous page" at bounding box center [1510, 740] width 15 height 15
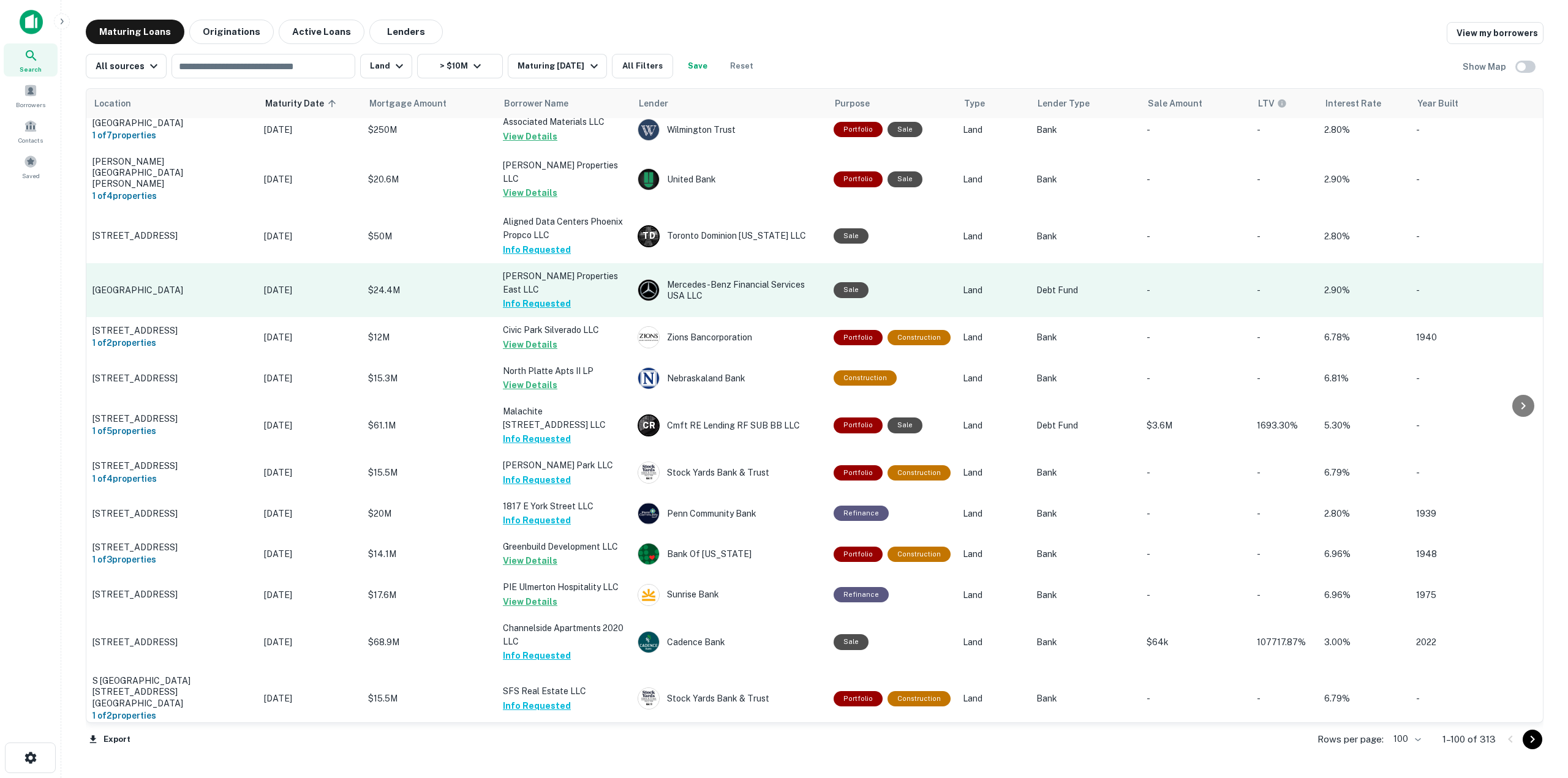
scroll to position [3784, 0]
